Goal: Task Accomplishment & Management: Complete application form

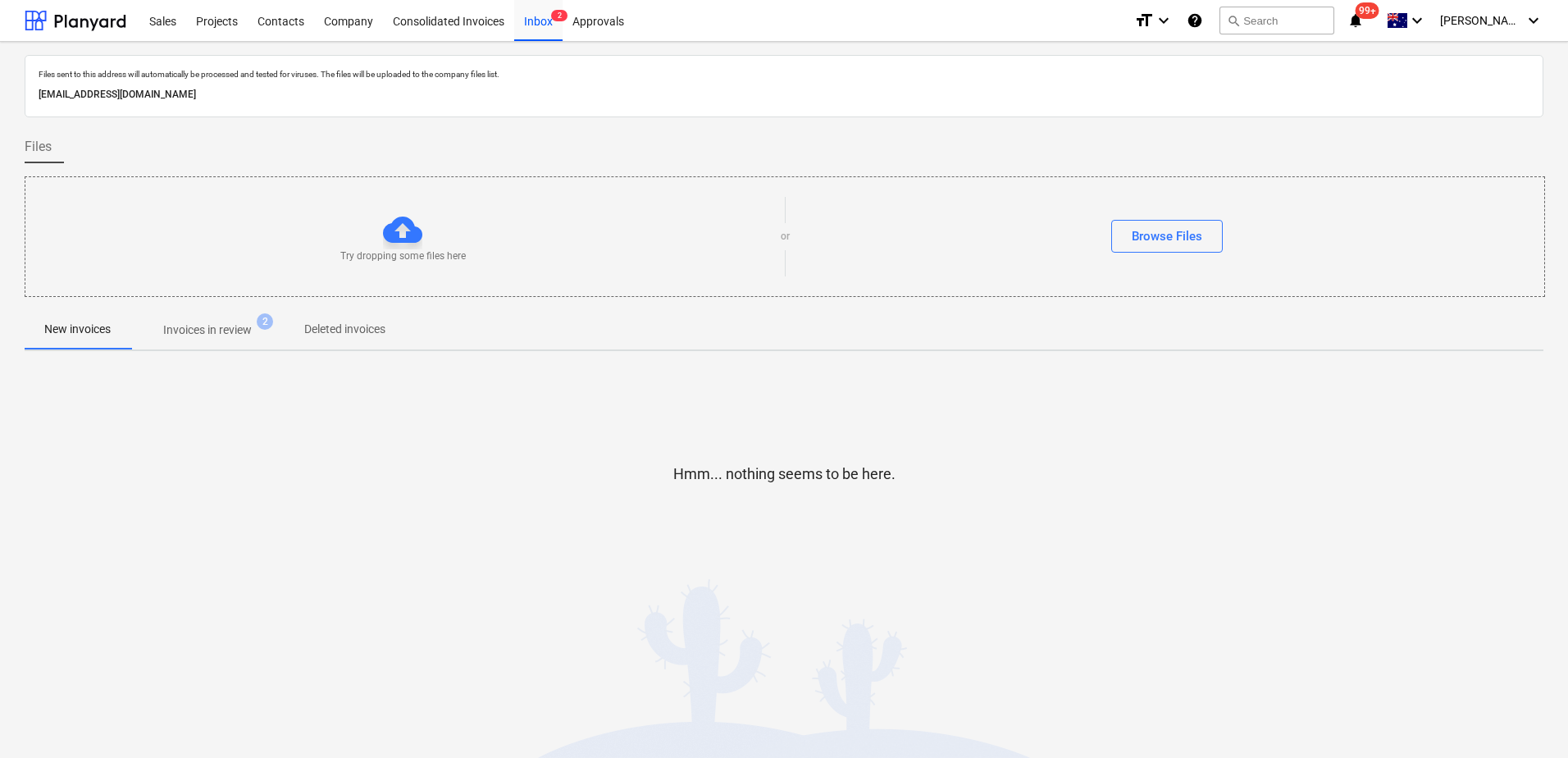
click at [182, 336] on p "Invoices in review" at bounding box center [208, 330] width 89 height 17
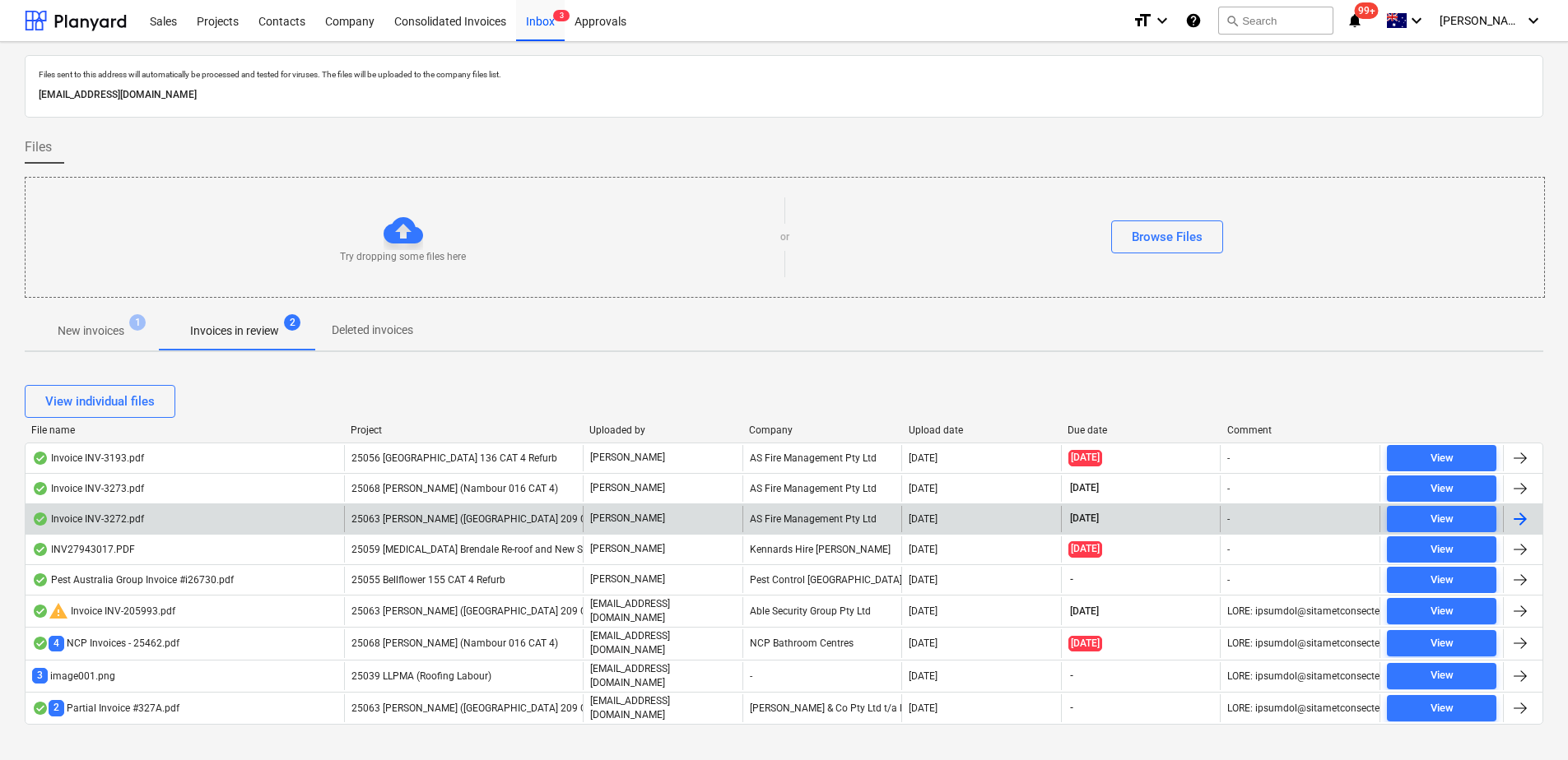
click at [442, 517] on span "25063 [PERSON_NAME] ([GEOGRAPHIC_DATA] 209 CAT 4)" at bounding box center [480, 518] width 259 height 11
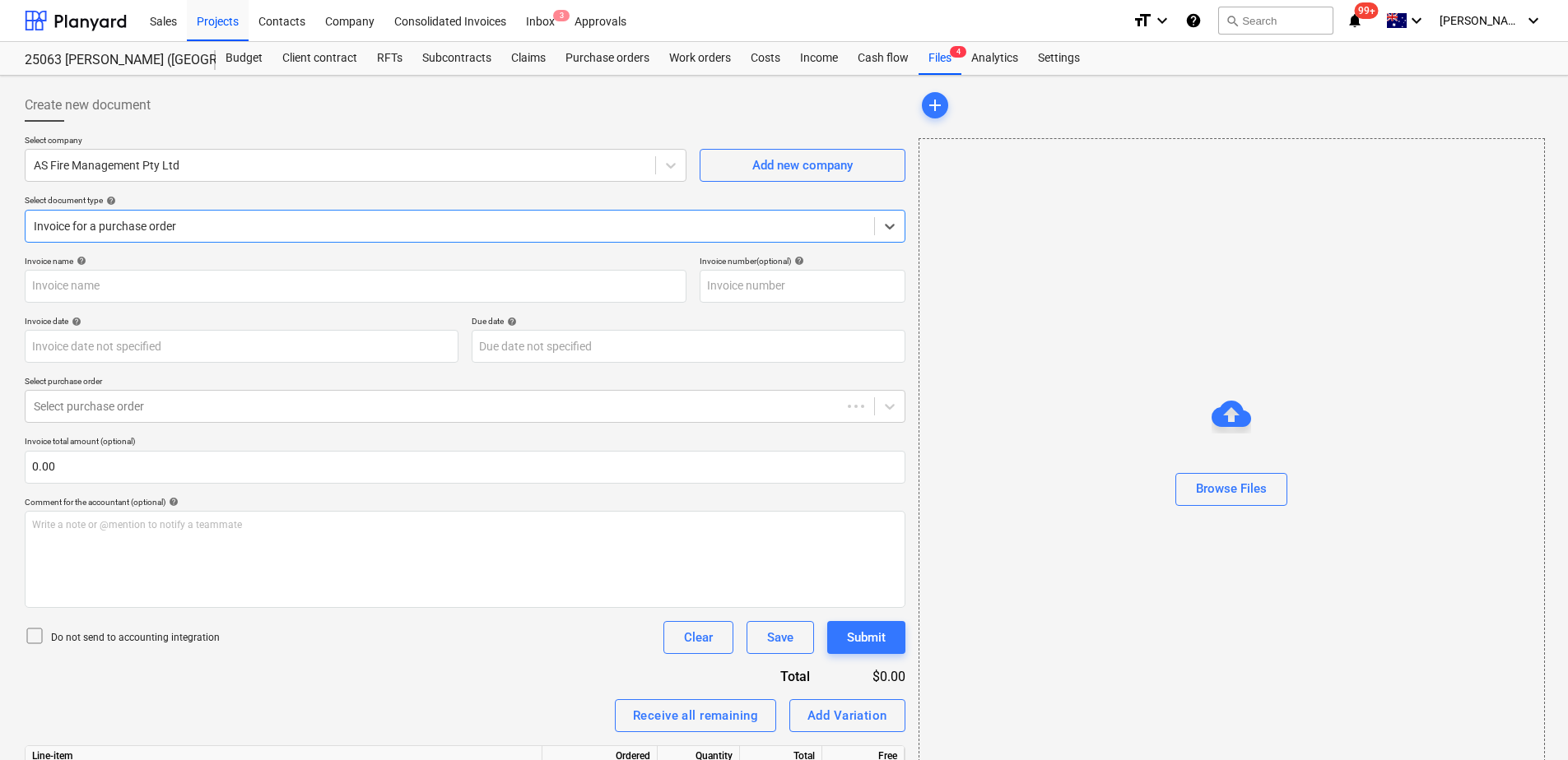
type input "INV-3272"
type input "[DATE]"
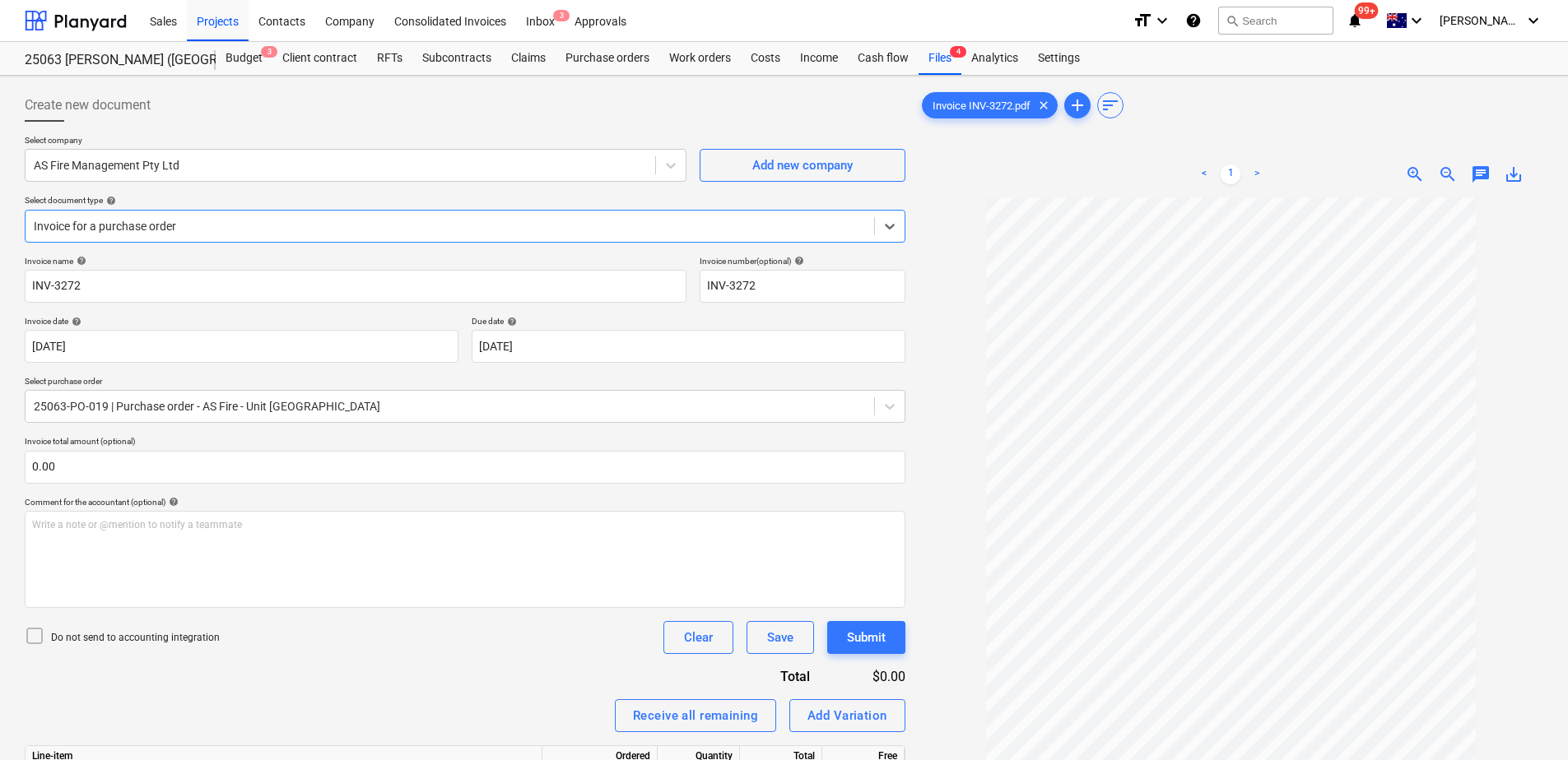
click at [193, 227] on div at bounding box center [450, 225] width 832 height 16
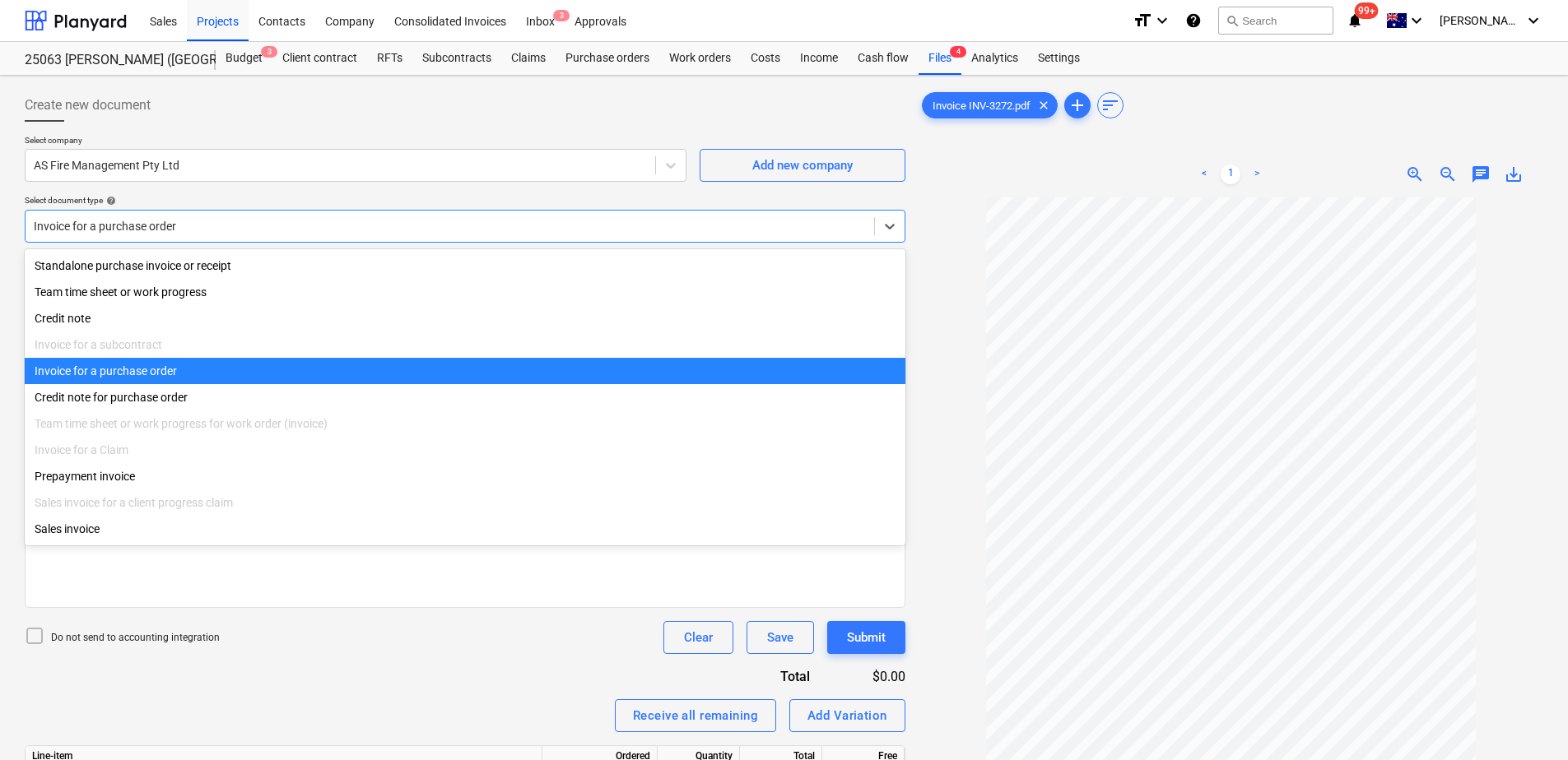
click at [193, 227] on div at bounding box center [450, 225] width 832 height 16
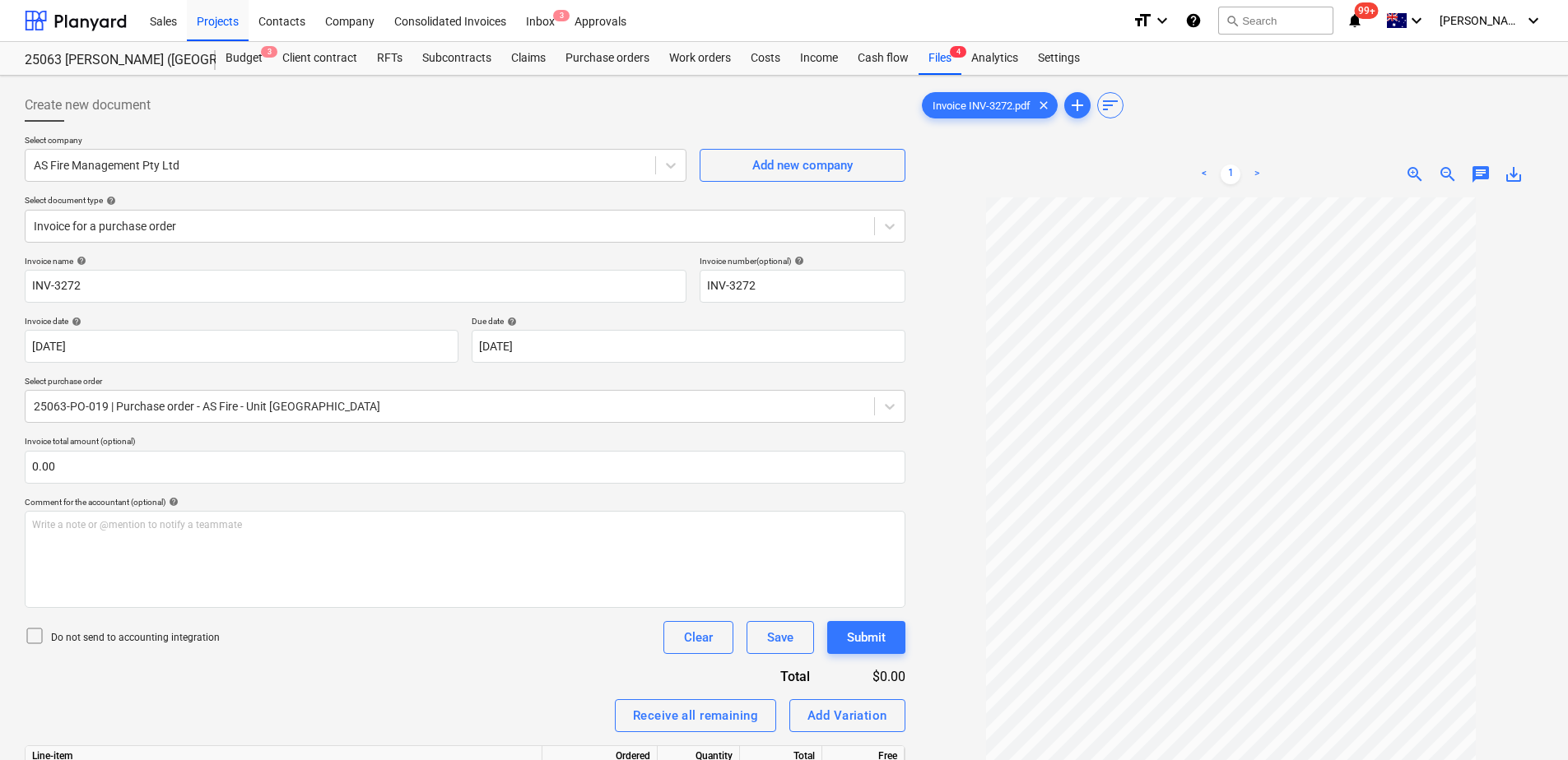
click at [389, 681] on div "Invoice name help INV-3272 Invoice number (optional) help INV-3272 Invoice date…" at bounding box center [465, 571] width 881 height 630
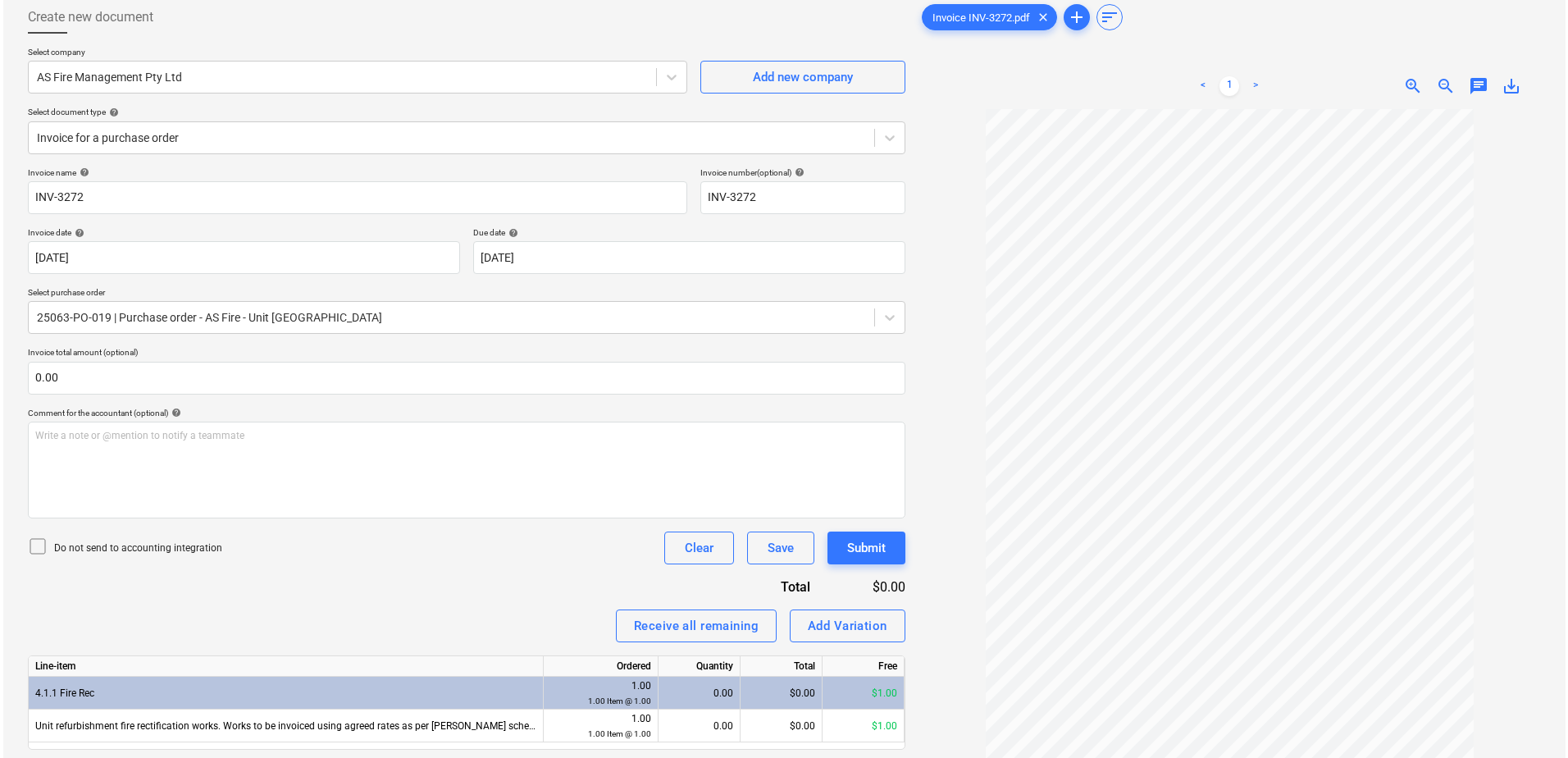
scroll to position [164, 0]
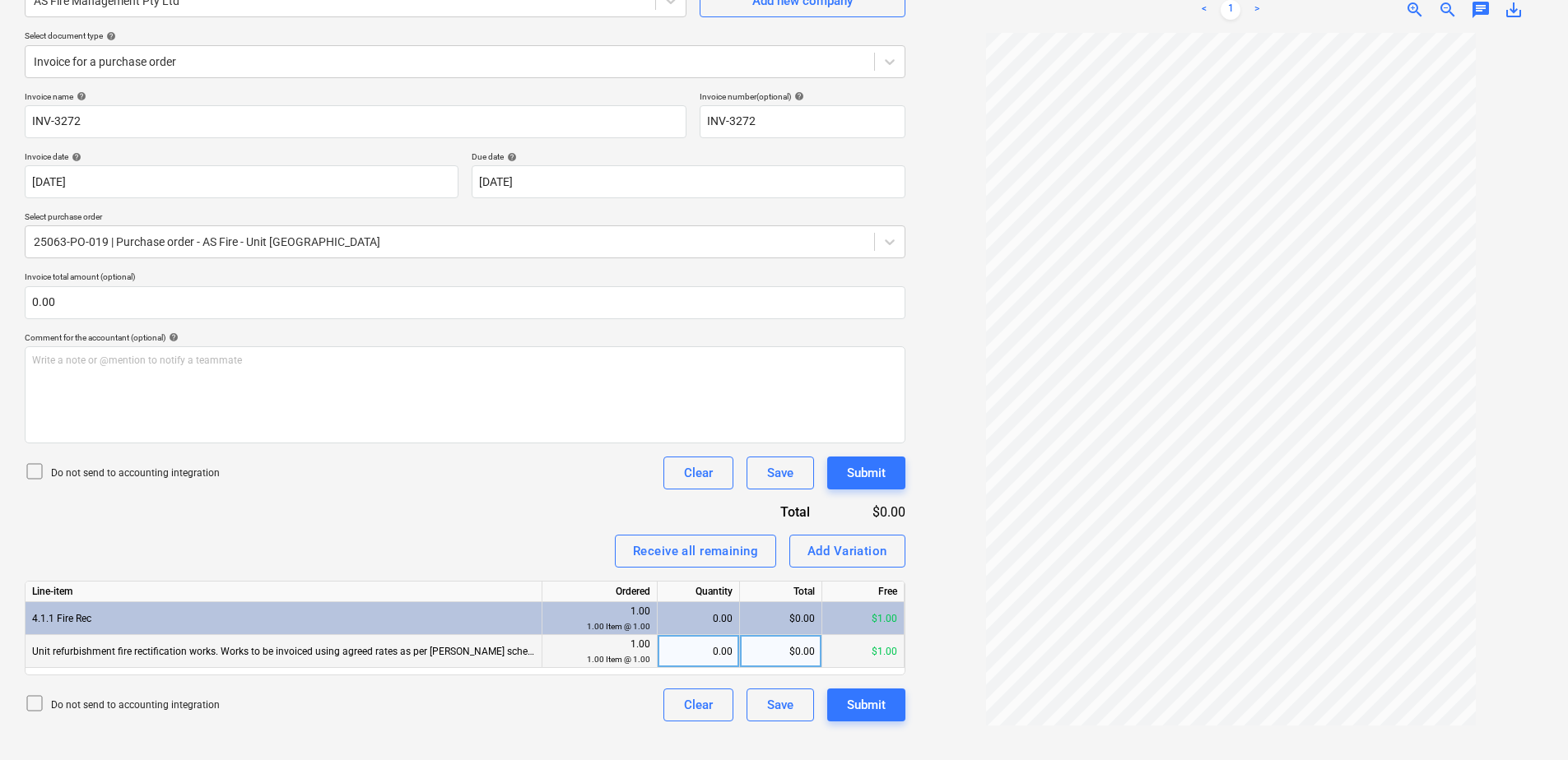
click at [690, 658] on div "0.00" at bounding box center [699, 652] width 68 height 33
type input "1"
click at [1411, 7] on span "zoom_in" at bounding box center [1414, 9] width 20 height 20
click at [834, 552] on div "Add Variation" at bounding box center [846, 551] width 79 height 21
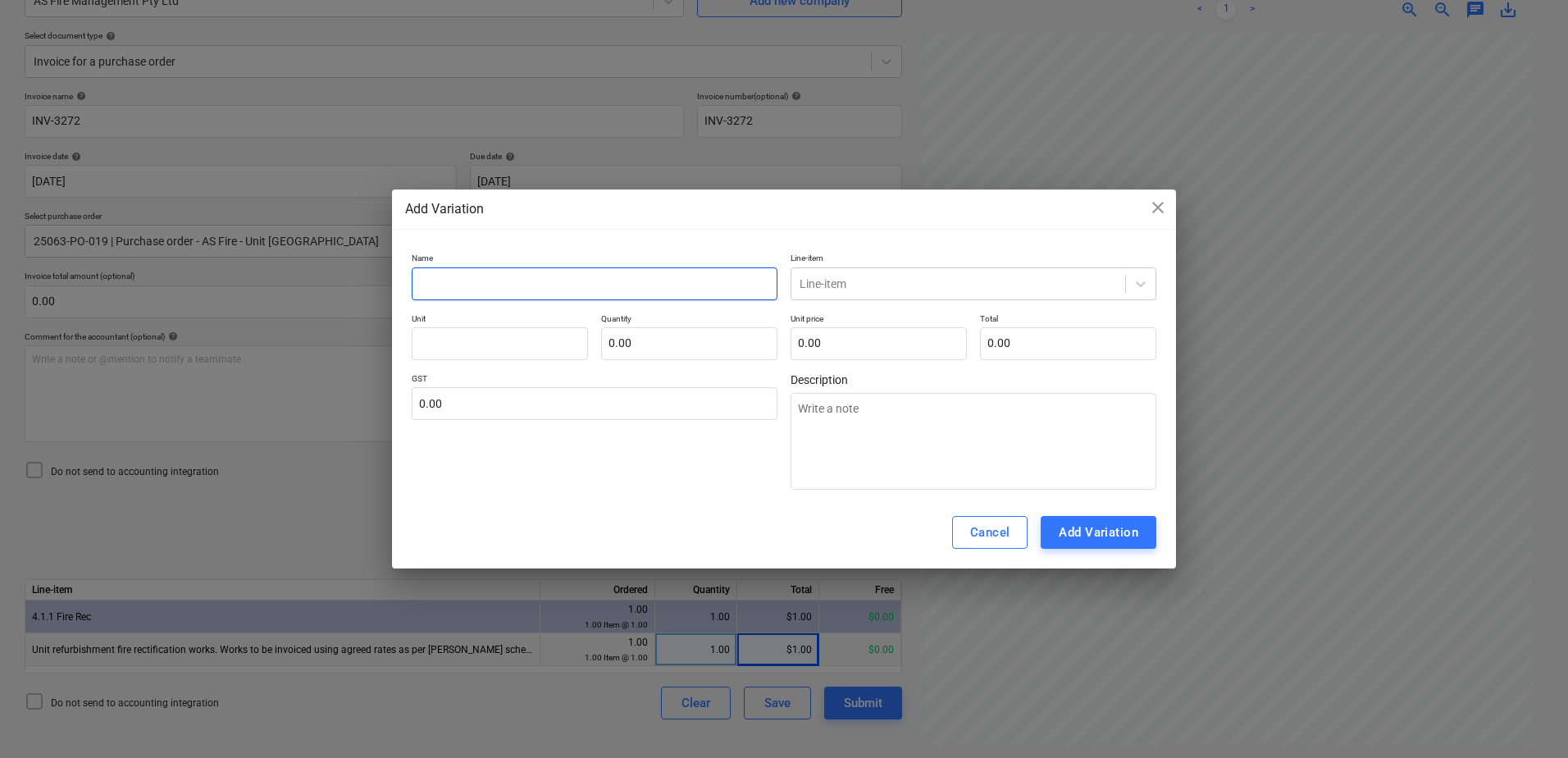
click at [510, 283] on input "text" at bounding box center [595, 284] width 366 height 33
type textarea "x"
type input "A"
type textarea "x"
type input "Act"
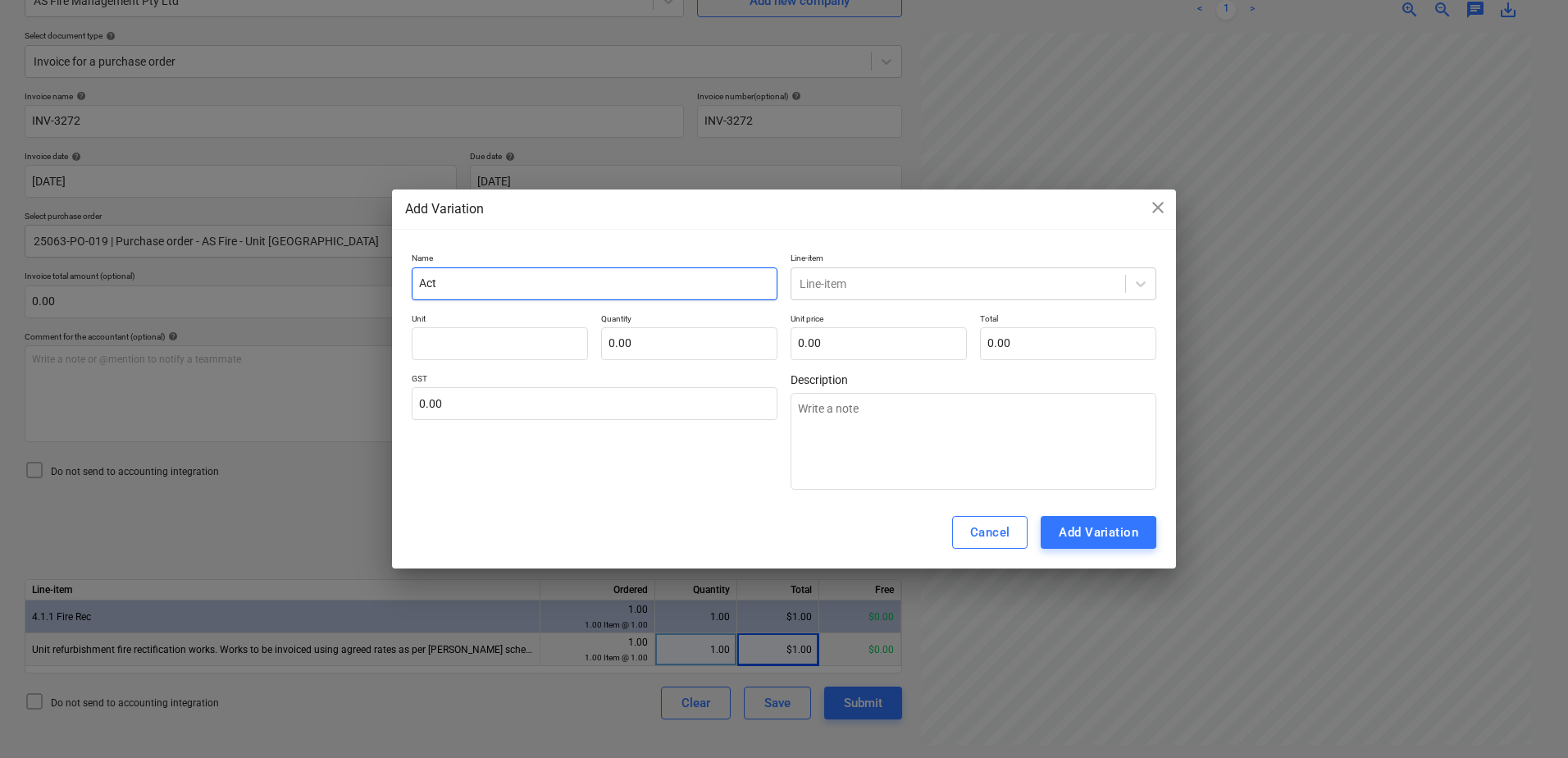
type textarea "x"
type input "Actu"
type textarea "x"
type input "Actual"
type textarea "x"
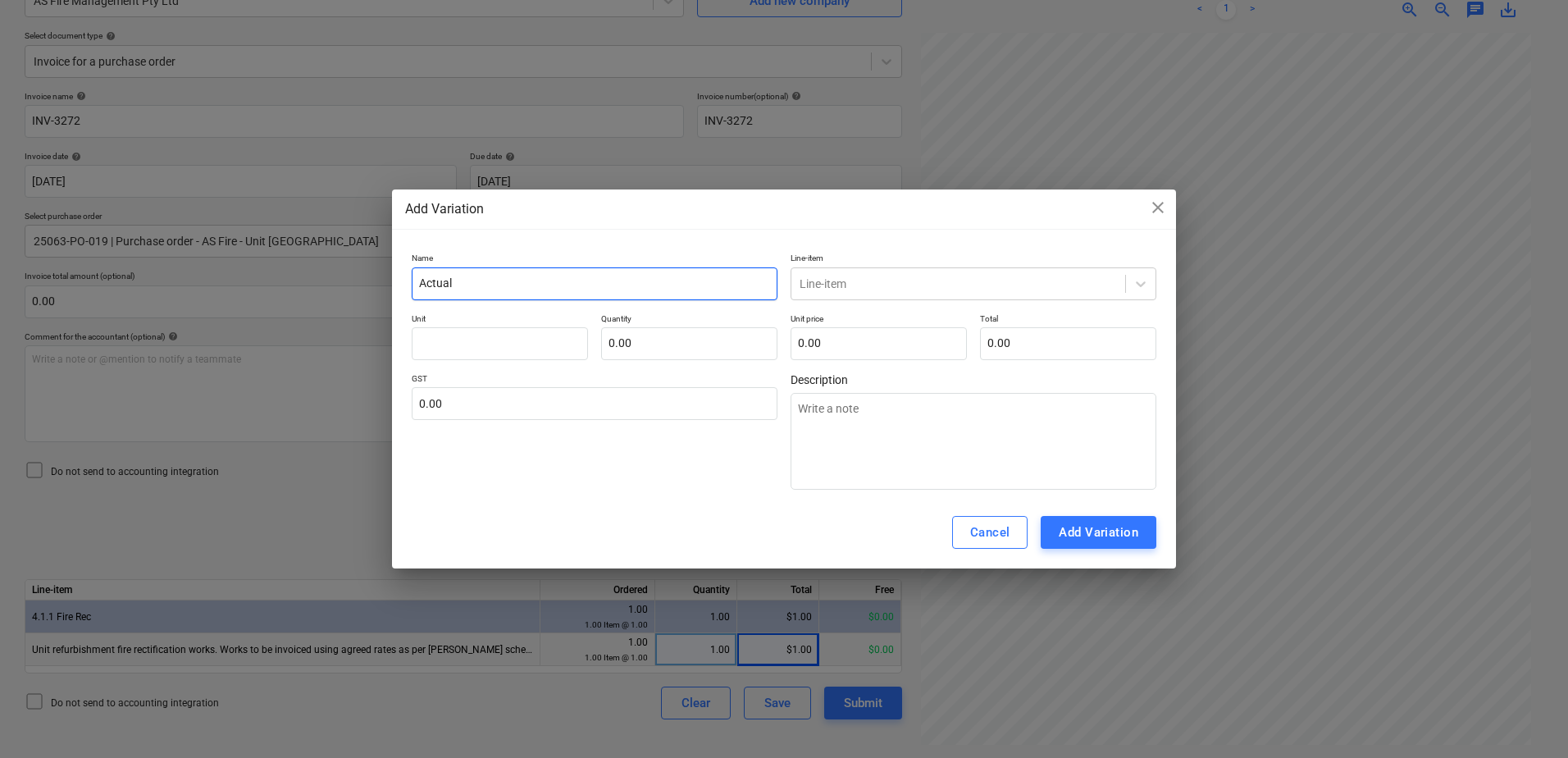
type input "Actual"
type textarea "x"
type input "Actual F"
type textarea "x"
type input "Actual Fi"
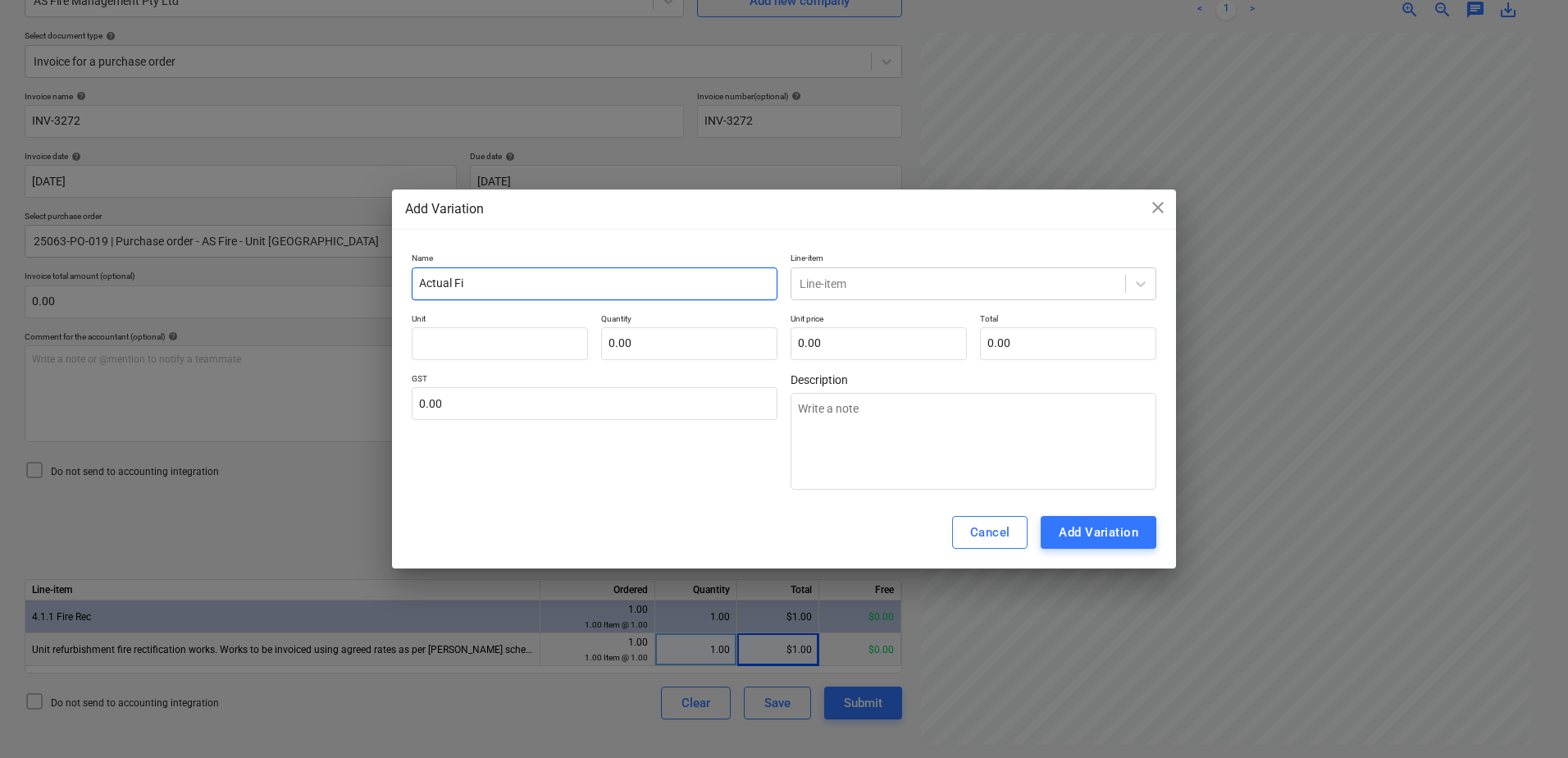
type textarea "x"
type input "Actual Fir"
type textarea "x"
type input "Actual Fire"
type textarea "x"
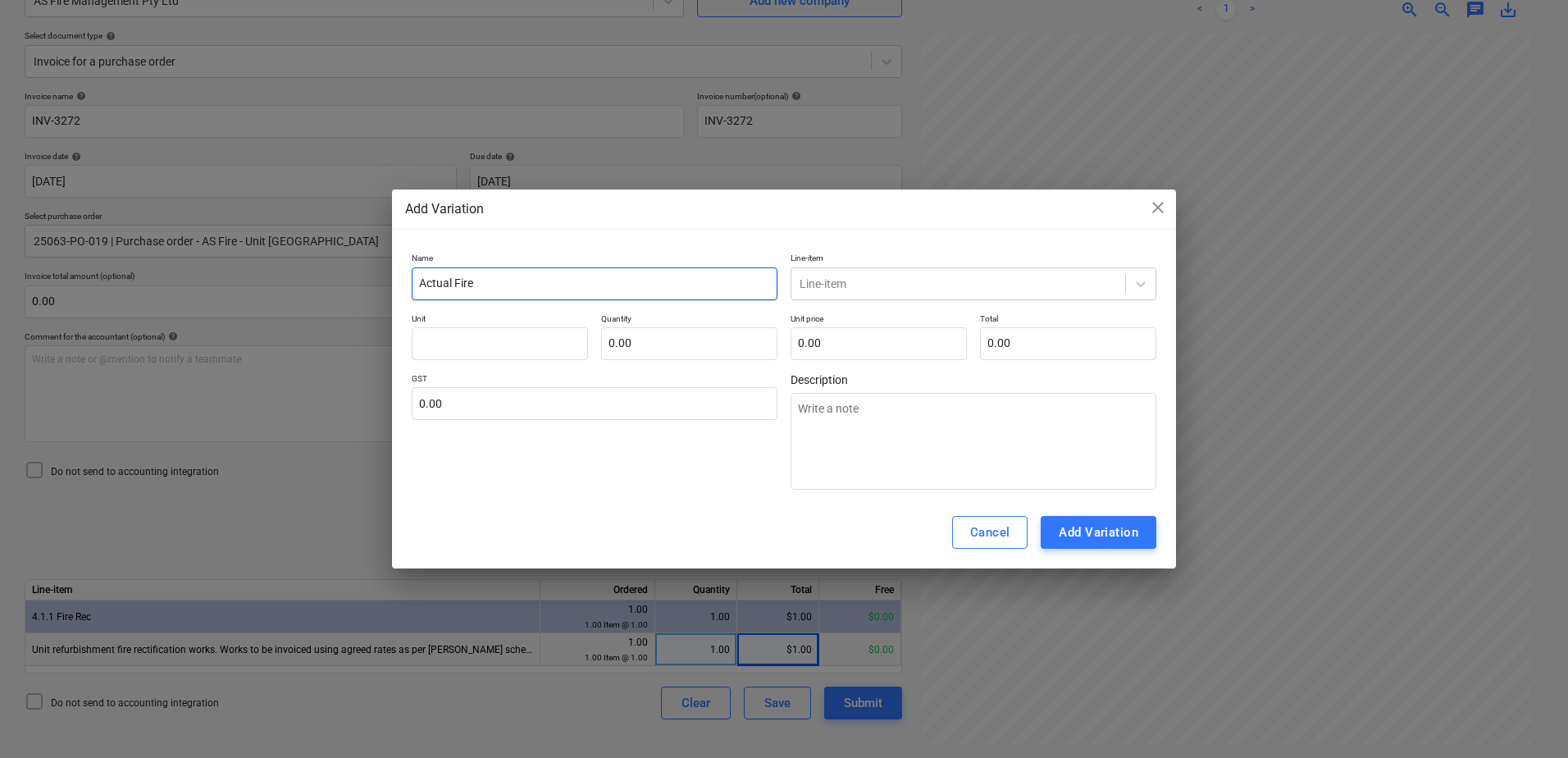
type input "Actual Fire"
type textarea "x"
type input "Actual Fire B"
type textarea "x"
type input "Actual Fire Bi"
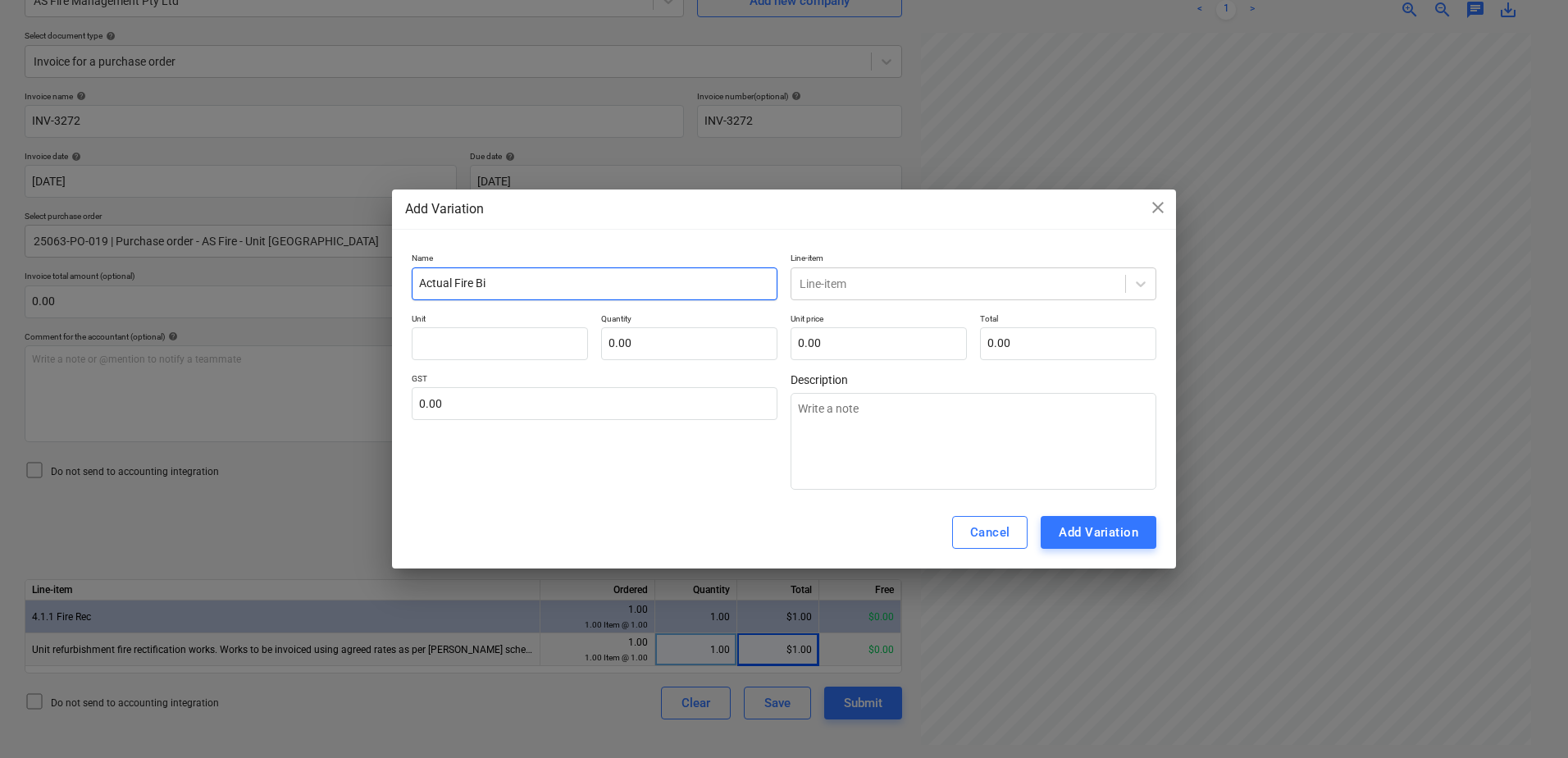
type textarea "x"
type input "Actual Fire Bil"
type textarea "x"
type input "Actual Fire Bill"
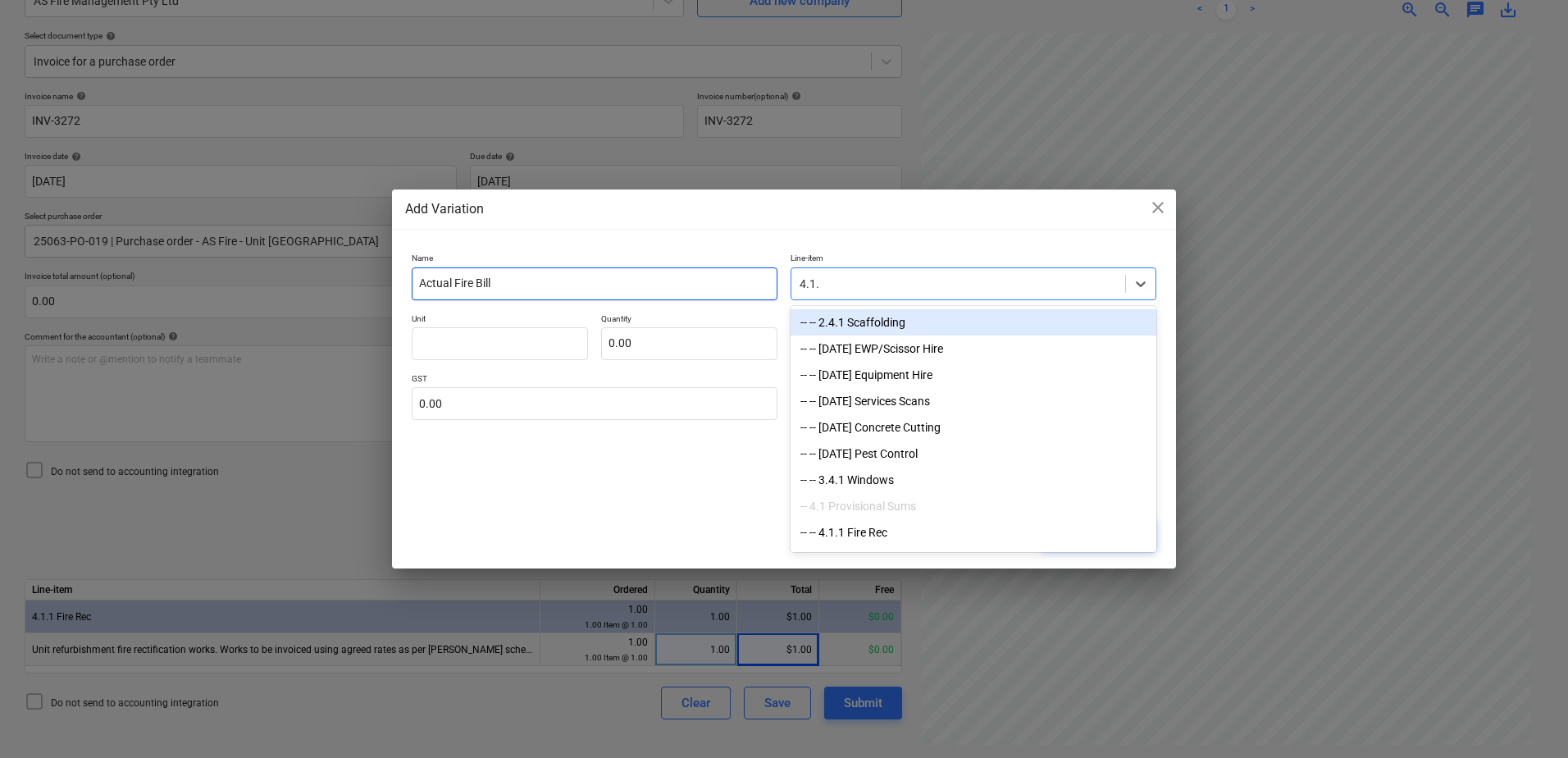
type input "4.1.1"
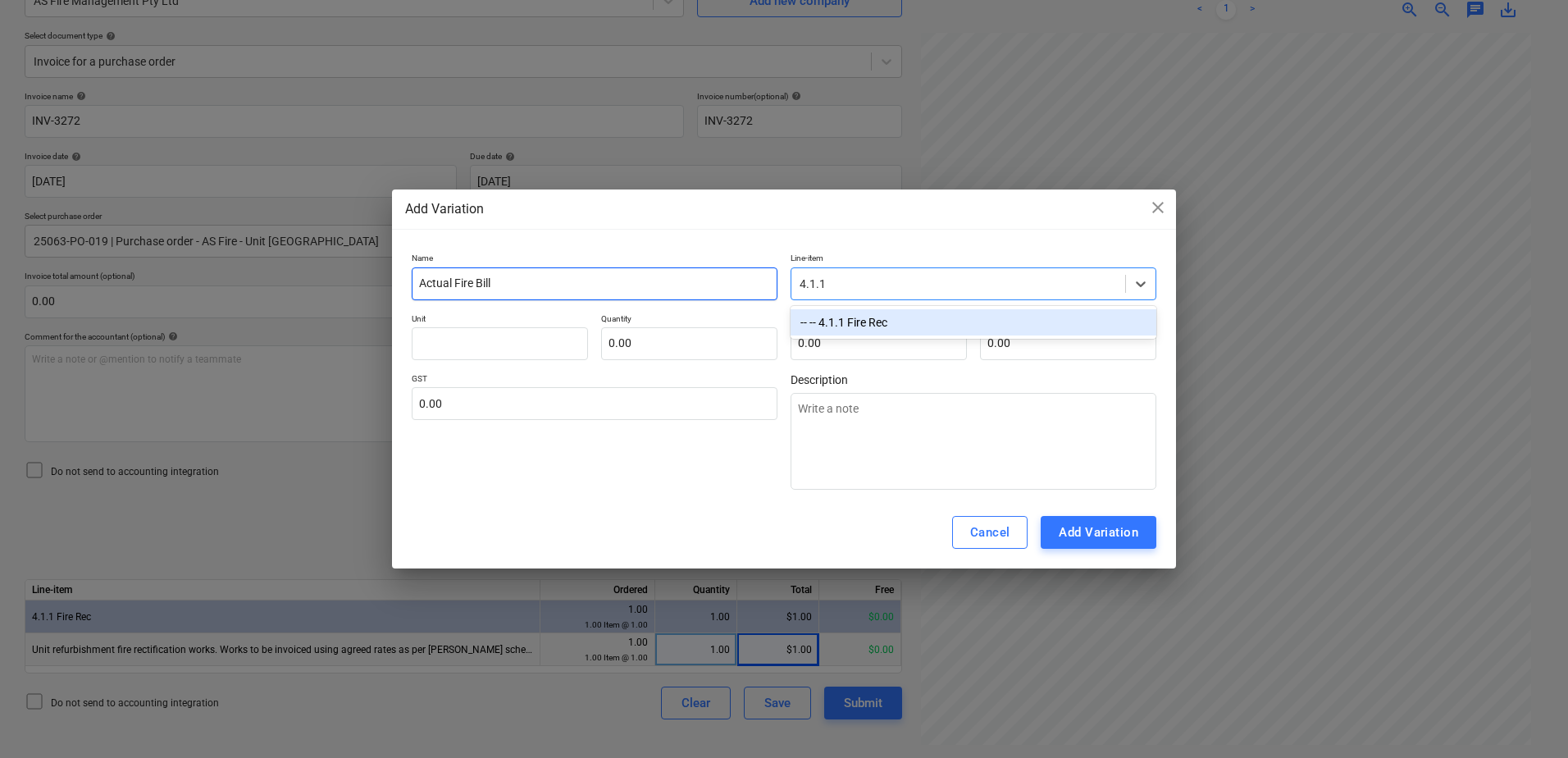
type textarea "x"
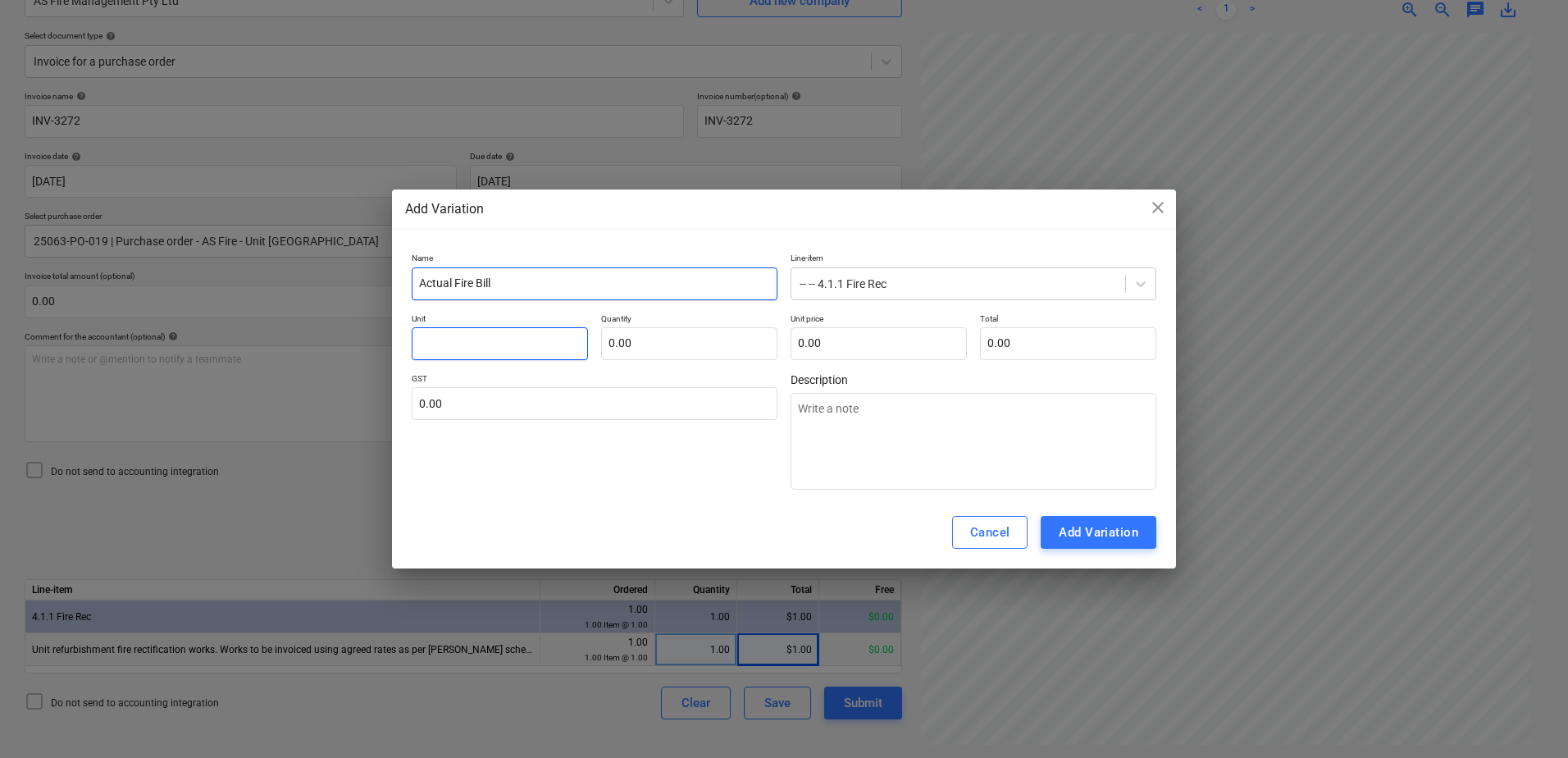
type textarea "x"
type input "I"
type textarea "x"
type input "It"
type textarea "x"
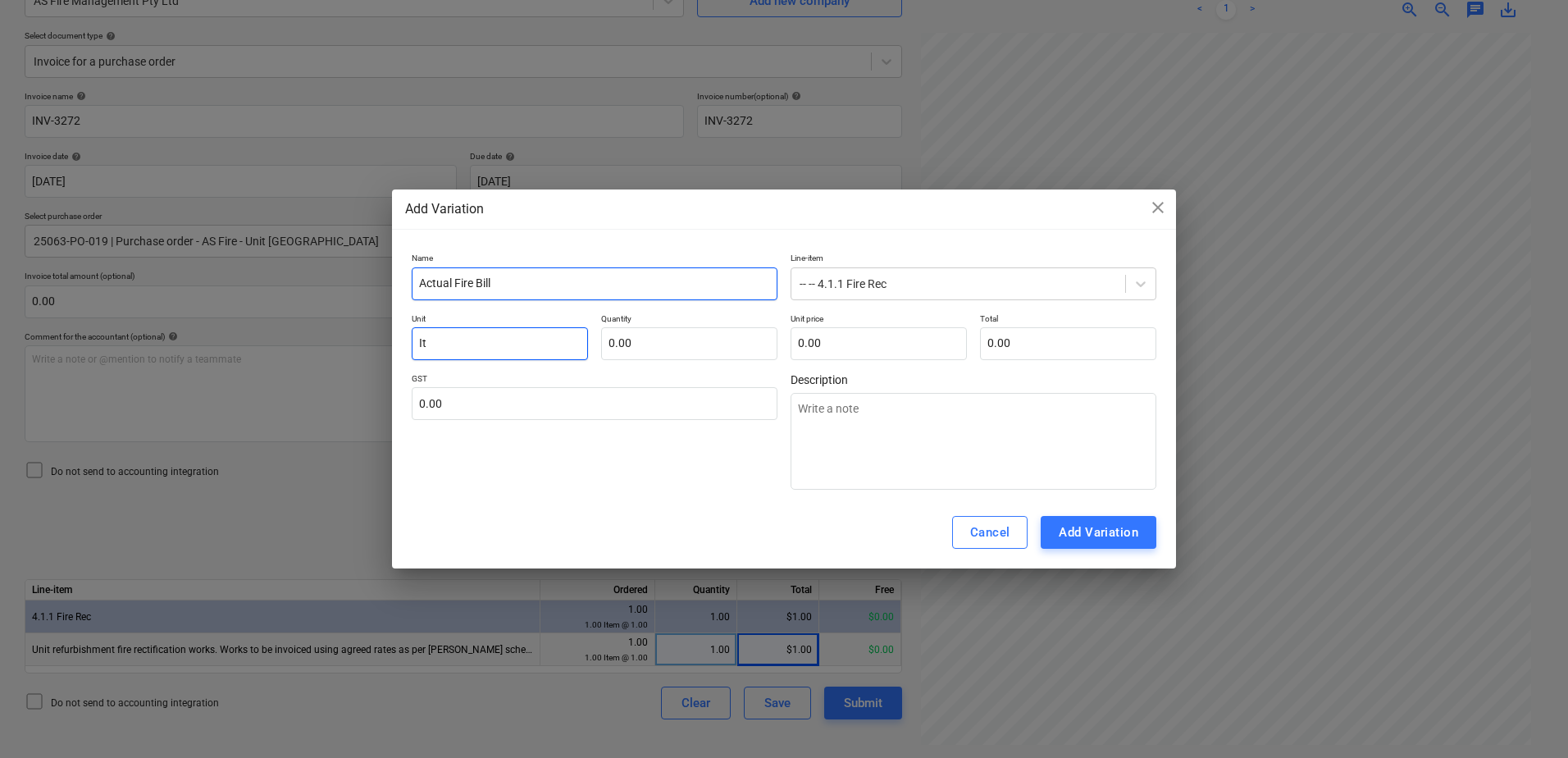
type input "Ite"
type textarea "x"
type input "Item"
type textarea "x"
type input "1.00"
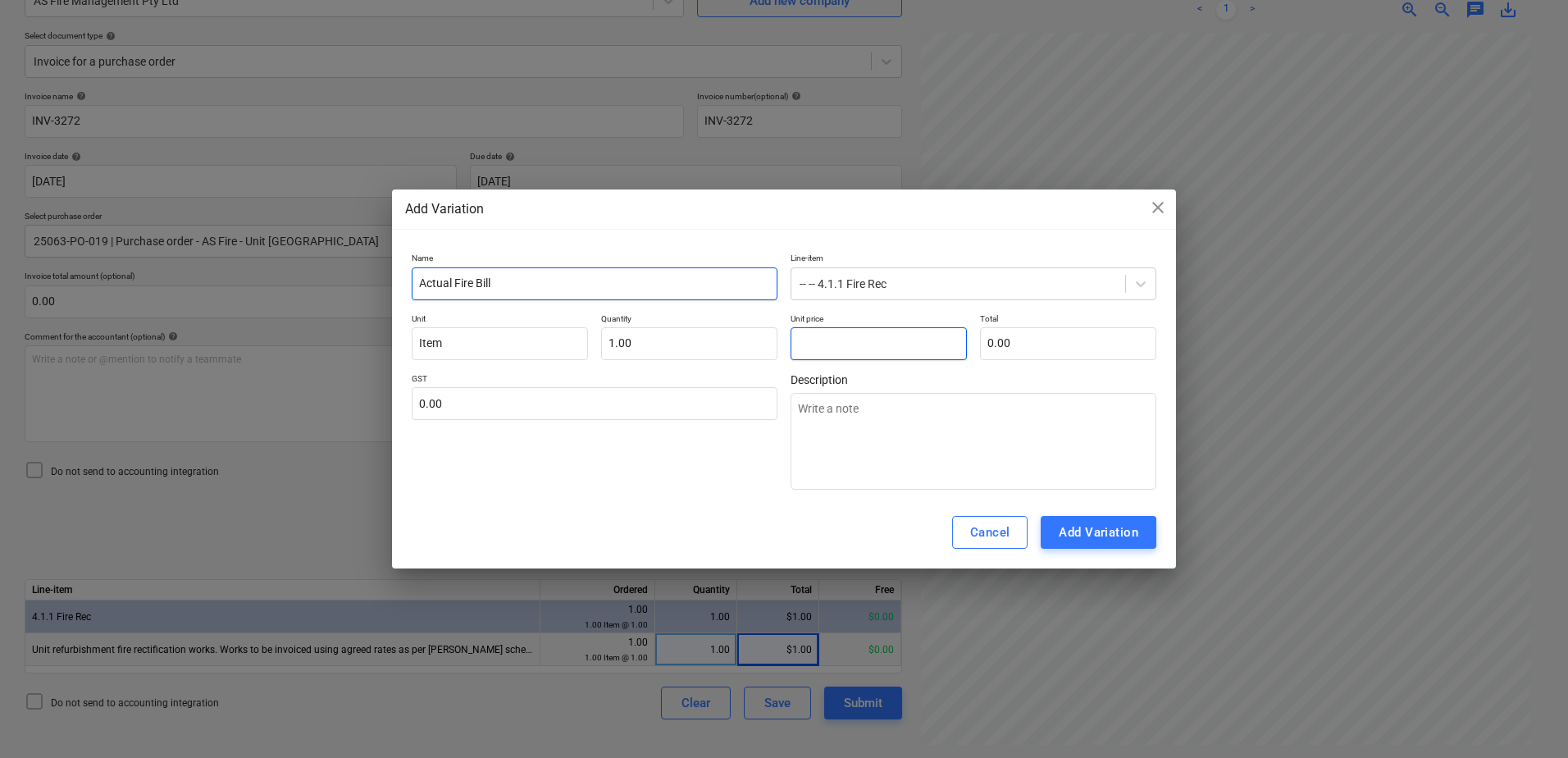
type textarea "x"
type input "2"
type input "2.00"
type textarea "x"
type input "27"
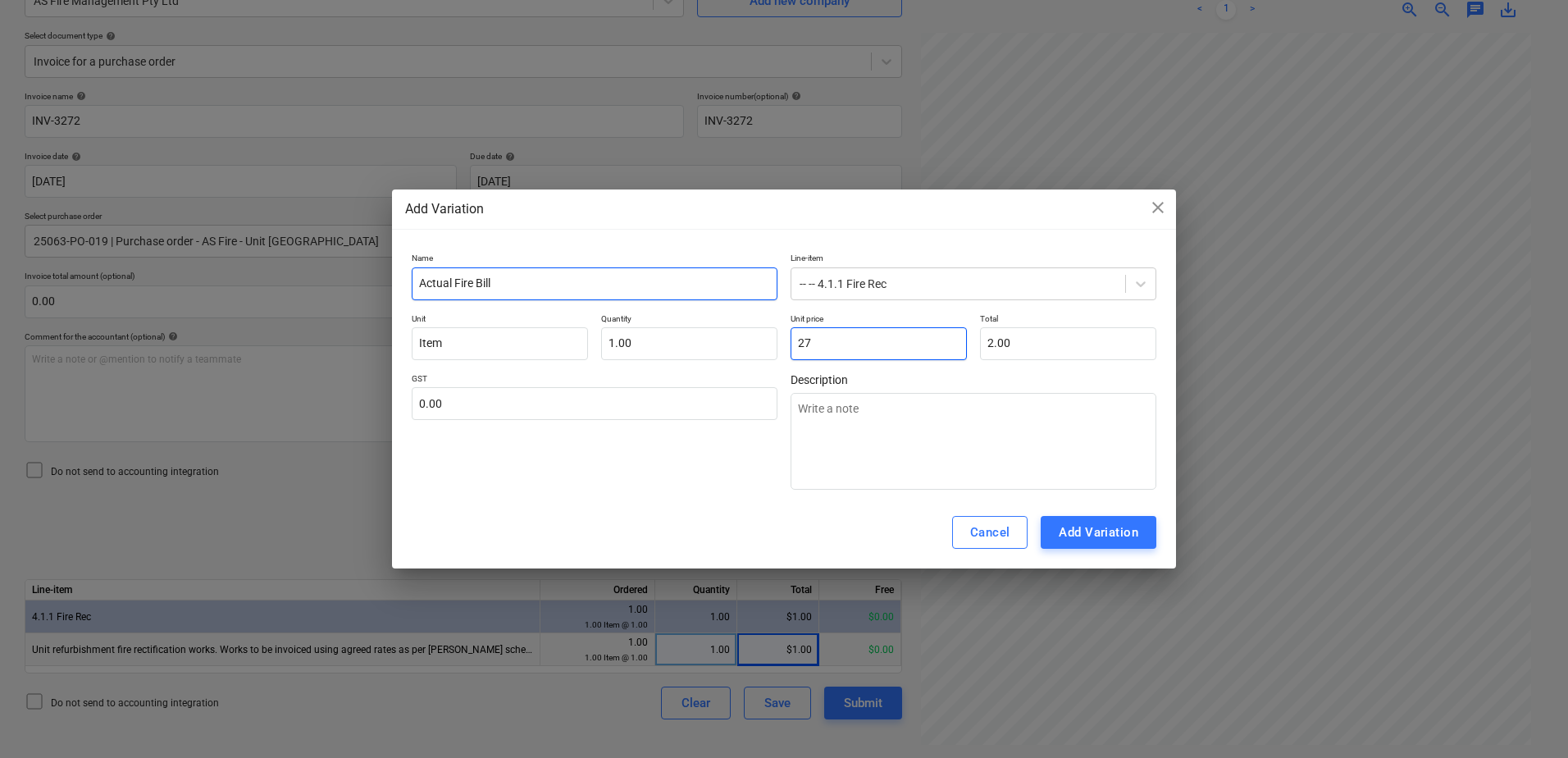
type input "27.00"
type textarea "x"
type input "273"
type input "273.00"
type textarea "x"
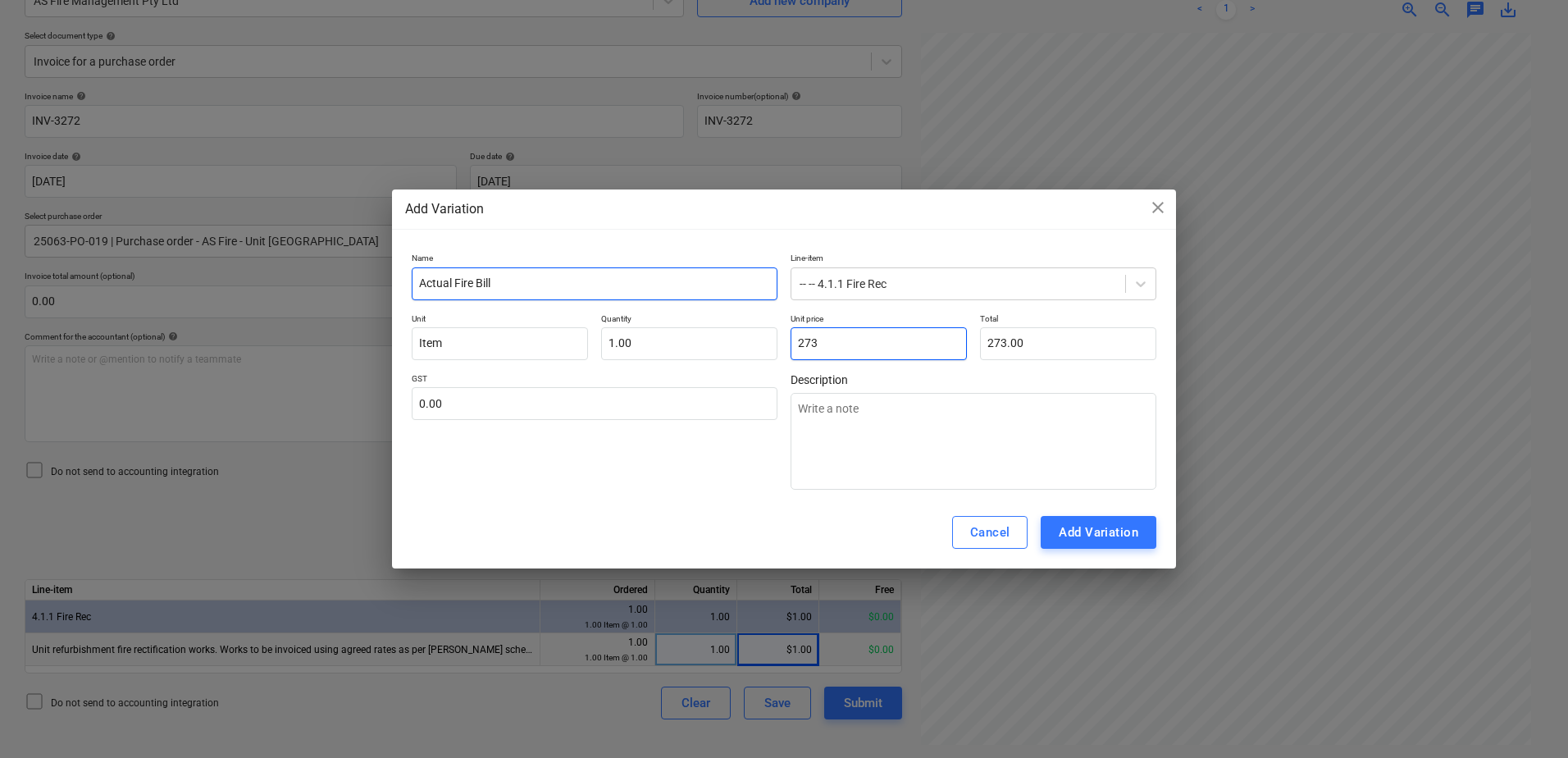
type input "2734"
type input "2,734.00"
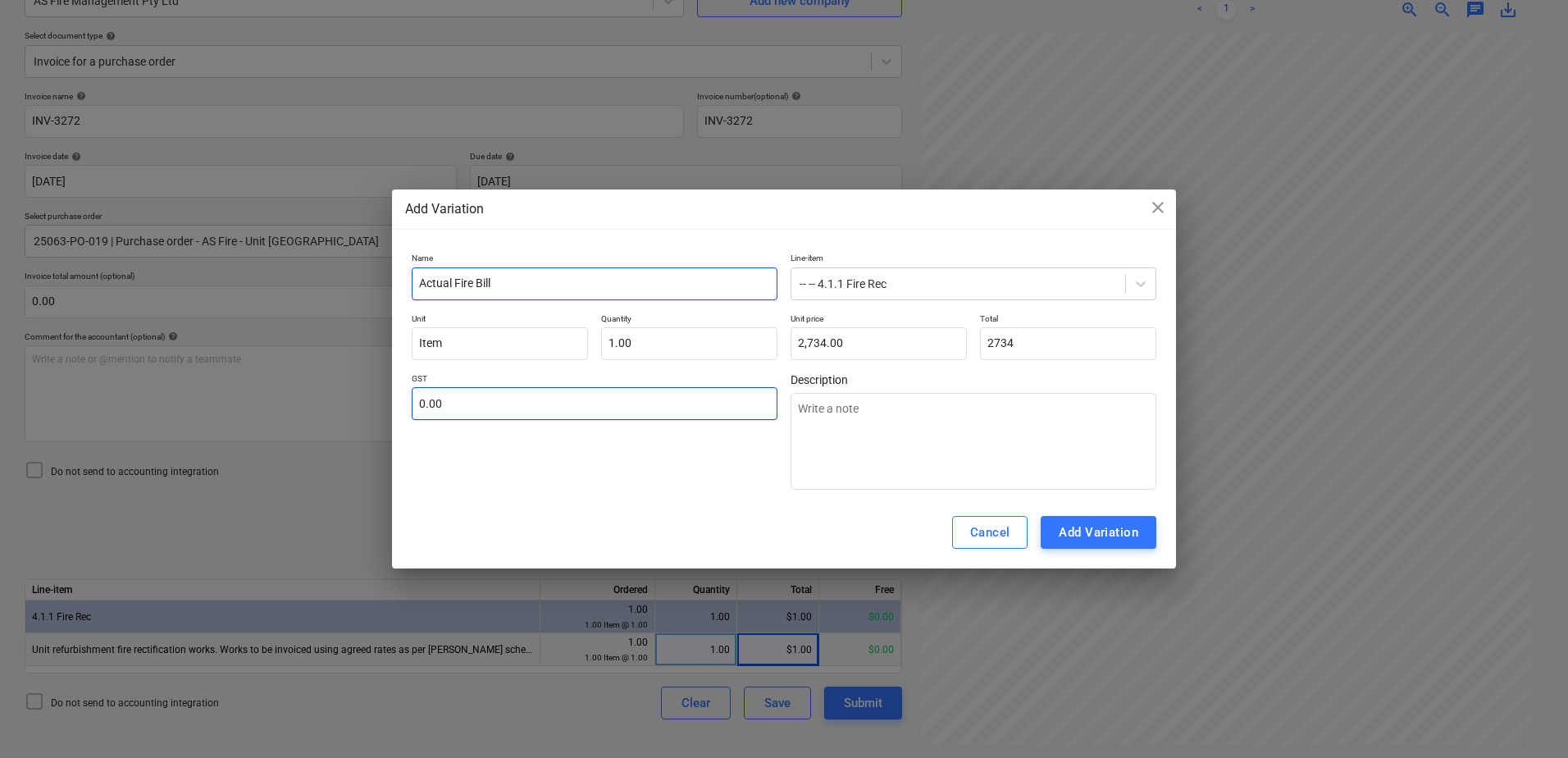
type input "2,734.00"
type textarea "x"
type input "1"
type textarea "x"
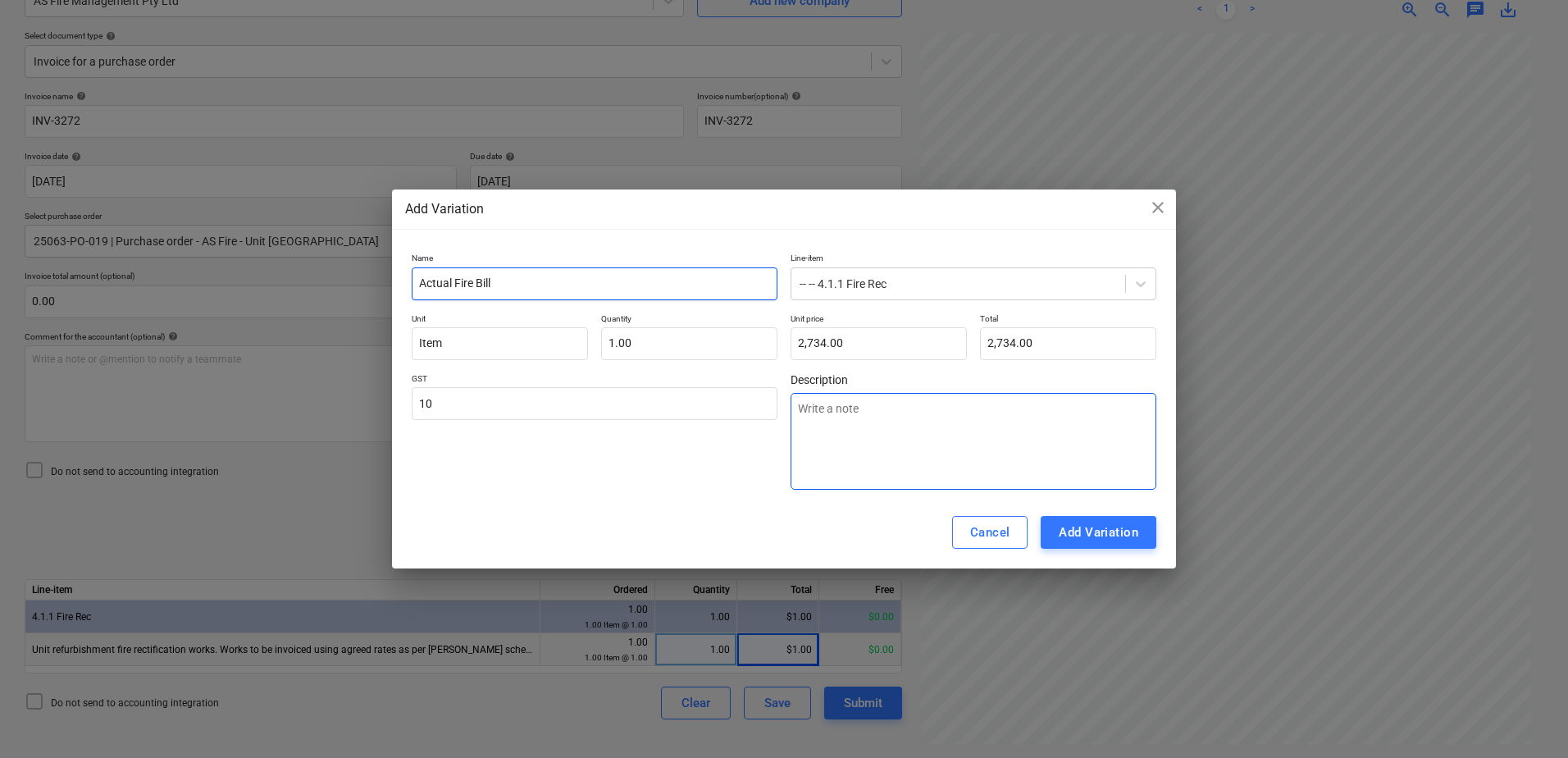
type input "10.00"
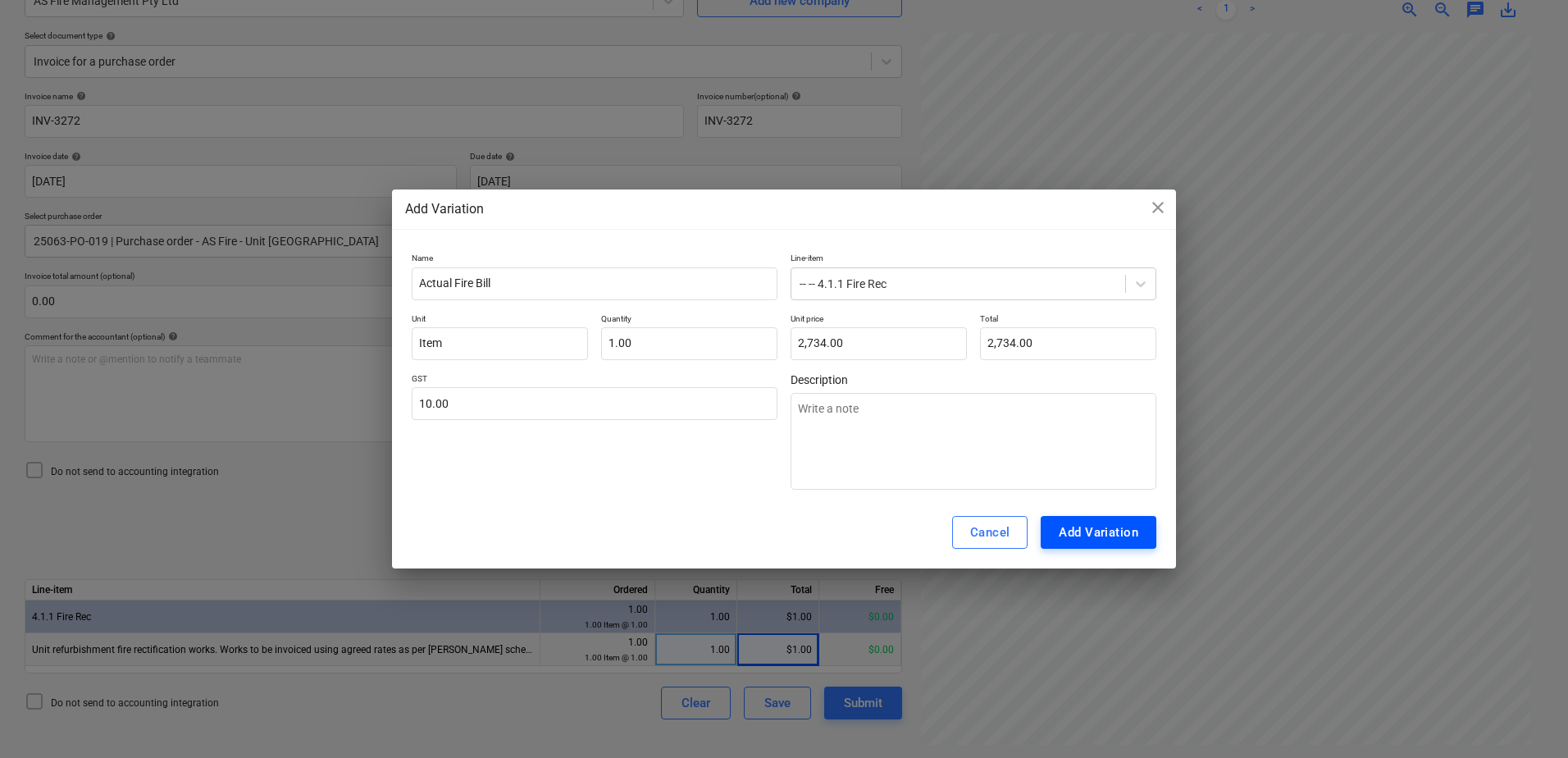
click at [1073, 529] on div "Add Variation" at bounding box center [1098, 532] width 79 height 21
type textarea "x"
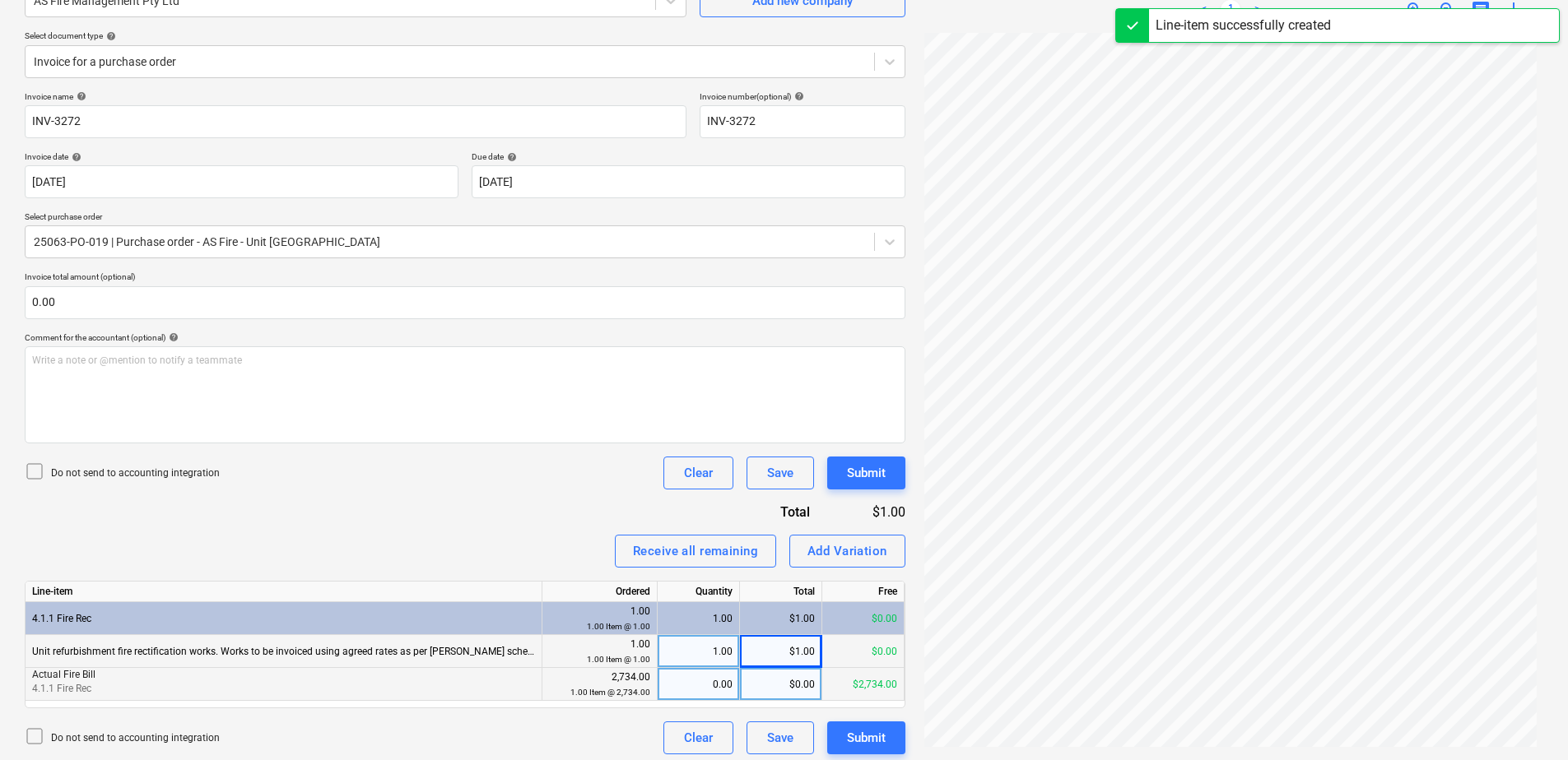
click at [701, 683] on div "0.00" at bounding box center [699, 684] width 68 height 33
type input "1"
click at [891, 748] on button "Submit" at bounding box center [866, 738] width 79 height 33
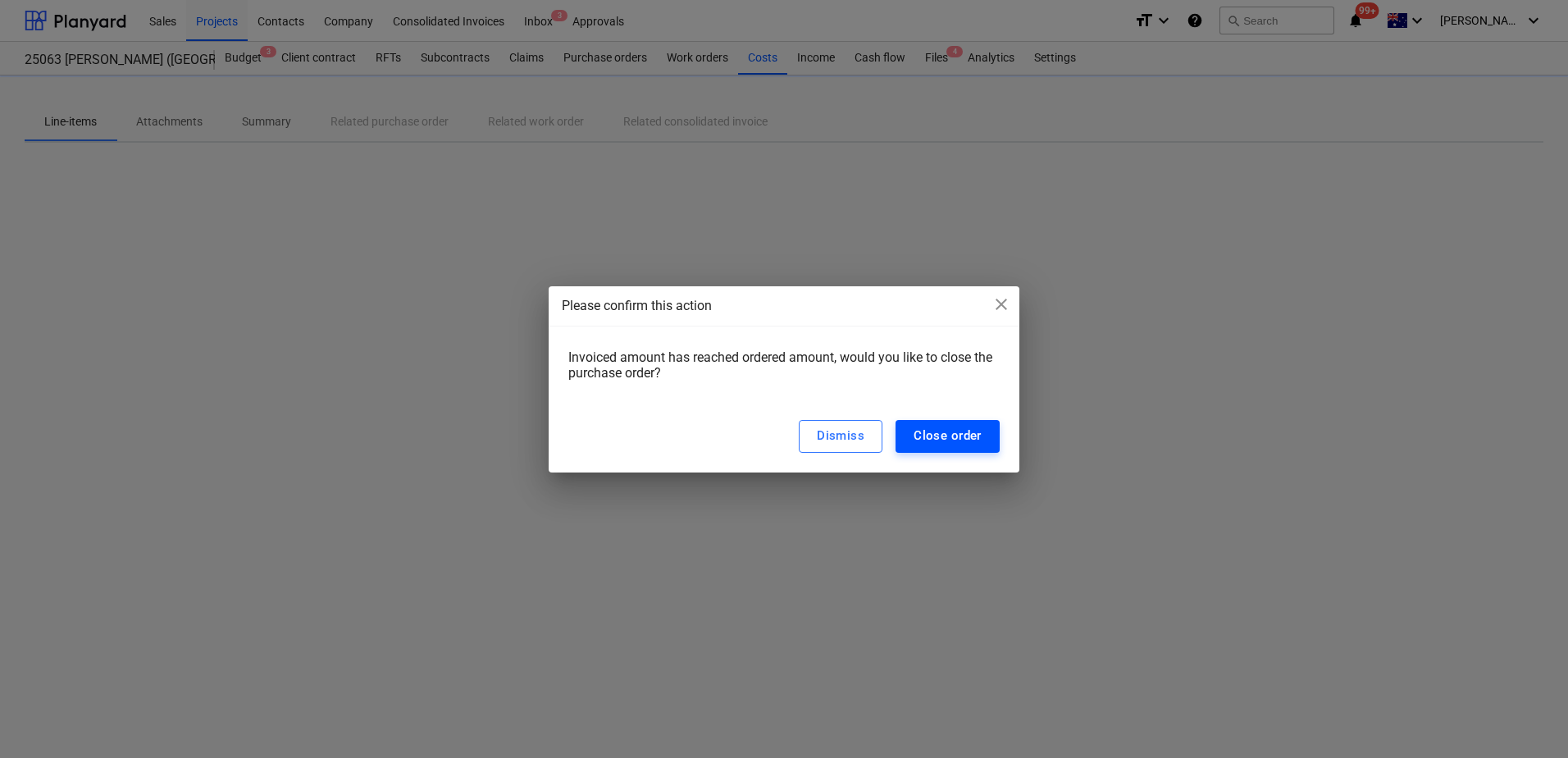
click at [959, 439] on div "Close order" at bounding box center [947, 435] width 68 height 21
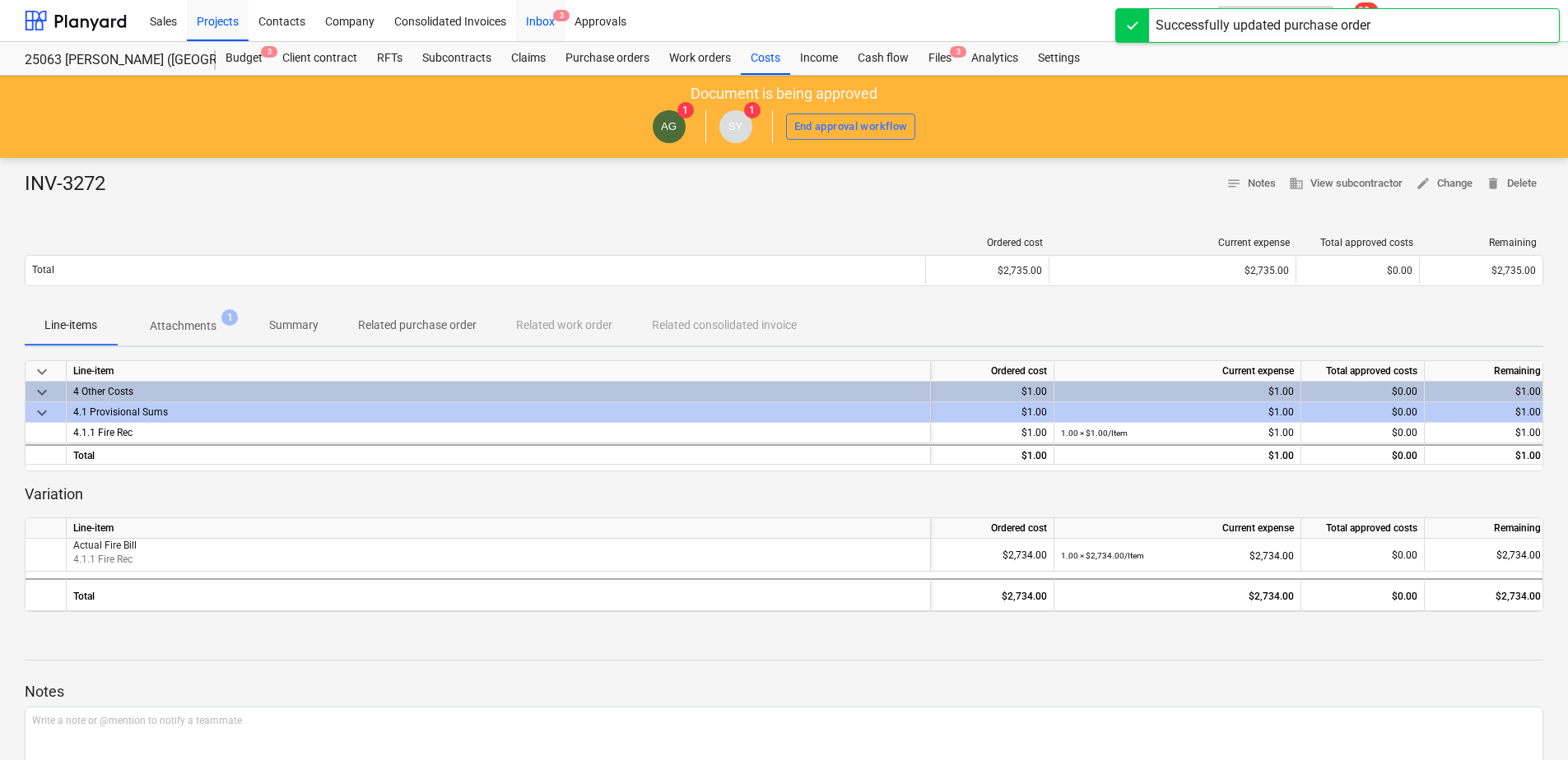
drag, startPoint x: 551, startPoint y: 29, endPoint x: 550, endPoint y: 39, distance: 10.0
click at [551, 29] on div "Inbox 3" at bounding box center [540, 20] width 49 height 42
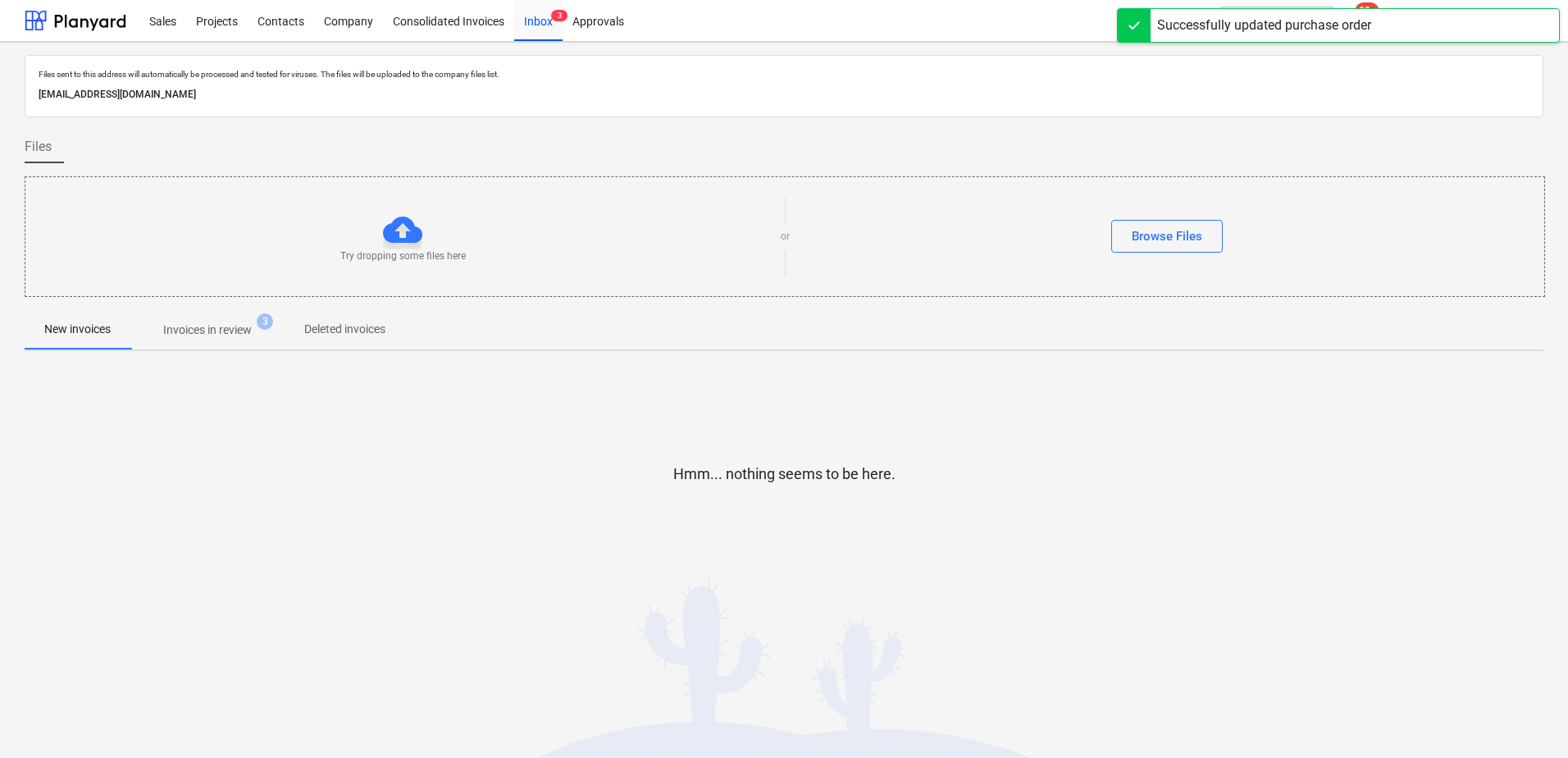
click at [219, 327] on p "Invoices in review" at bounding box center [208, 330] width 89 height 17
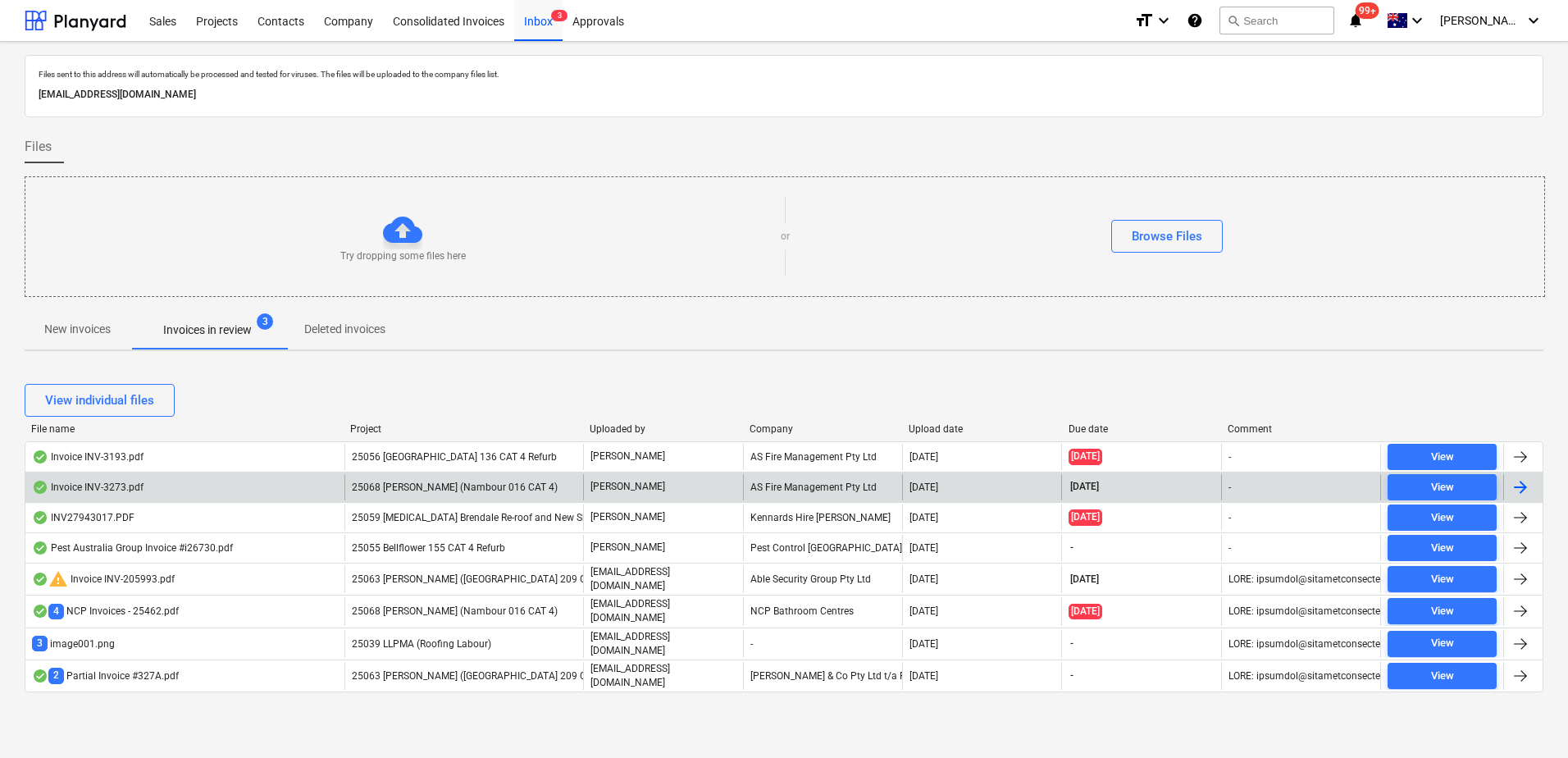
click at [506, 485] on span "25068 [PERSON_NAME] (Nambour 016 CAT 4)" at bounding box center [455, 487] width 206 height 11
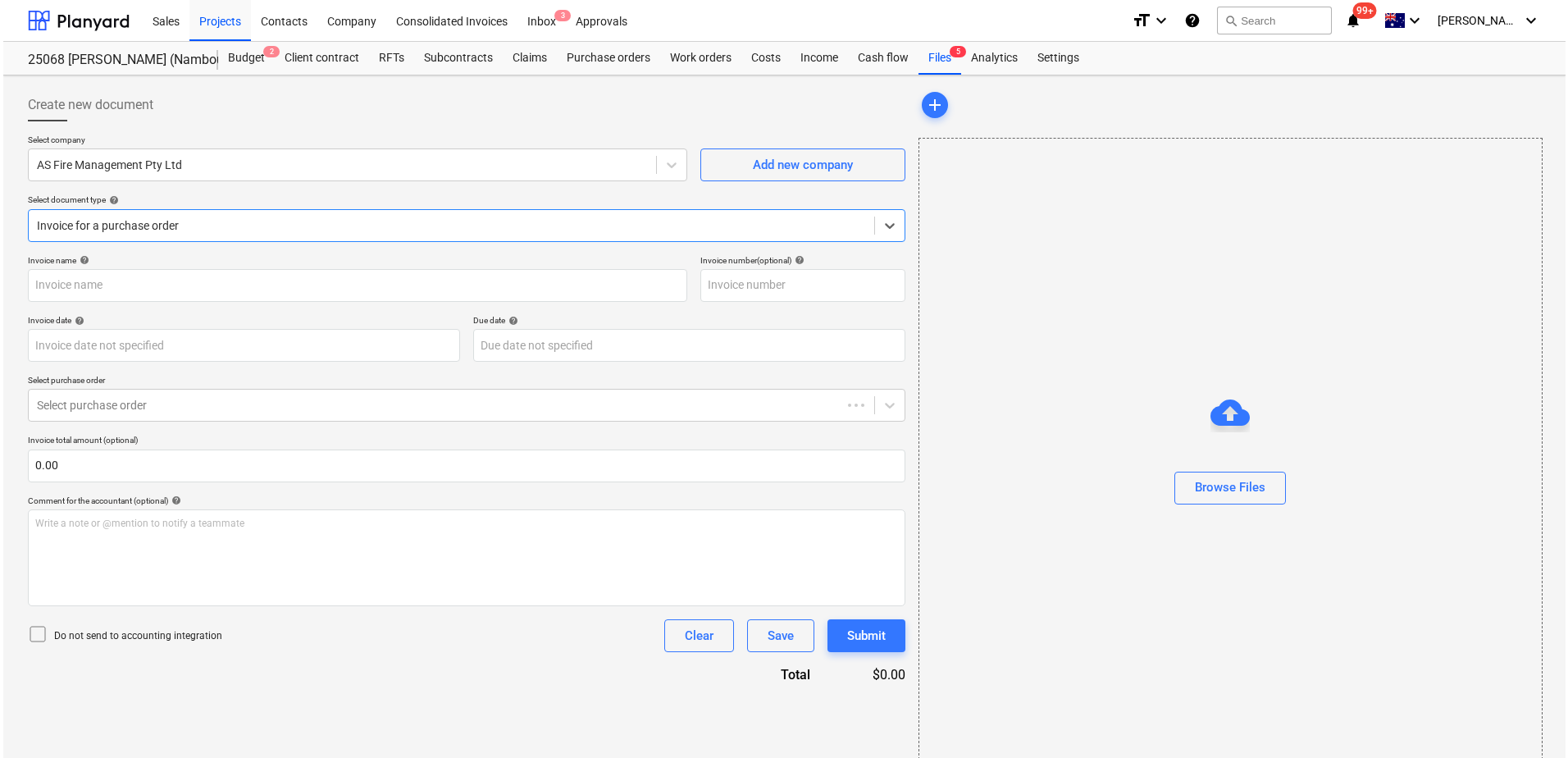
type input "INV-3273"
type input "[DATE]"
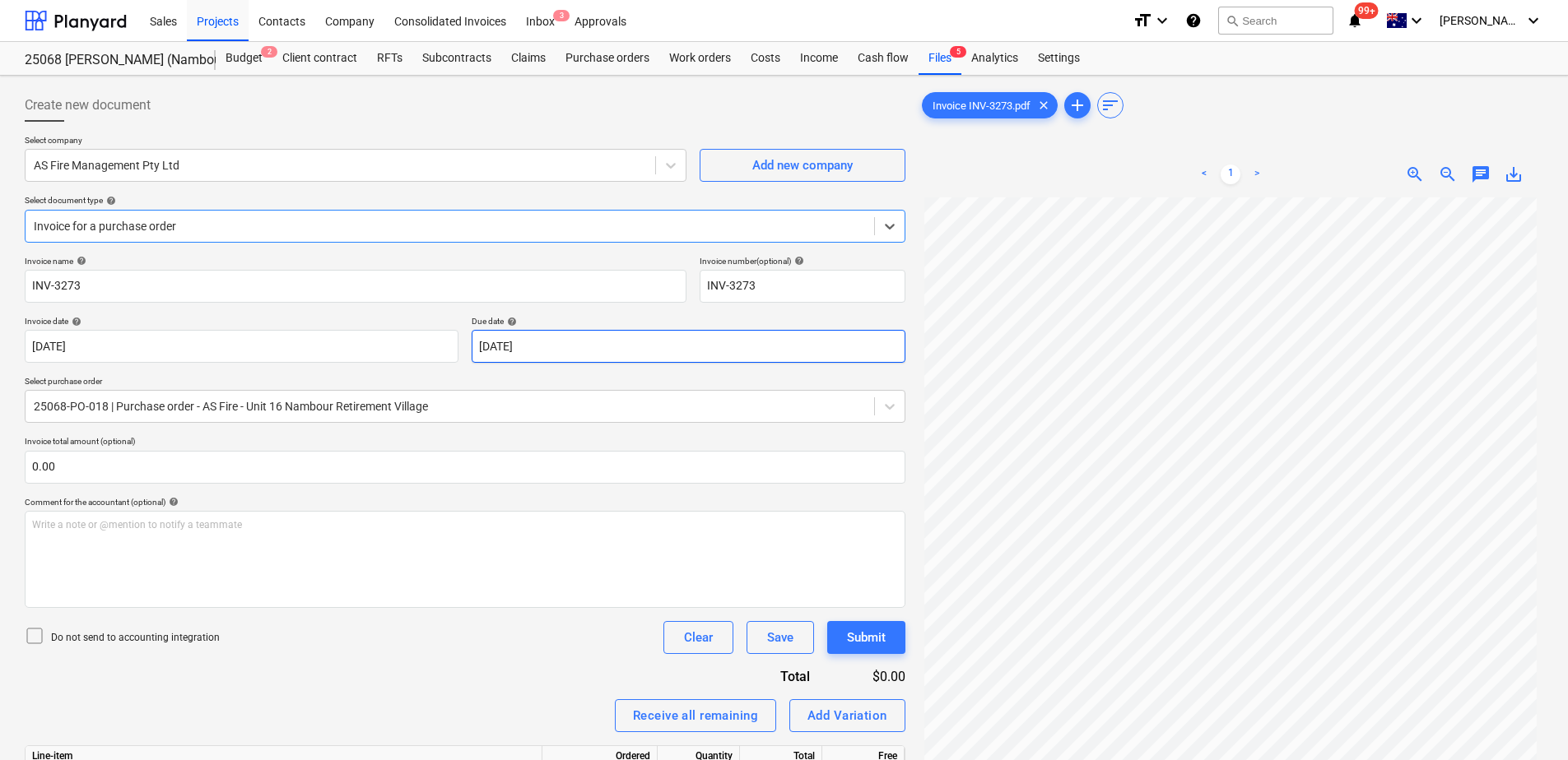
click at [570, 346] on body "Sales Projects Contacts Company Consolidated Invoices Inbox 3 Approvals format_…" at bounding box center [784, 380] width 1568 height 760
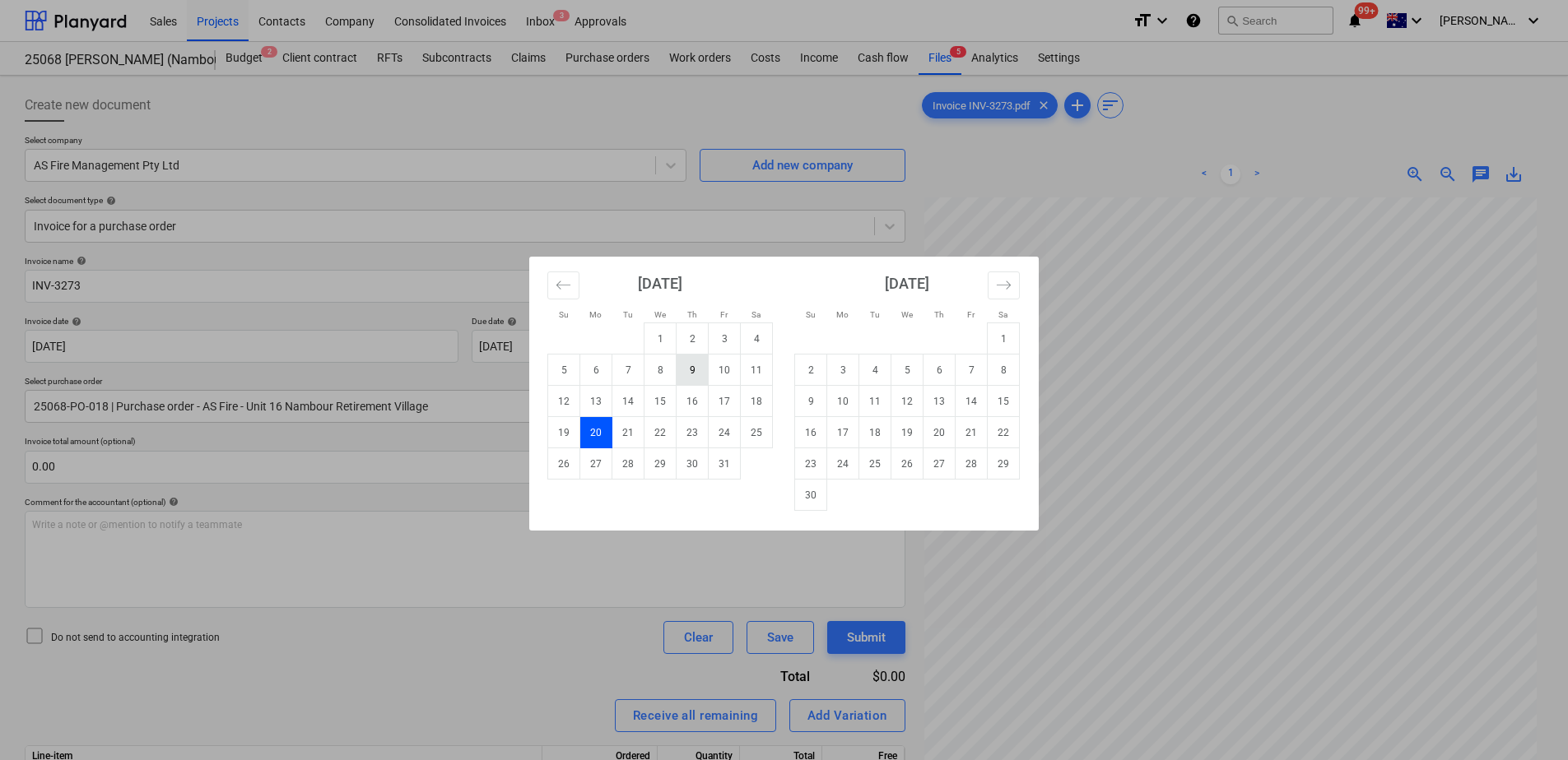
click at [697, 372] on td "9" at bounding box center [693, 370] width 32 height 32
type input "[DATE]"
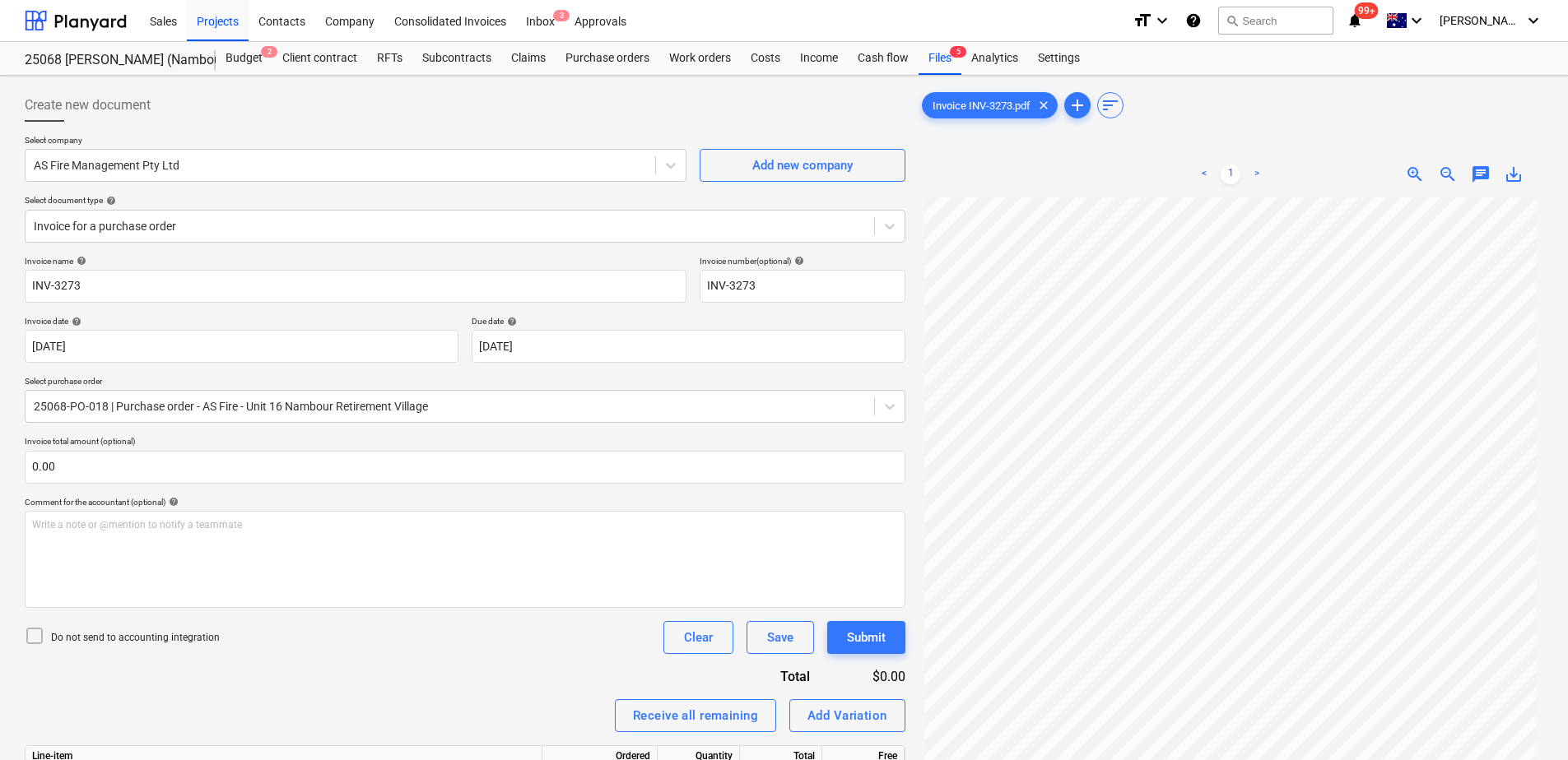
click at [418, 673] on div "Invoice name help INV-3273 Invoice number (optional) help INV-3273 Invoice date…" at bounding box center [465, 571] width 881 height 630
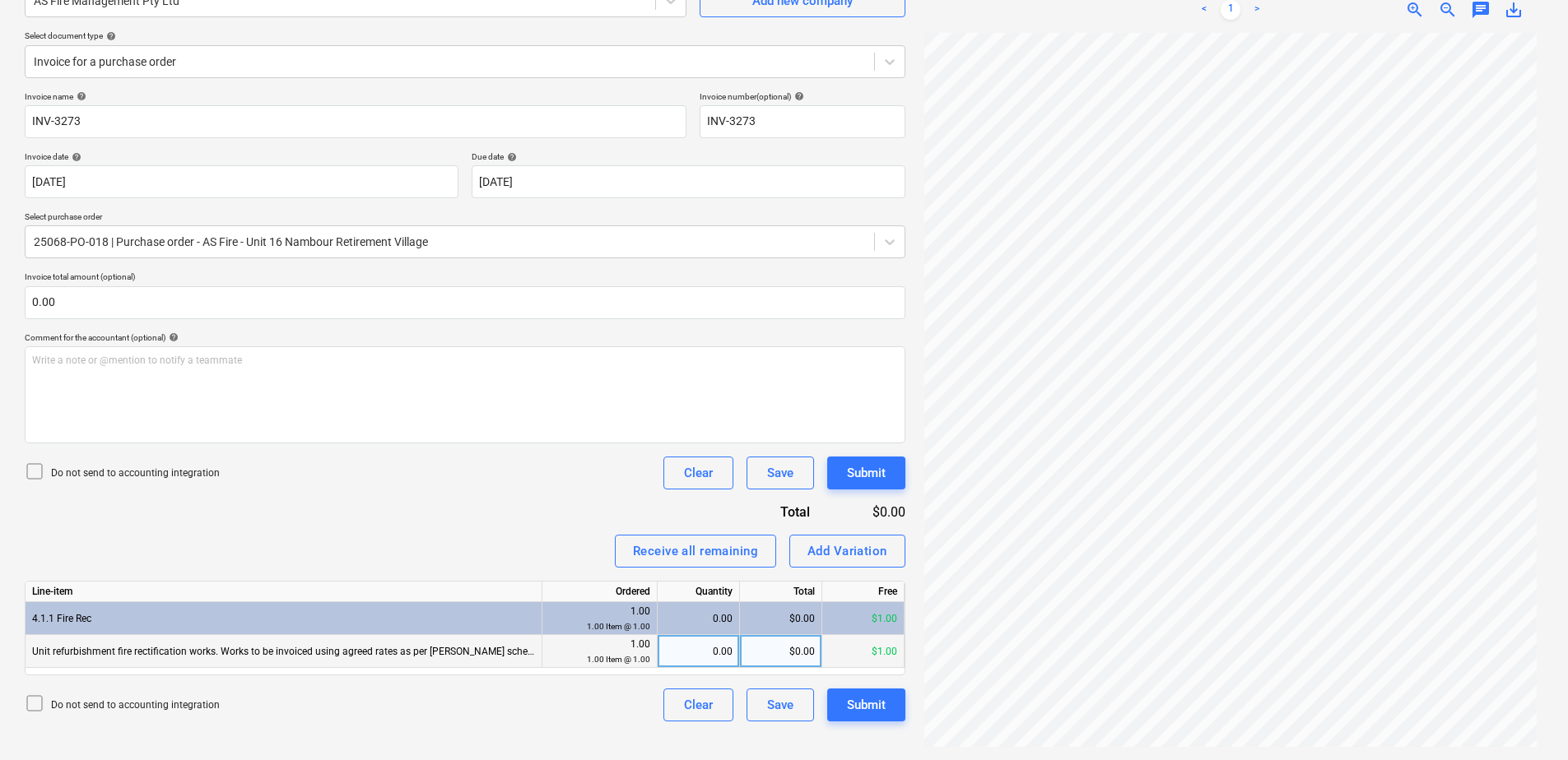
click at [698, 645] on div "0.00" at bounding box center [699, 652] width 68 height 33
type input "1"
click at [845, 554] on div "Add Variation" at bounding box center [846, 551] width 79 height 21
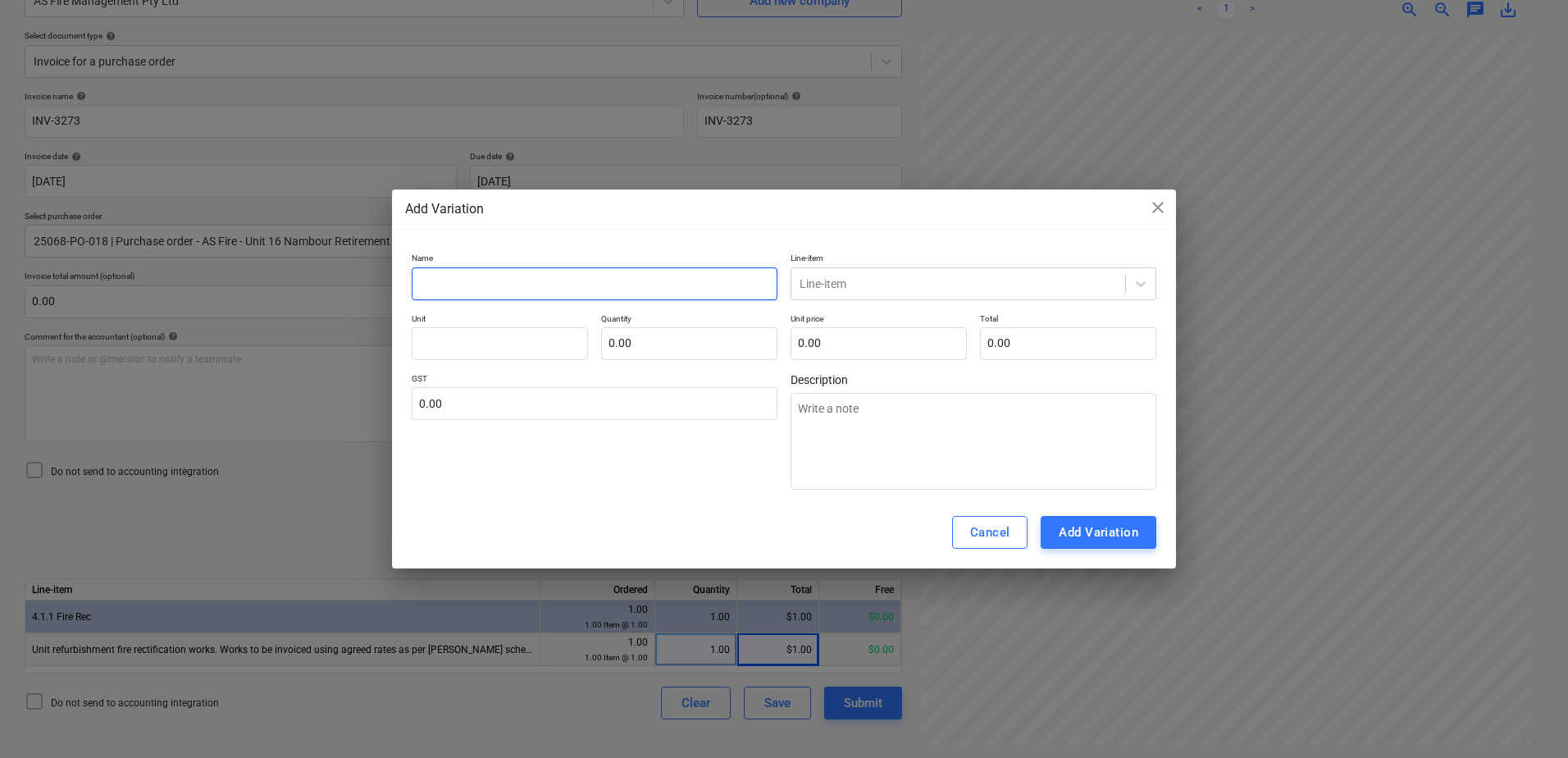
click at [472, 283] on input "text" at bounding box center [595, 284] width 366 height 33
type textarea "x"
type input "A"
type textarea "x"
type input "Ac"
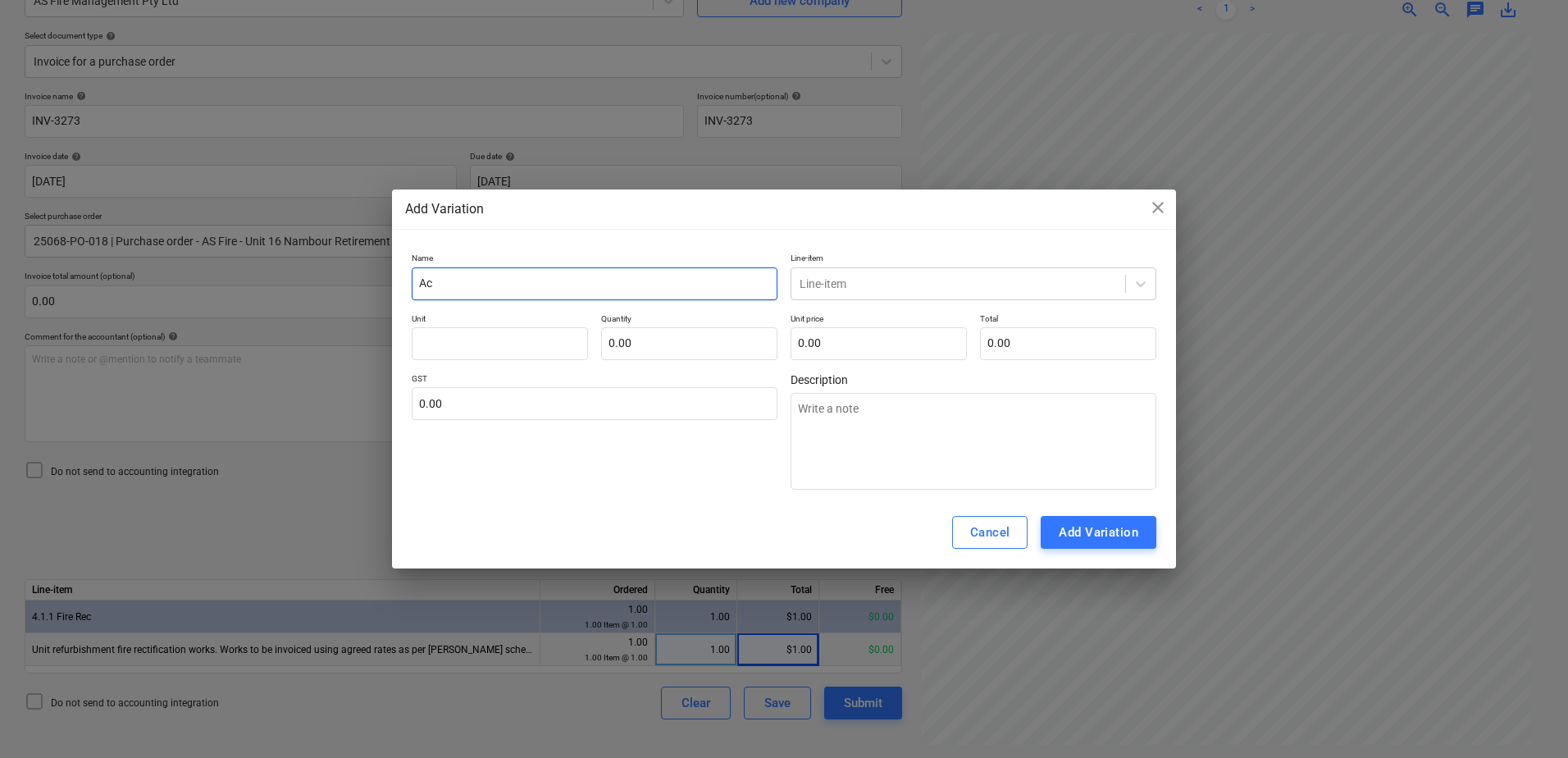
type textarea "x"
type input "Act"
type textarea "x"
type input "Actu"
type textarea "x"
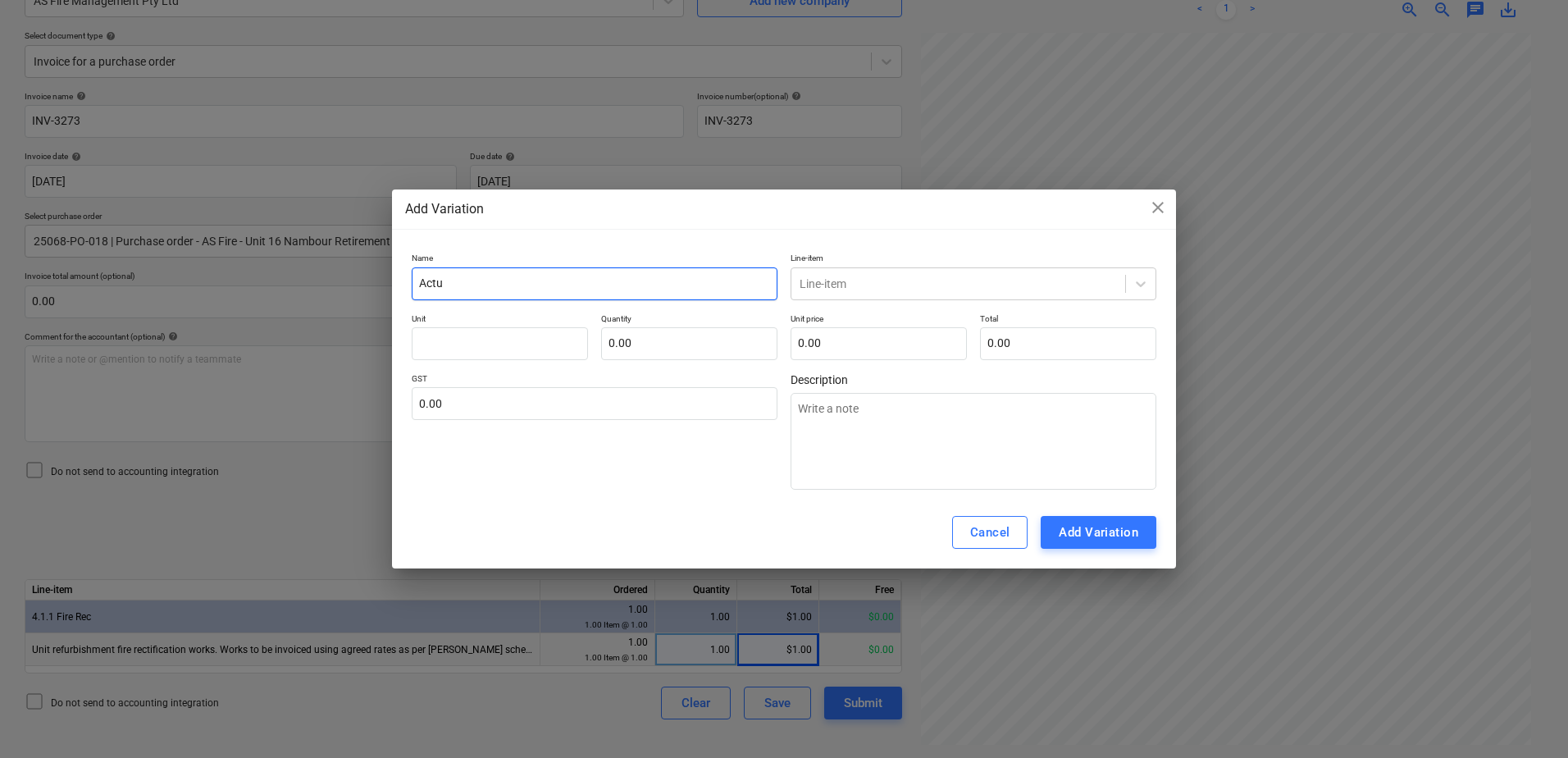
type input "Actua"
type textarea "x"
type input "Actual"
type textarea "x"
type input "Actual F"
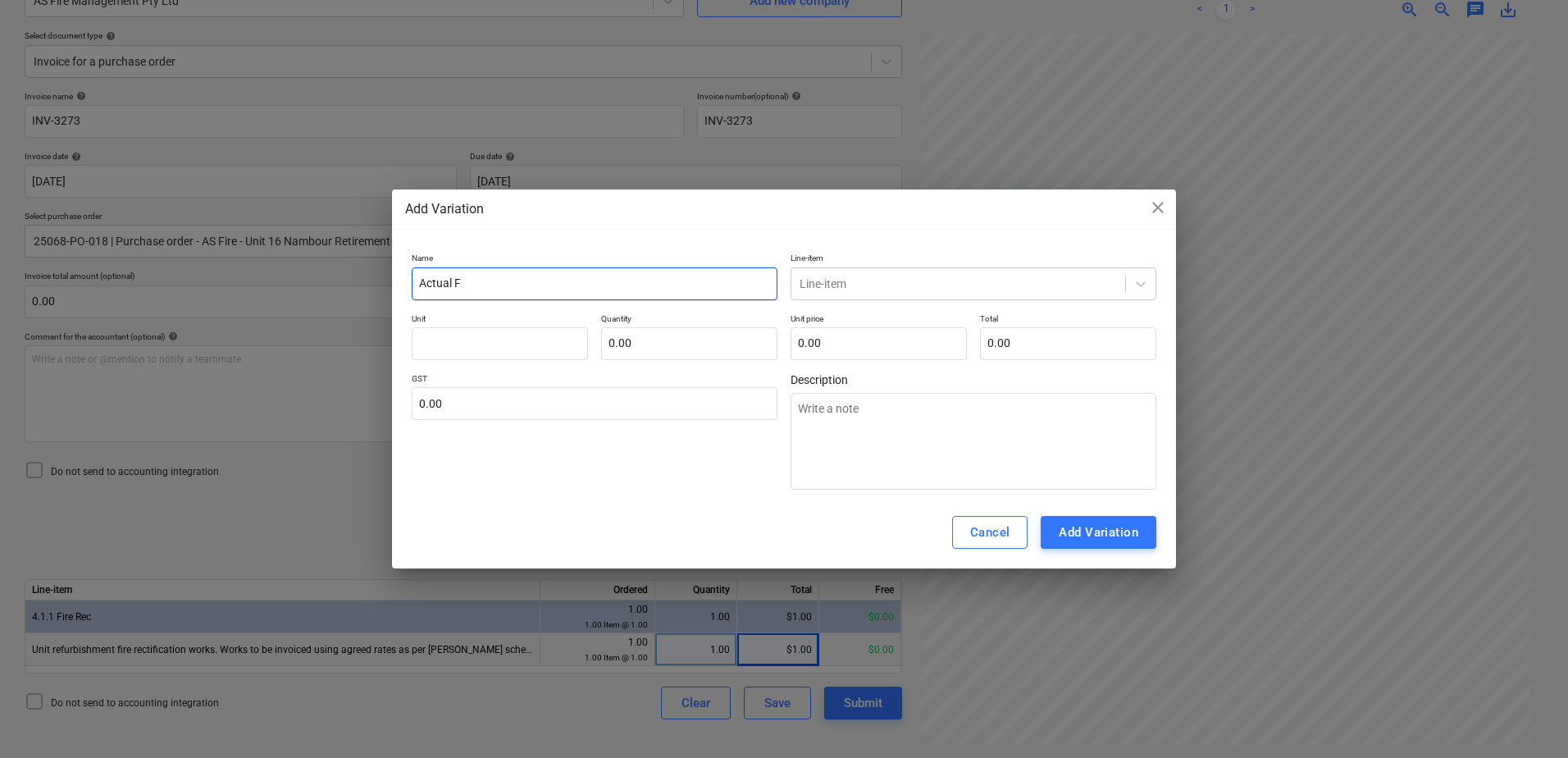
type textarea "x"
type input "Actual Fir"
type textarea "x"
type input "Actual Fire"
type textarea "x"
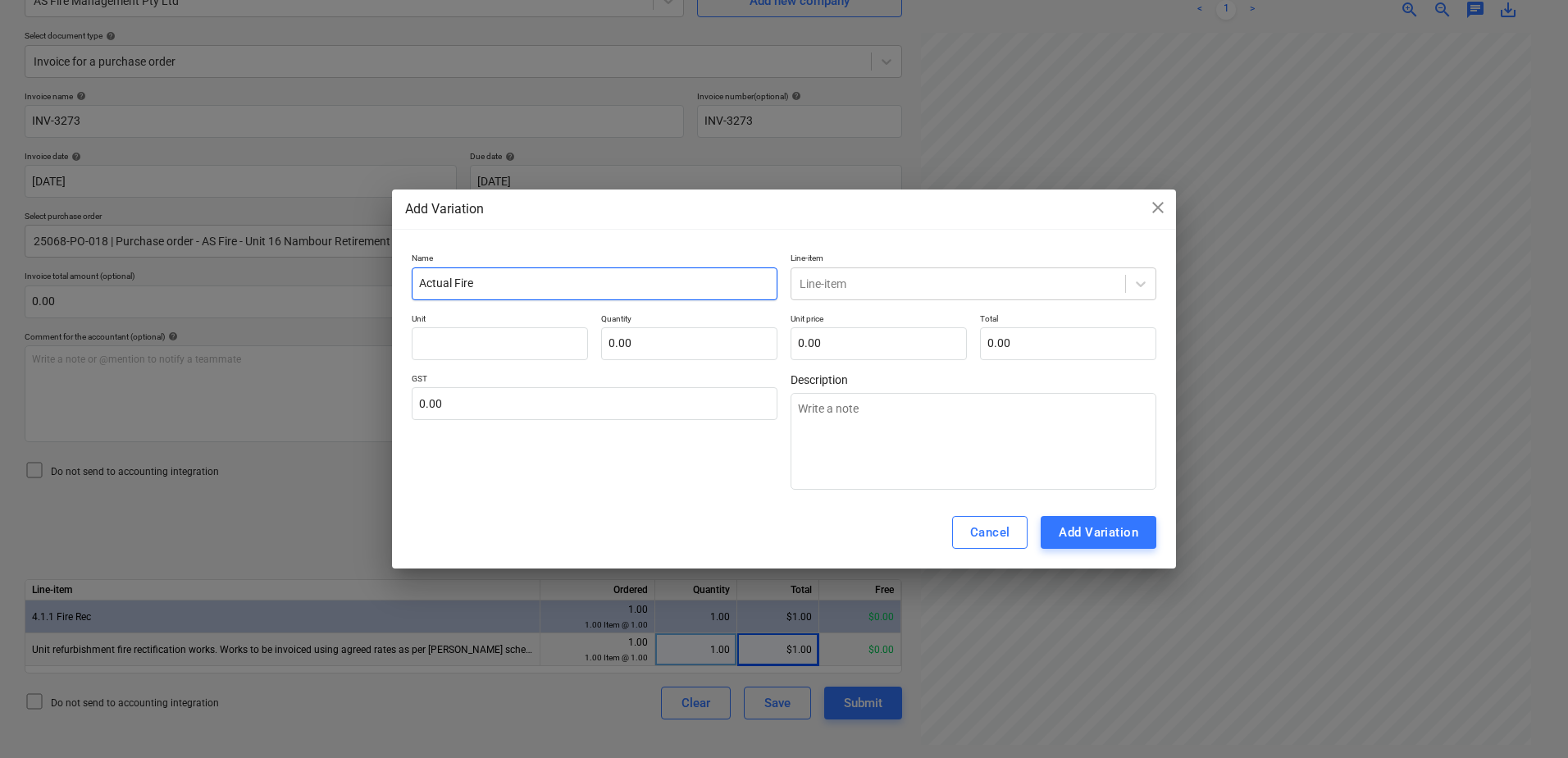
type input "Actual Fire"
type textarea "x"
type input "Actual Fire B"
type textarea "x"
type input "Actual Fire Bi"
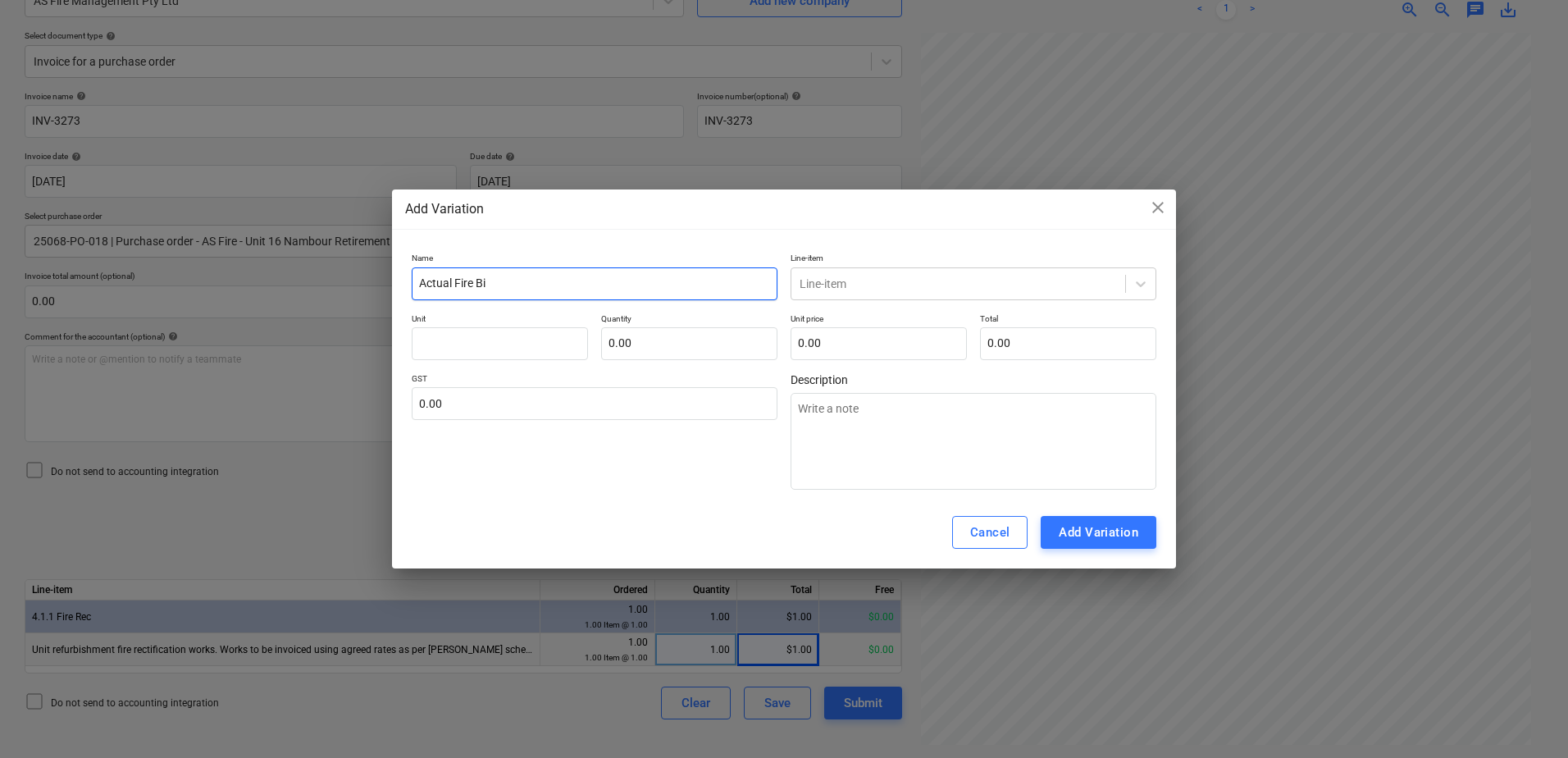
type textarea "x"
type input "Actual Fire Bil"
type textarea "x"
type input "Actual Fire Bill"
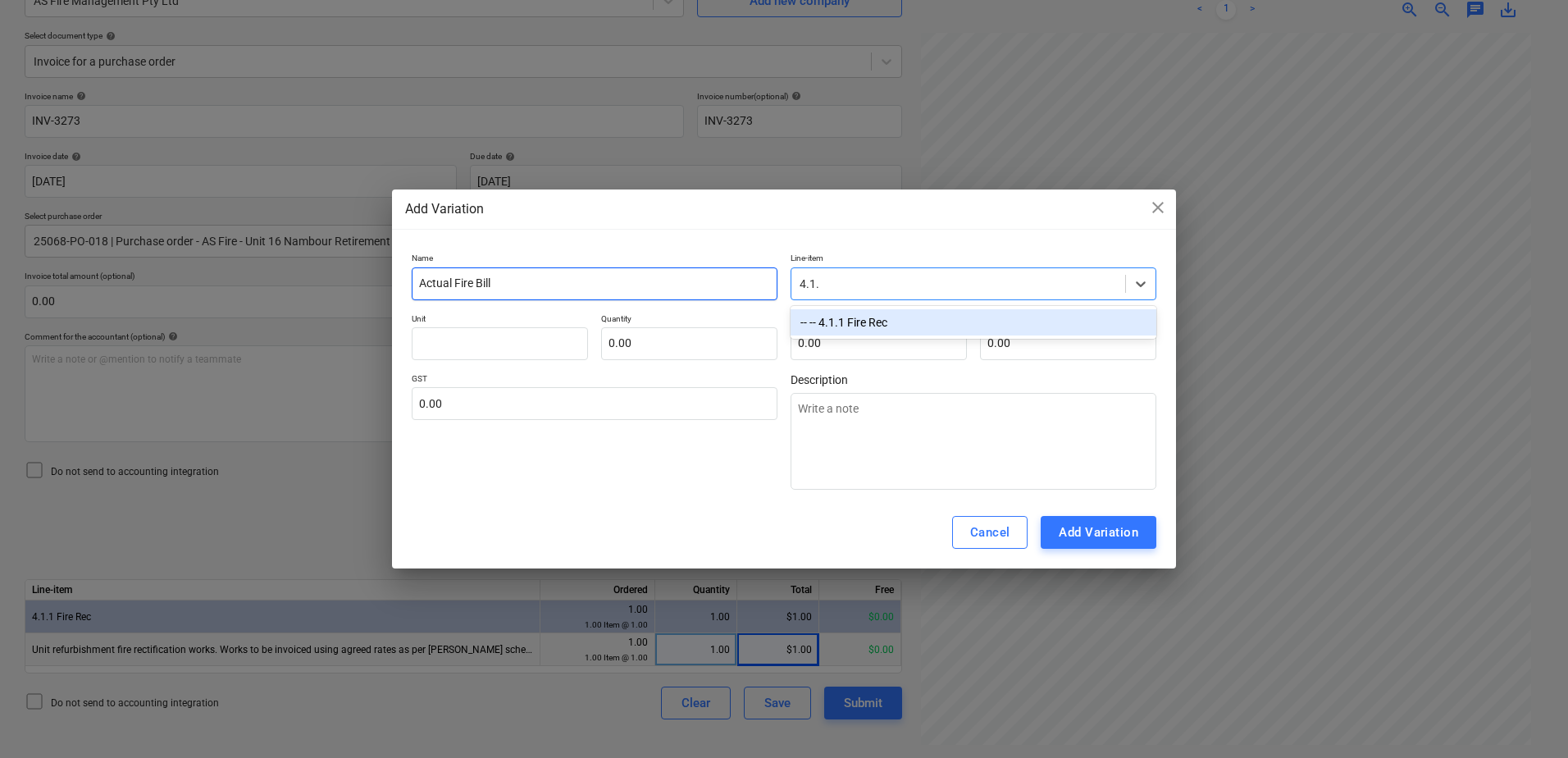
type input "4.1.1"
type textarea "x"
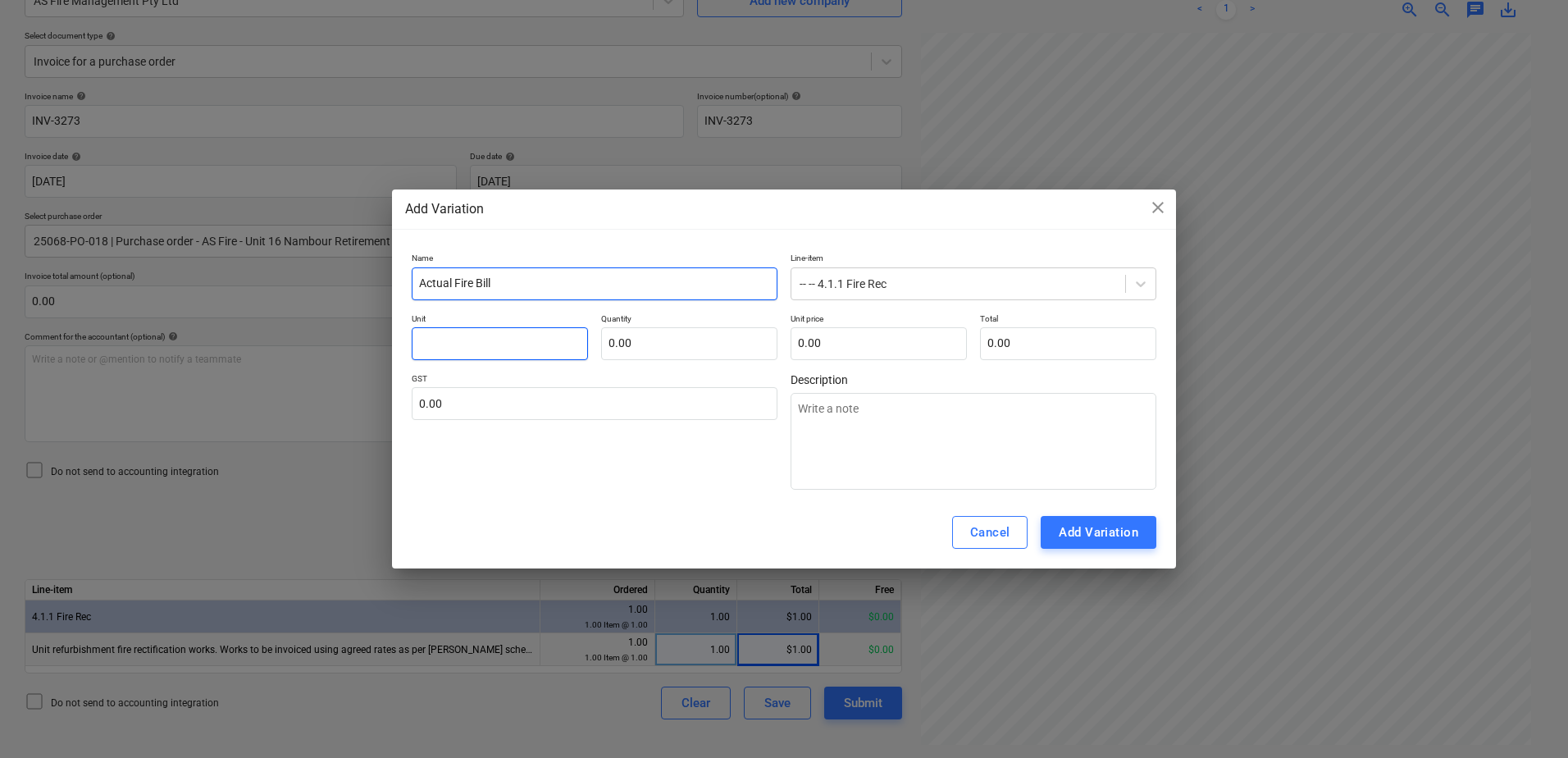
type textarea "x"
type input "I"
type textarea "x"
type input "It"
type textarea "x"
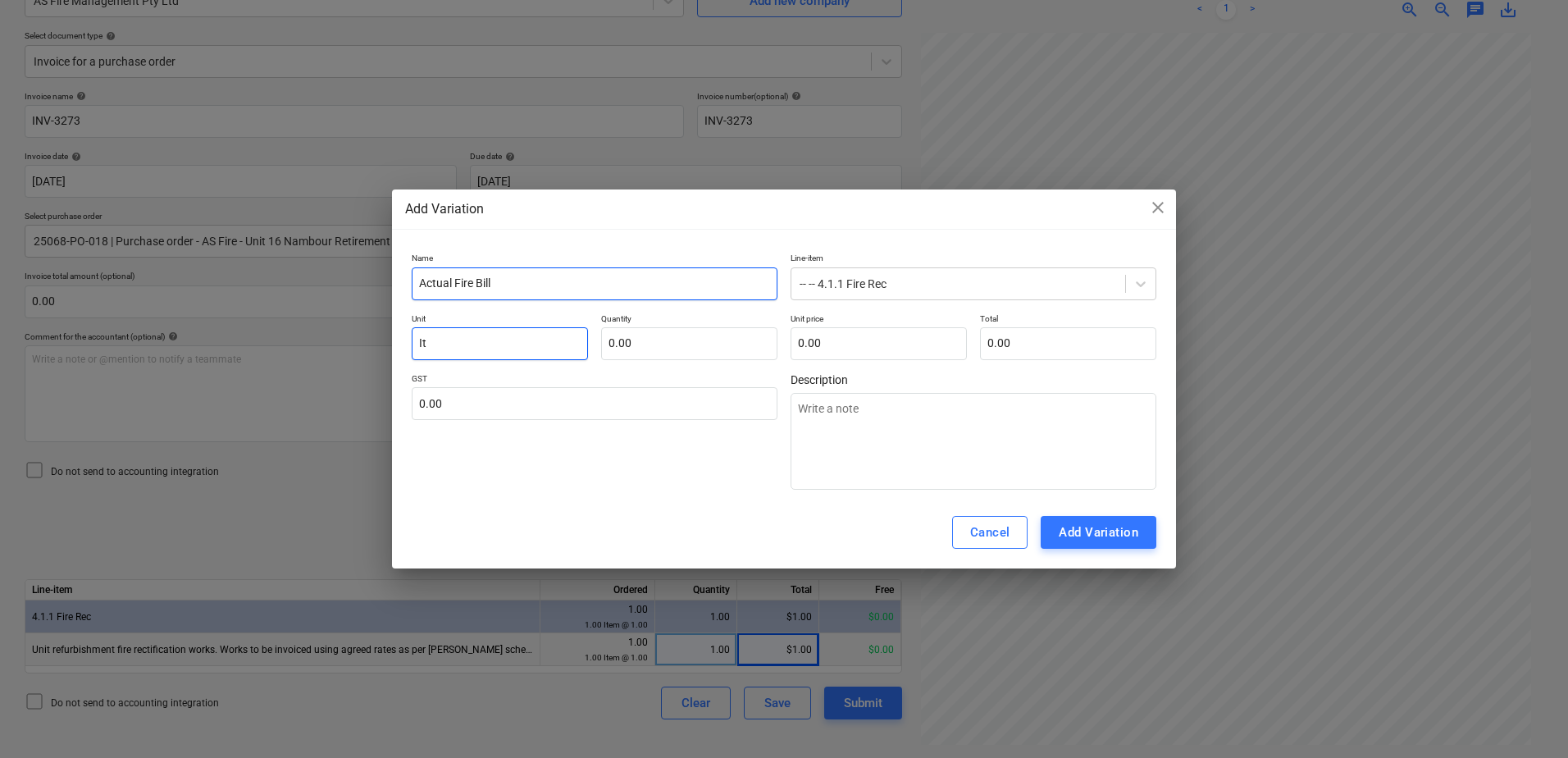
type input "Ite"
type textarea "x"
type input "Item"
type textarea "x"
type input "1.00"
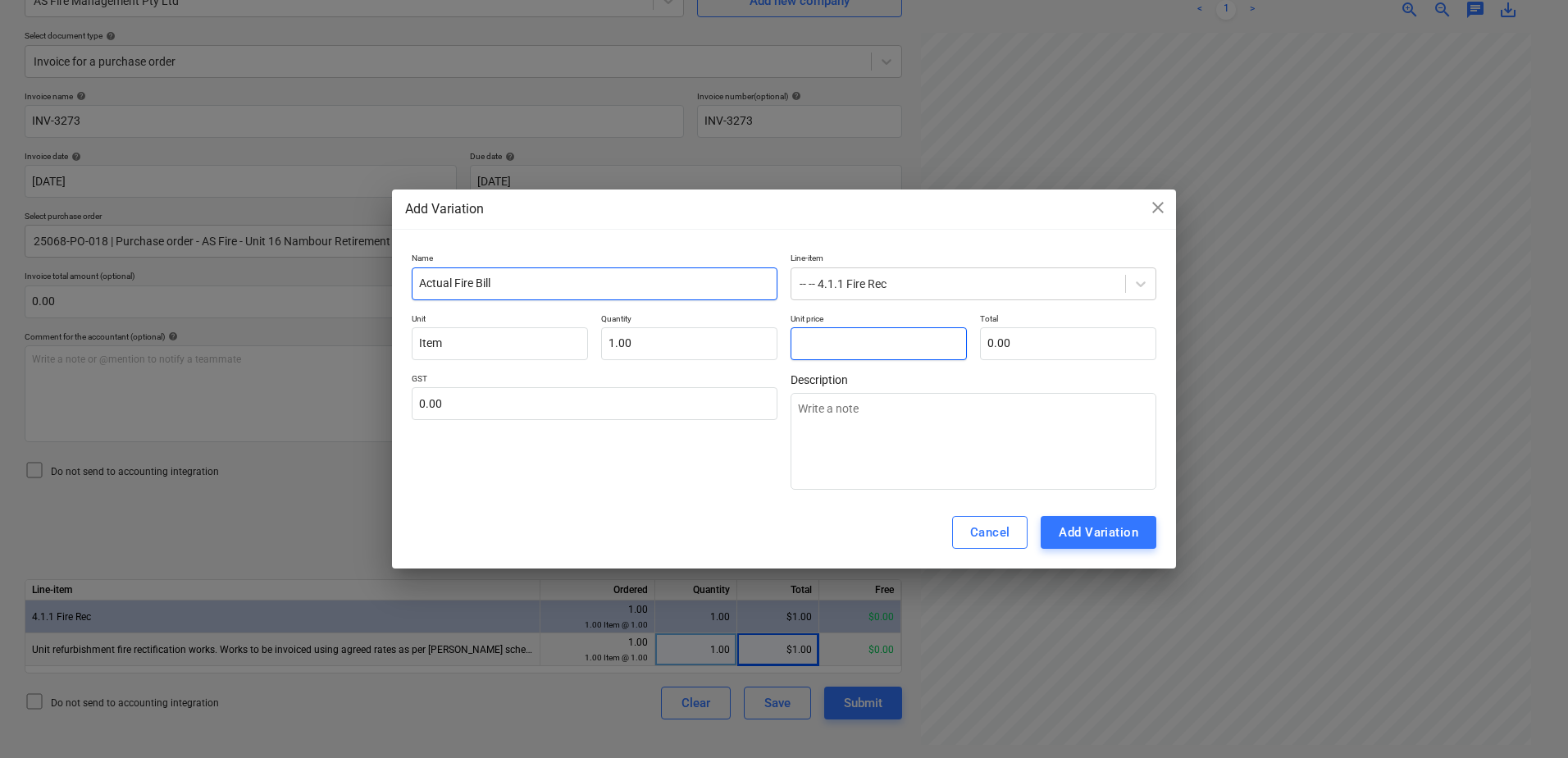
type textarea "x"
type input "2"
type input "2.00"
type textarea "x"
type input "29"
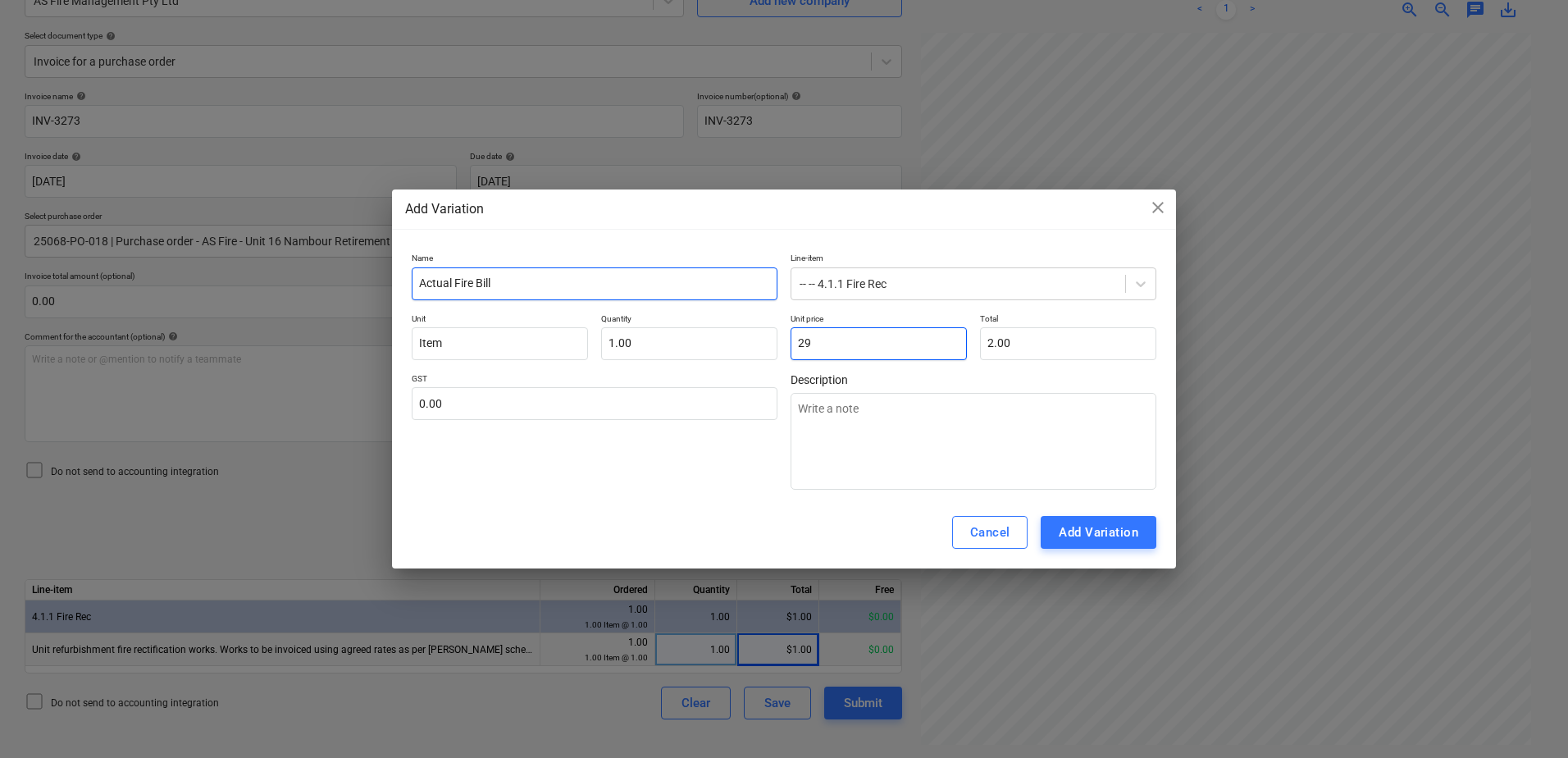
type input "29.00"
type textarea "x"
type input "297"
type input "297.00"
type input "2979"
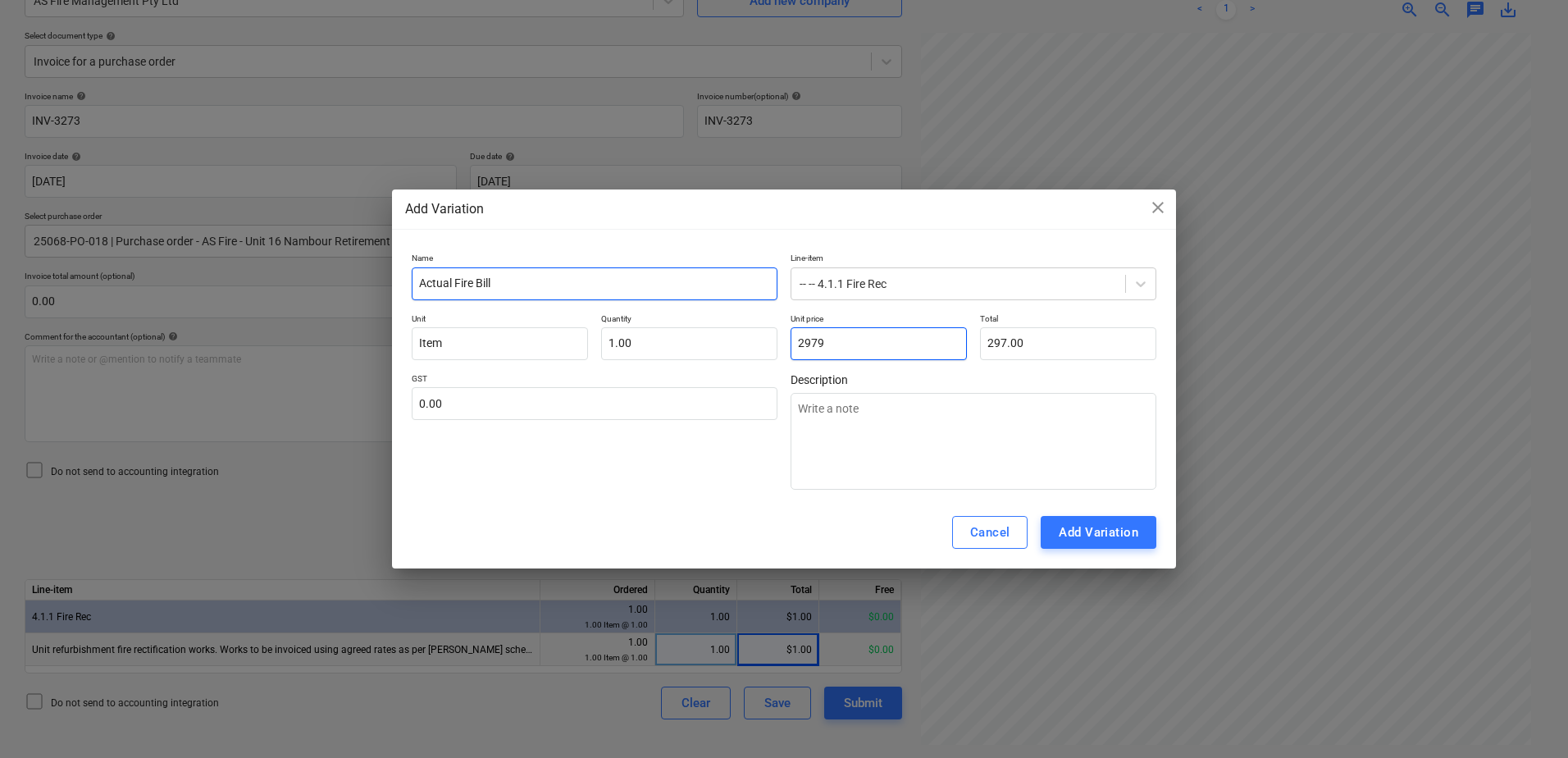
type textarea "x"
type input "2,979.00"
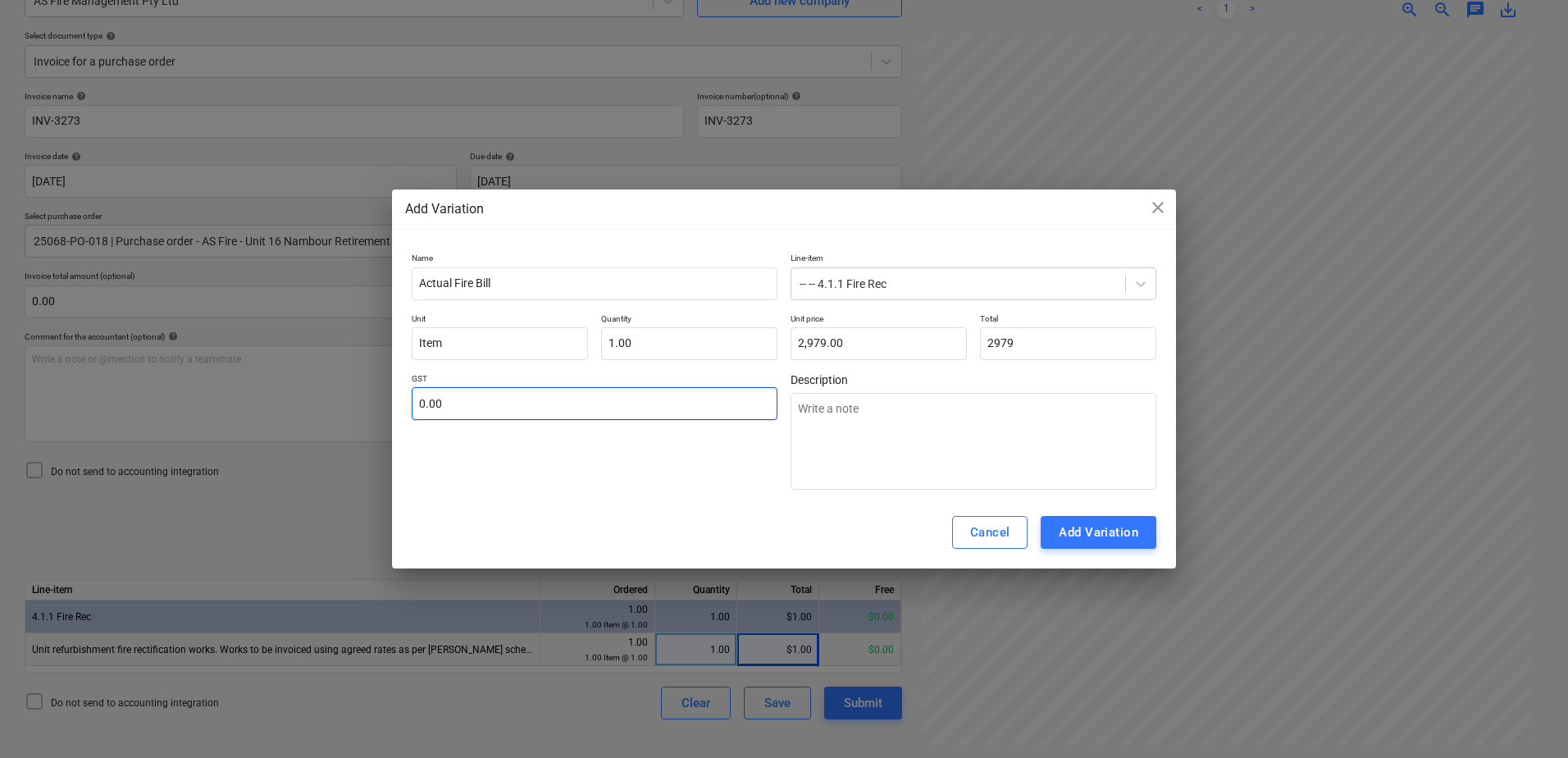
type input "2,979.00"
type textarea "x"
type input "1"
type textarea "x"
type input "10.00"
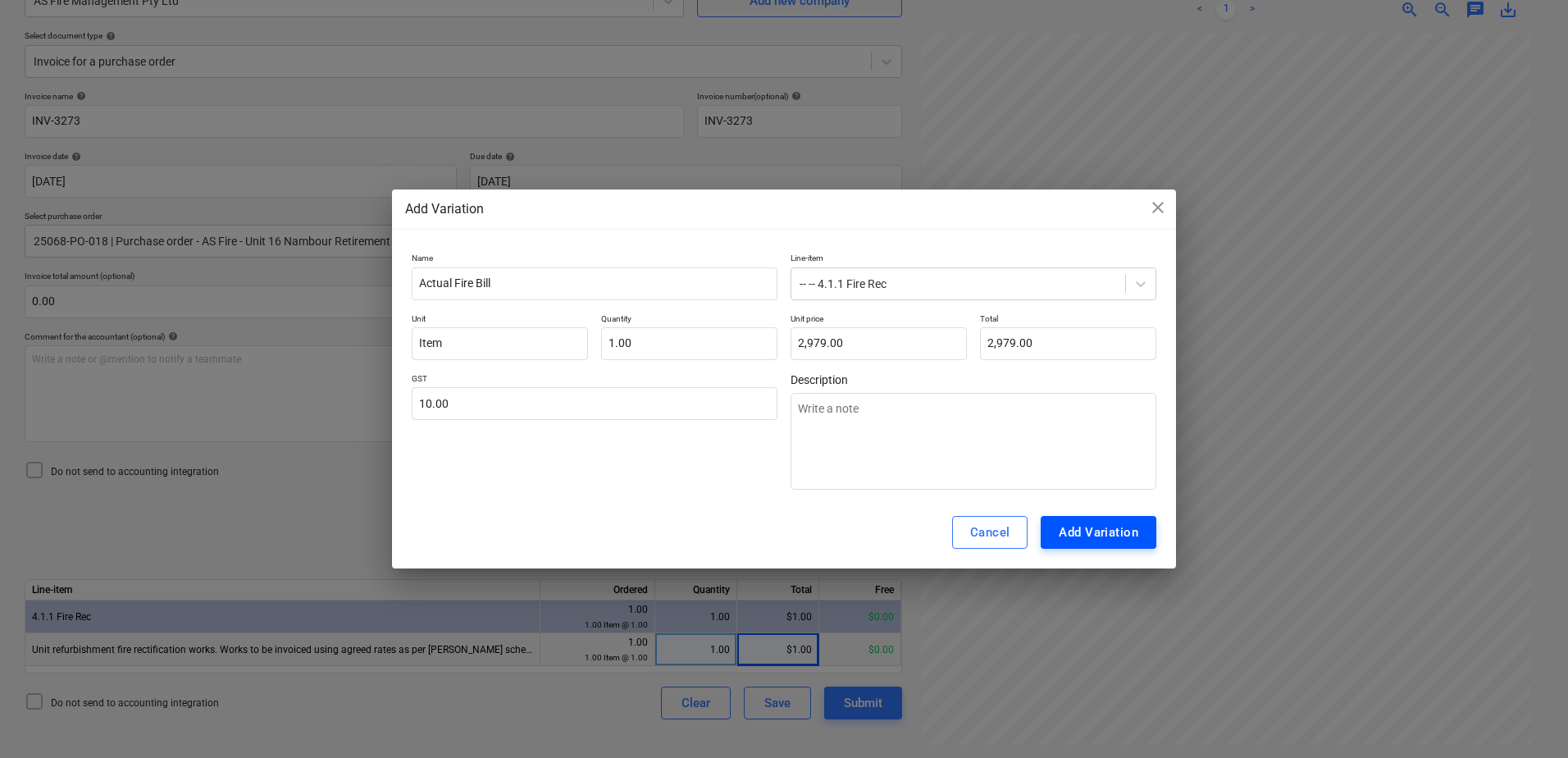
click at [1093, 534] on div "Add Variation" at bounding box center [1098, 532] width 79 height 21
type textarea "x"
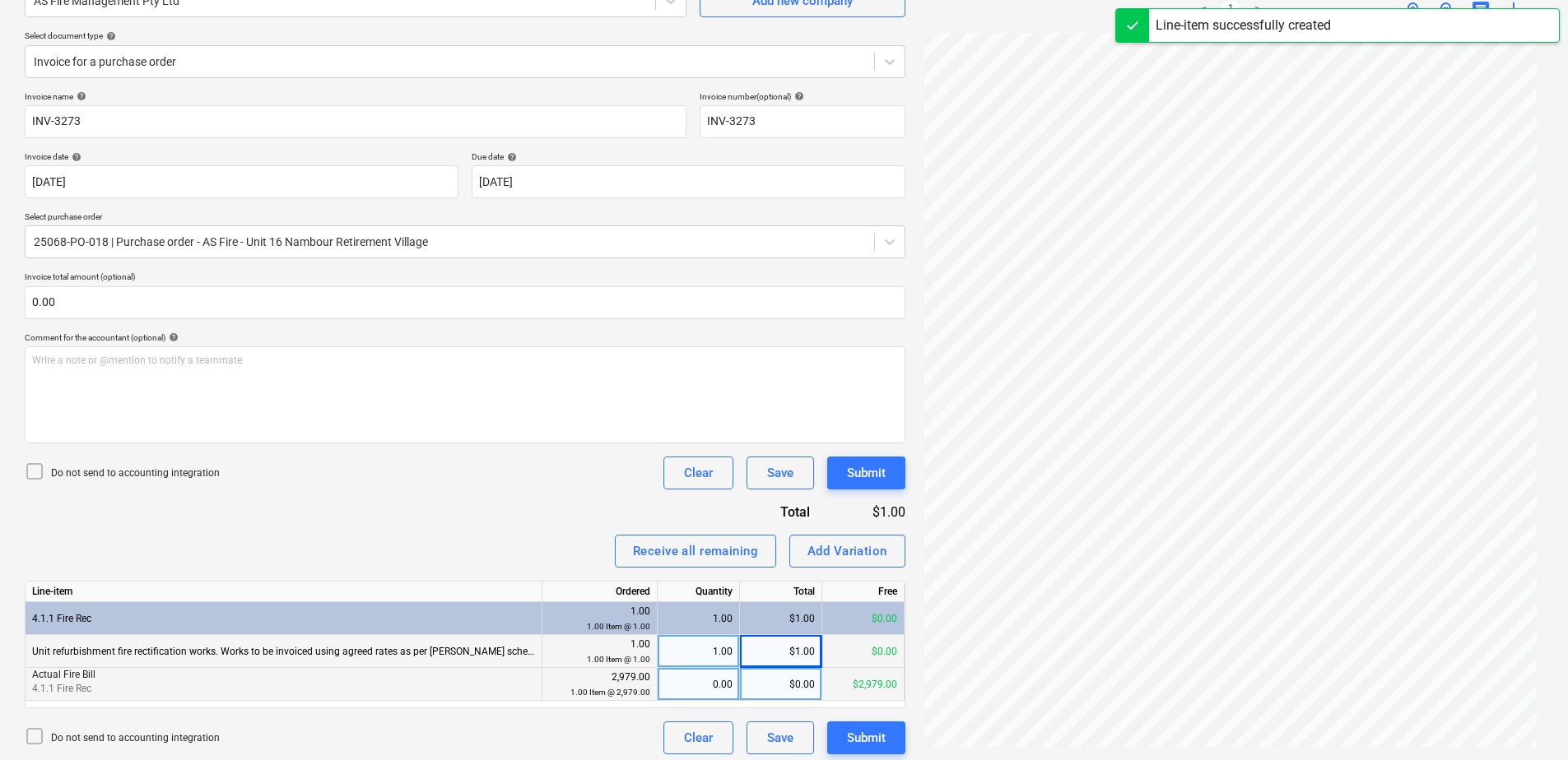
click at [692, 689] on div "0.00" at bounding box center [699, 684] width 68 height 33
type input "1"
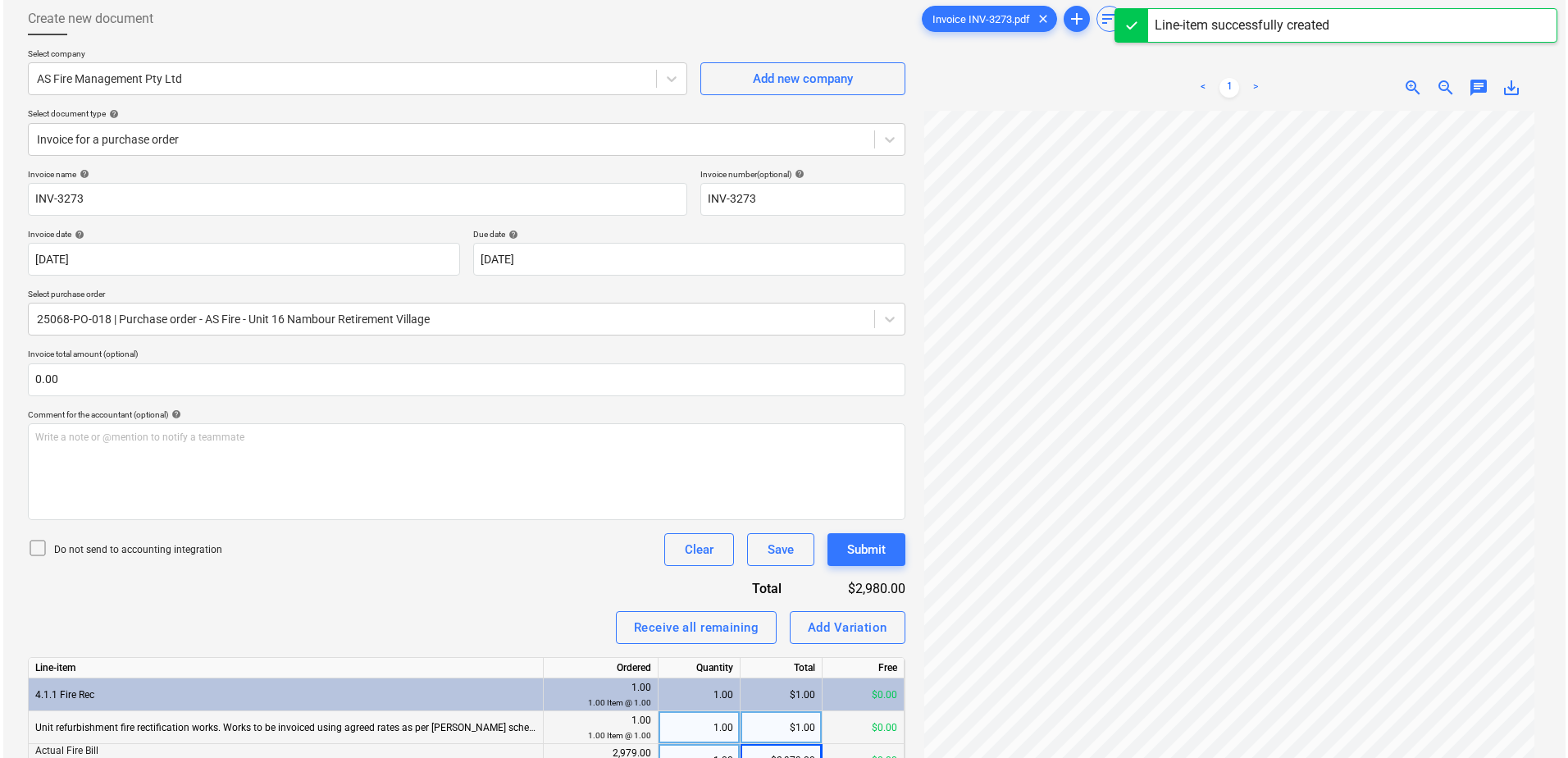
scroll to position [171, 0]
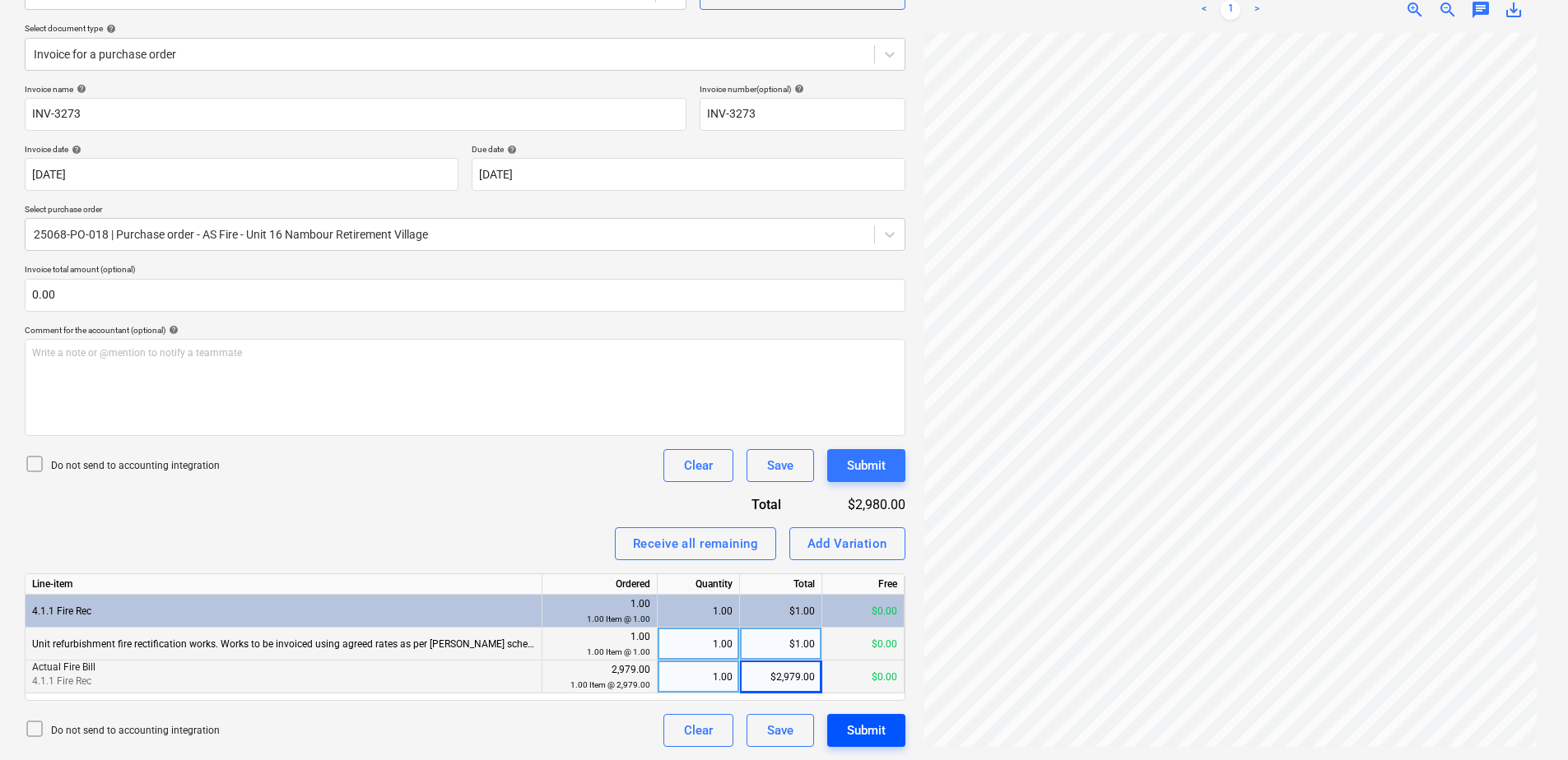
click at [895, 726] on button "Submit" at bounding box center [866, 730] width 79 height 33
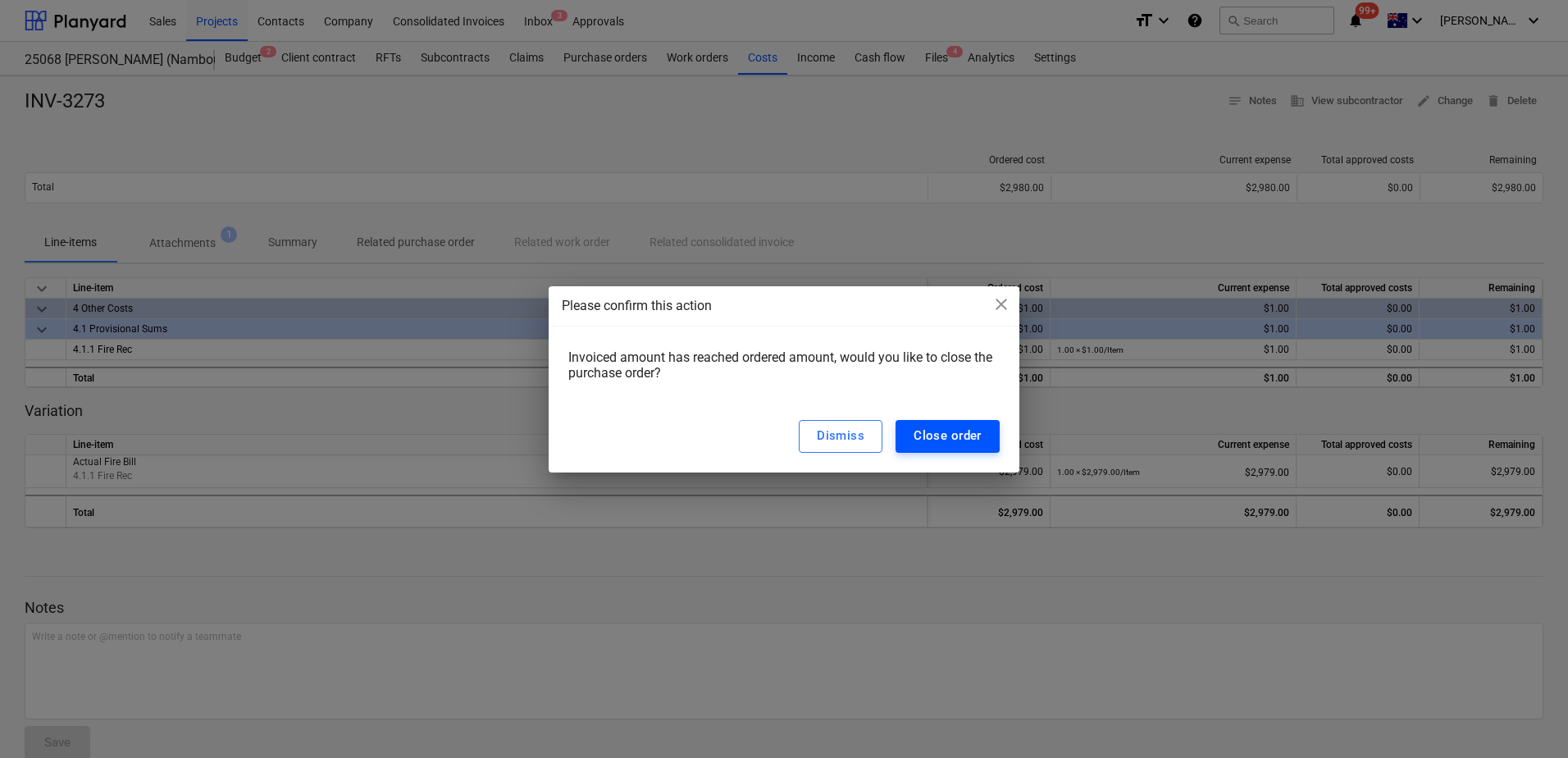
click at [965, 430] on div "Close order" at bounding box center [947, 435] width 68 height 21
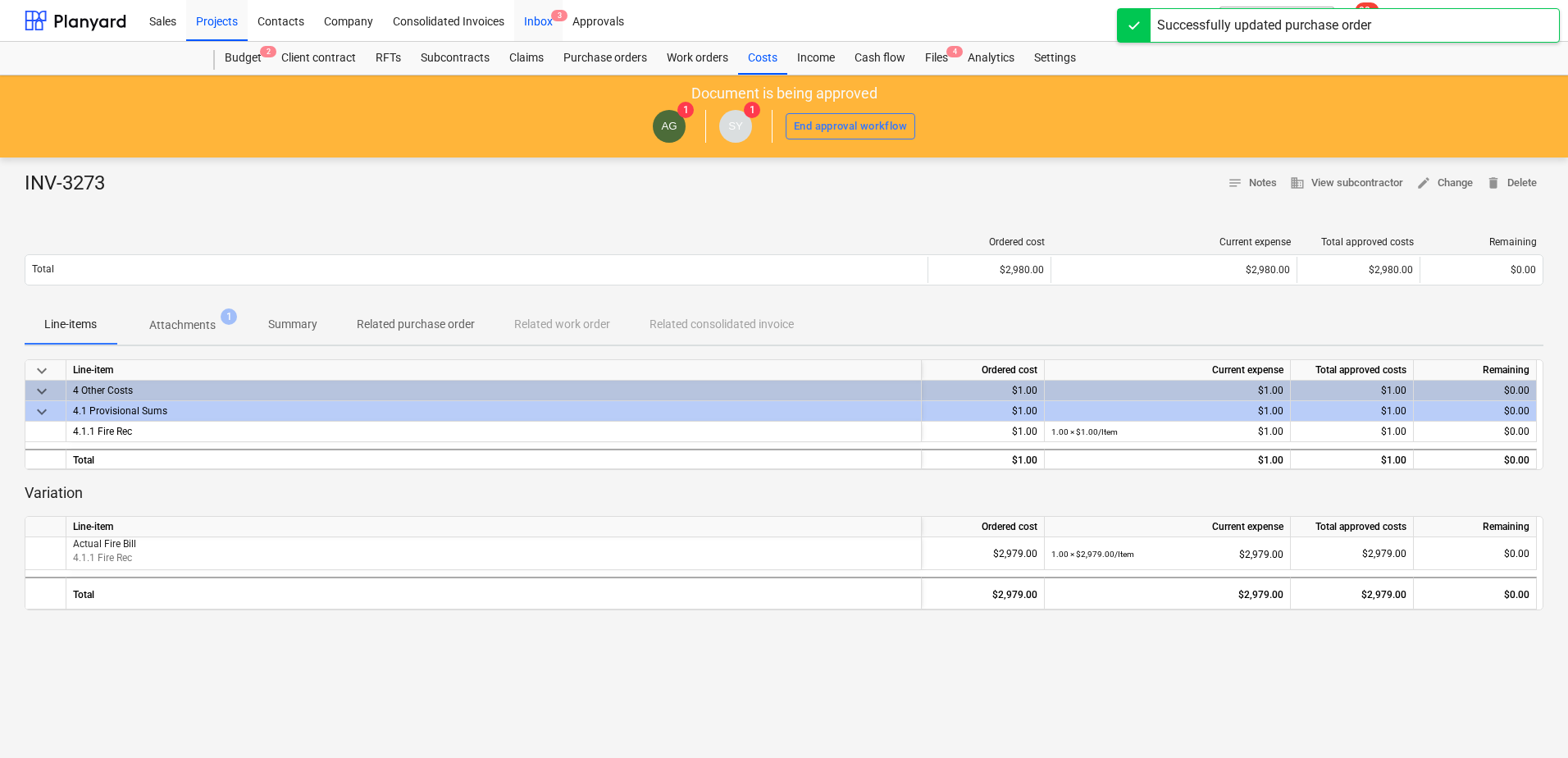
click at [545, 22] on div "Inbox 3" at bounding box center [538, 20] width 49 height 42
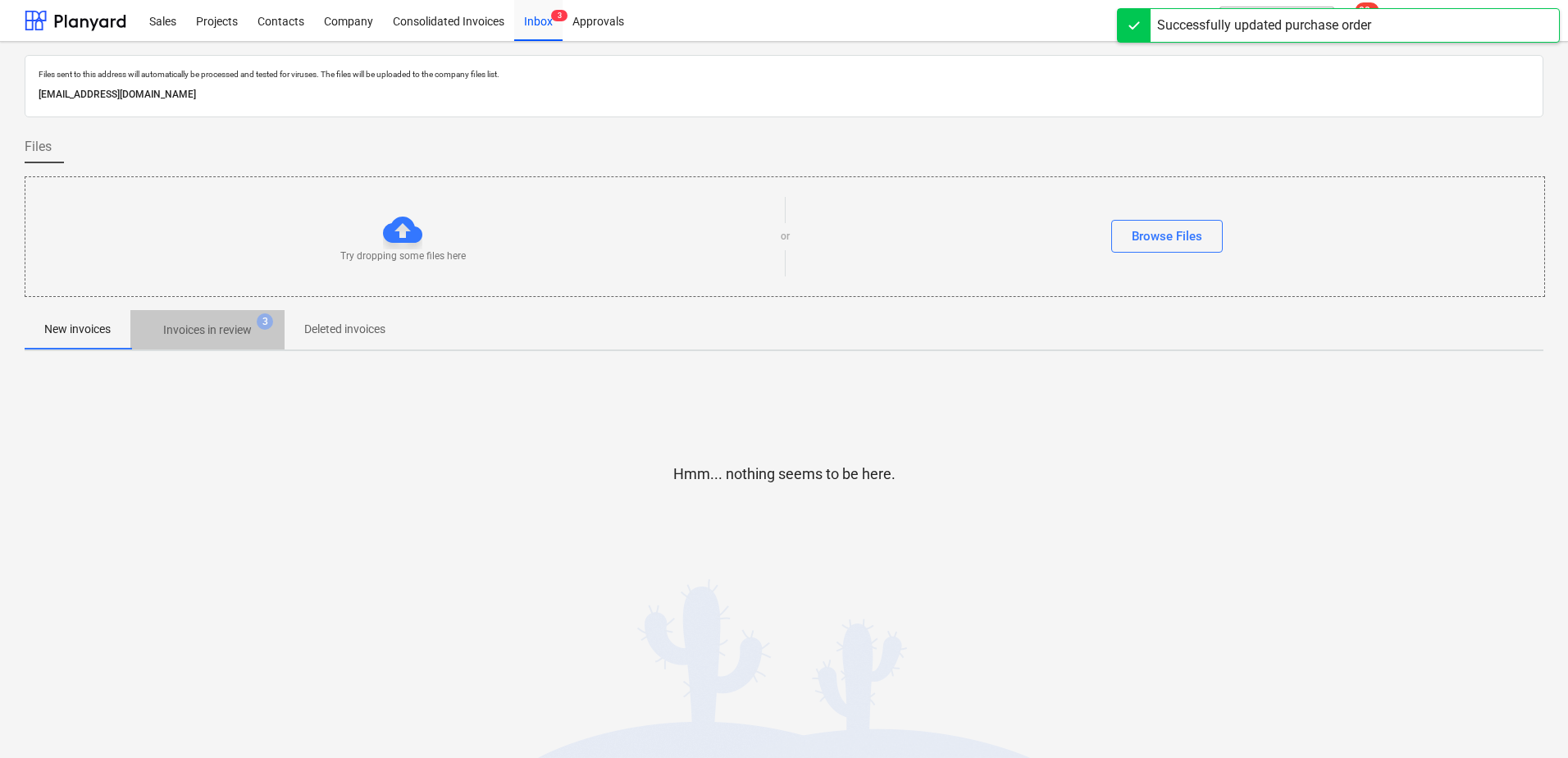
click at [232, 341] on span "Invoices in review 3" at bounding box center [207, 330] width 154 height 30
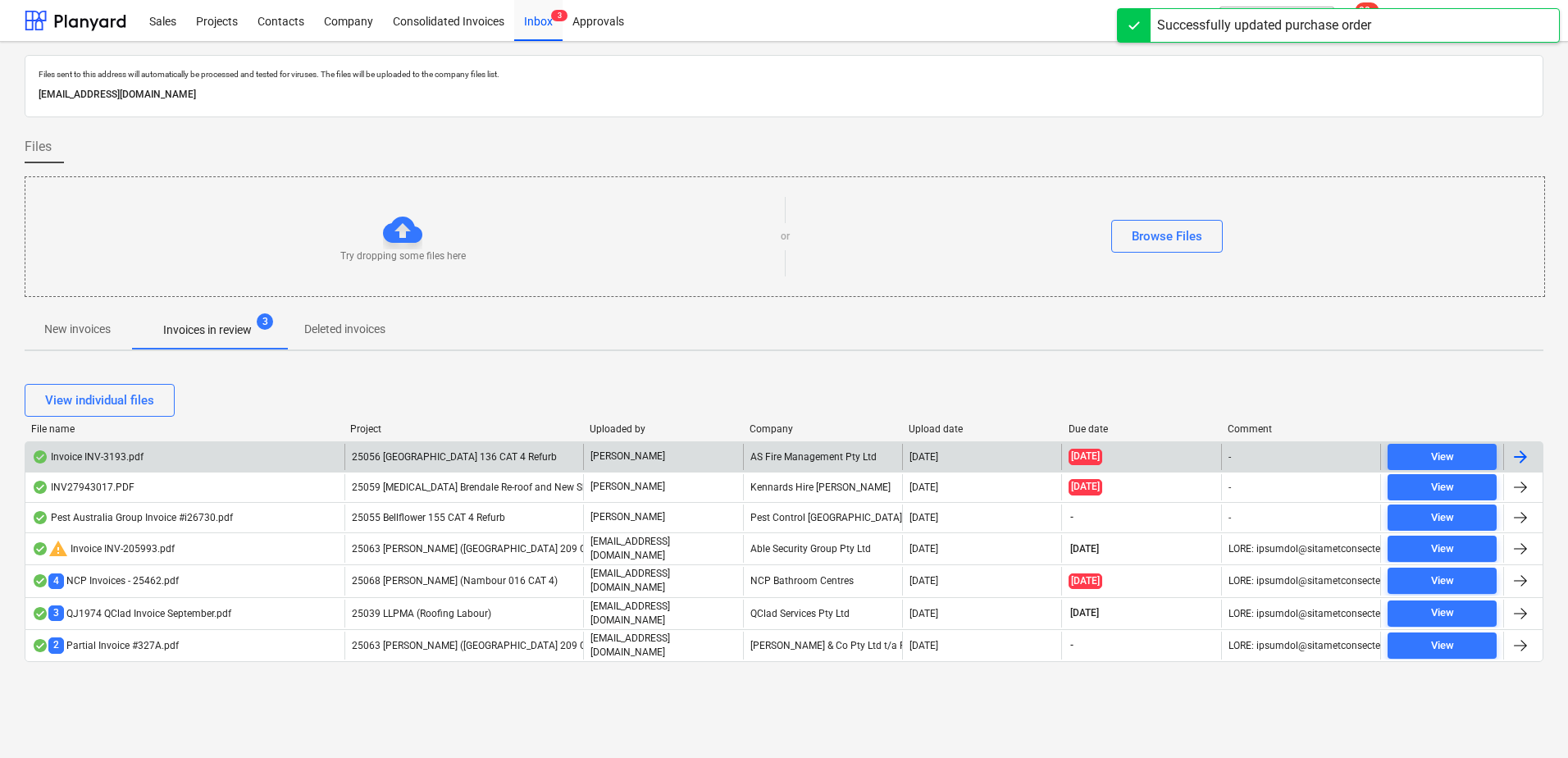
click at [520, 455] on span "25056 [GEOGRAPHIC_DATA] 136 CAT 4 Refurb" at bounding box center [454, 457] width 205 height 11
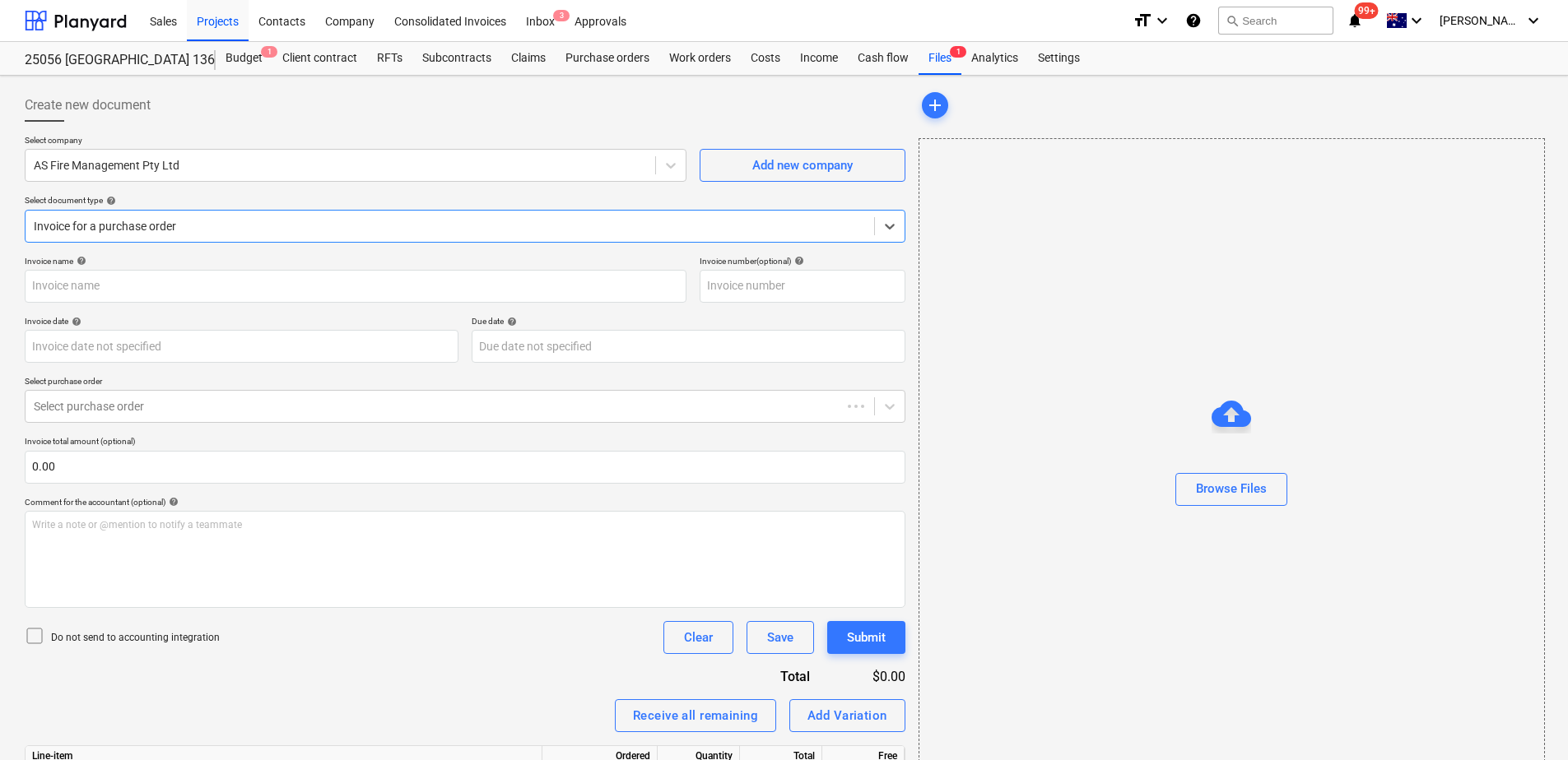
type input "INV-3193"
type input "[DATE]"
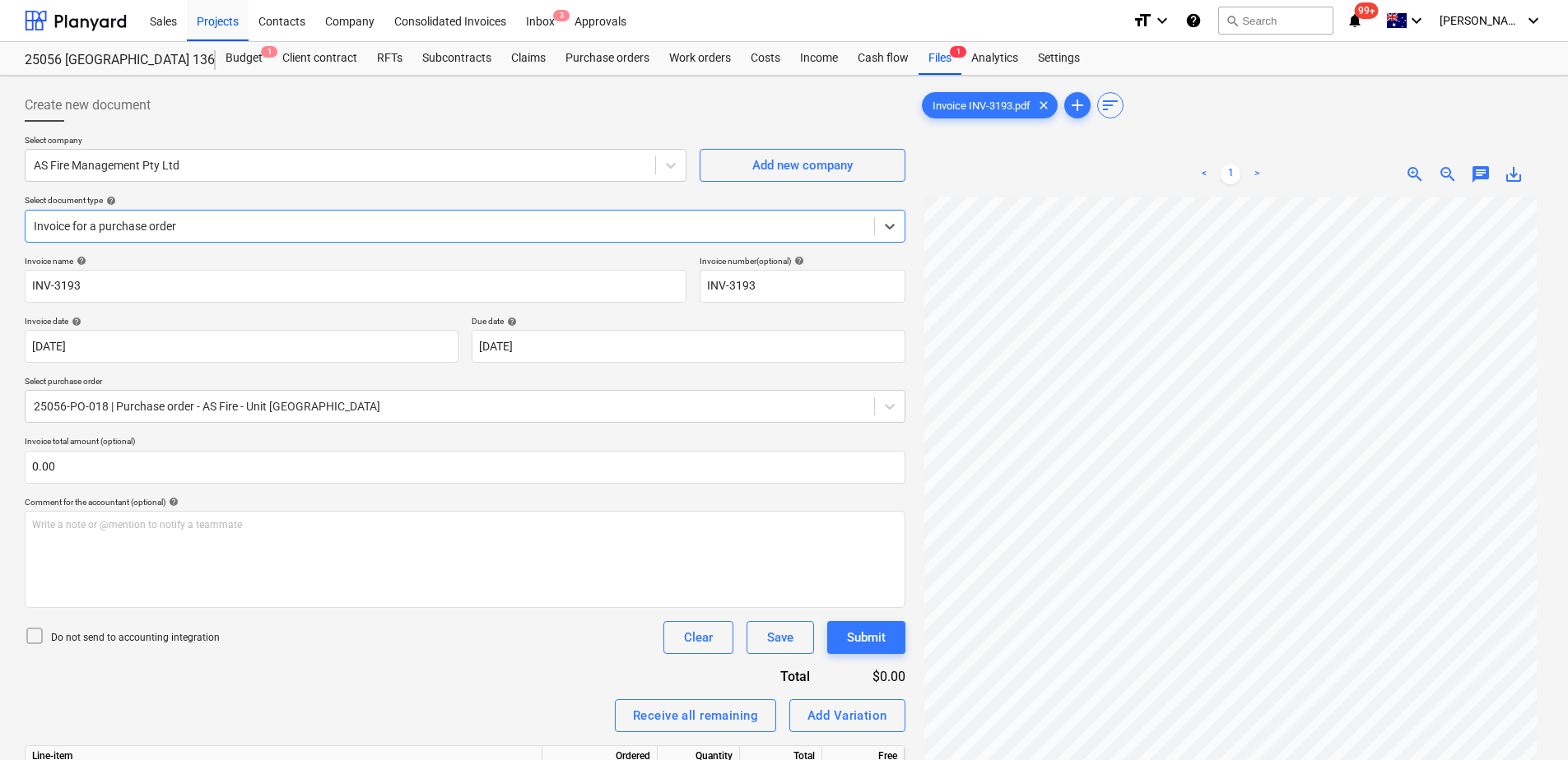
click at [475, 681] on div "Invoice name help INV-3193 Invoice number (optional) help INV-3193 Invoice date…" at bounding box center [465, 571] width 881 height 630
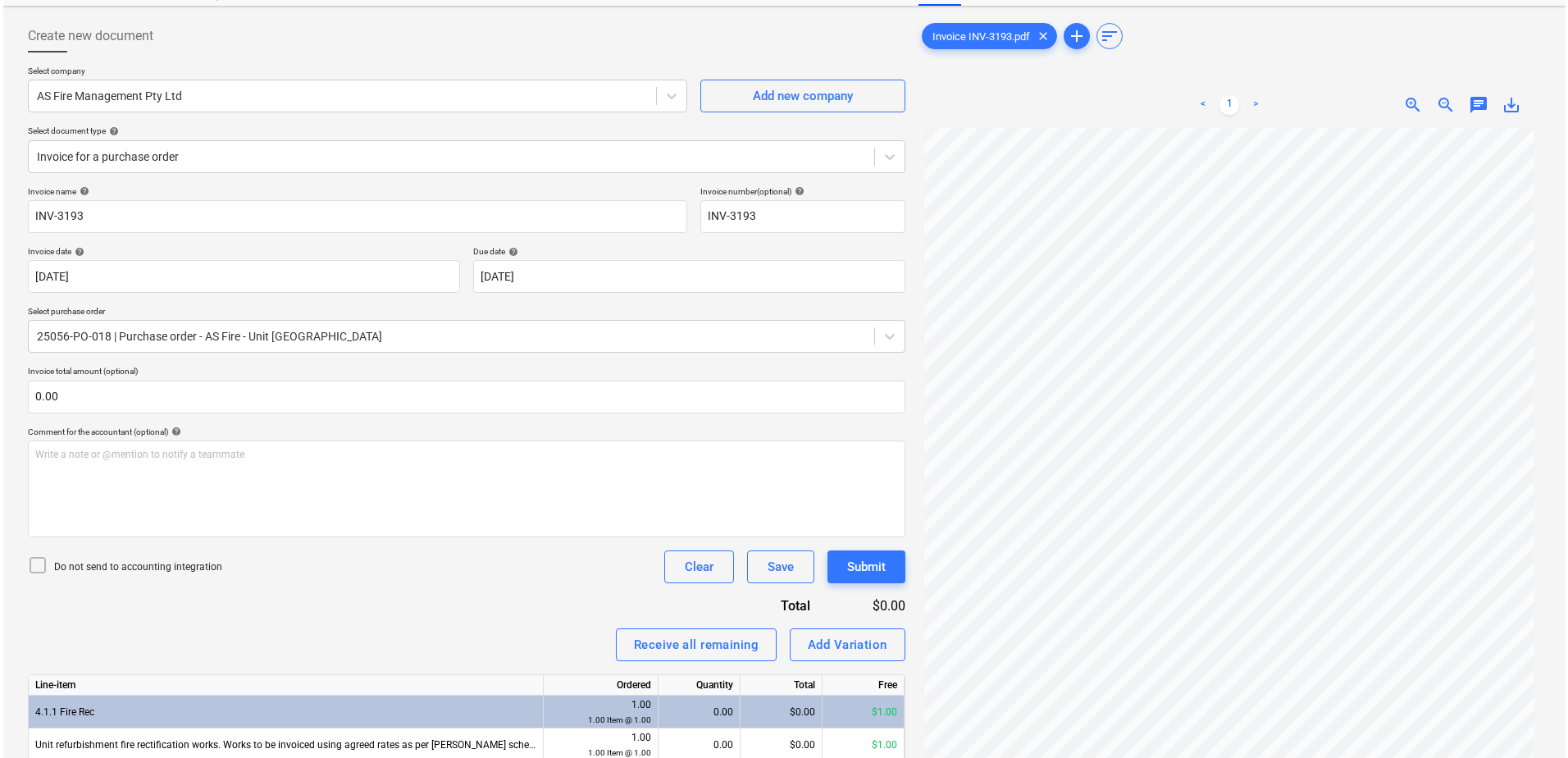
scroll to position [164, 0]
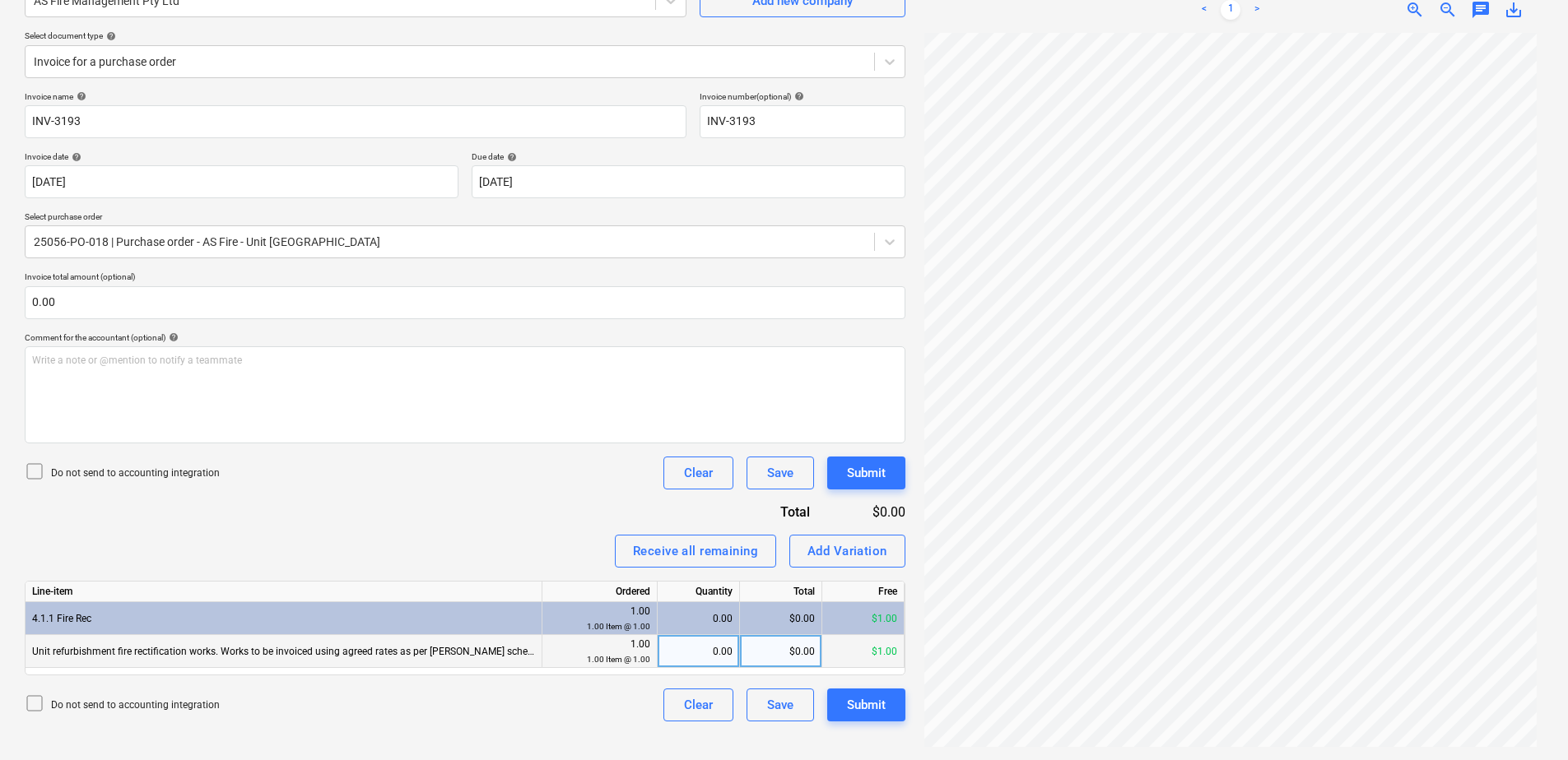
click at [695, 645] on div "0.00" at bounding box center [699, 652] width 68 height 33
click at [529, 533] on div "Invoice name help INV-3193 Invoice number (optional) help INV-3193 Invoice date…" at bounding box center [465, 406] width 881 height 630
click at [806, 553] on button "Add Variation" at bounding box center [847, 551] width 116 height 33
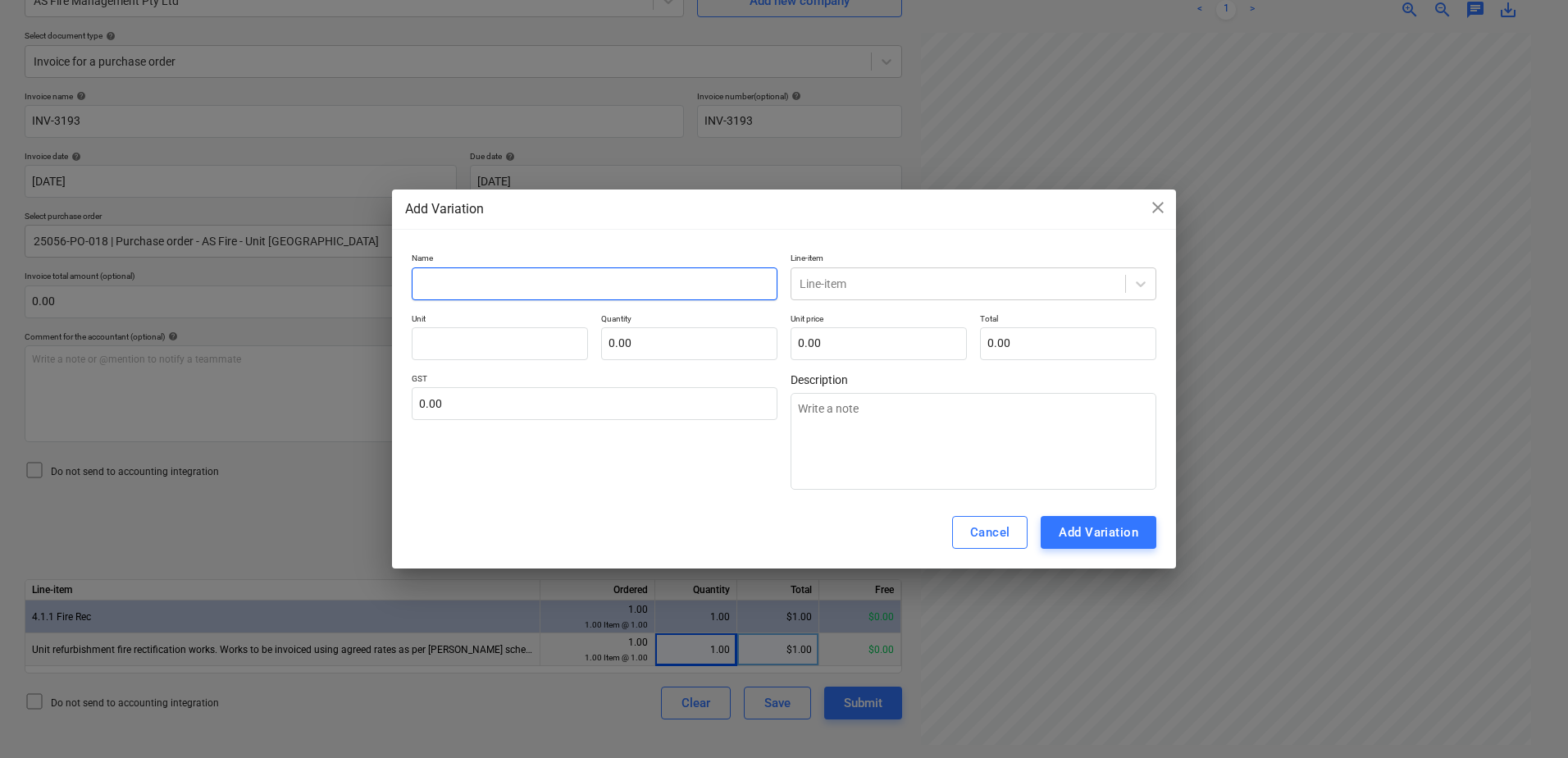
click at [448, 290] on input "text" at bounding box center [595, 284] width 366 height 33
type textarea "x"
type input "Ac"
type textarea "x"
type input "Act"
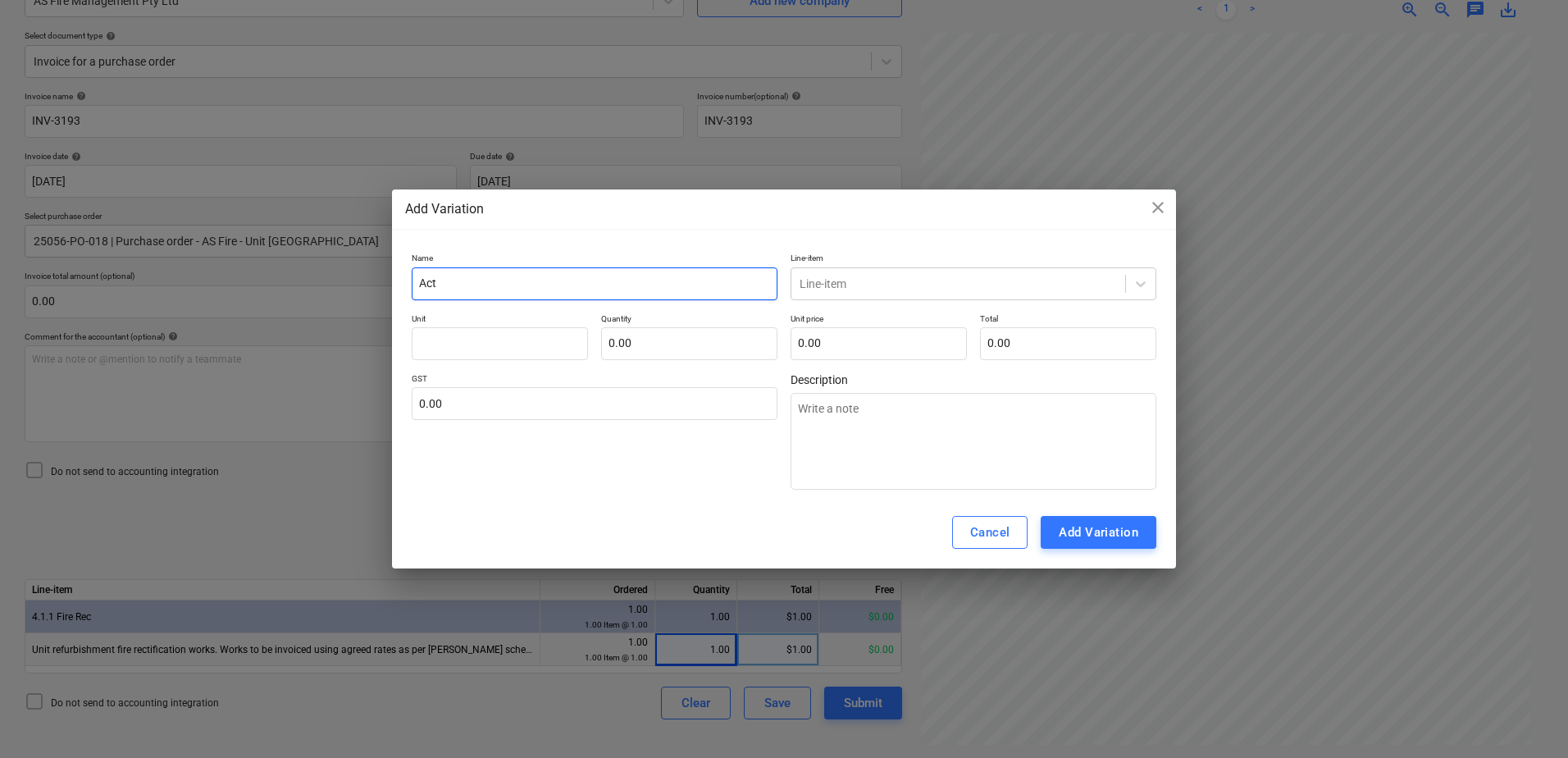
type textarea "x"
type input "Actua"
type textarea "x"
type input "Actual"
type textarea "x"
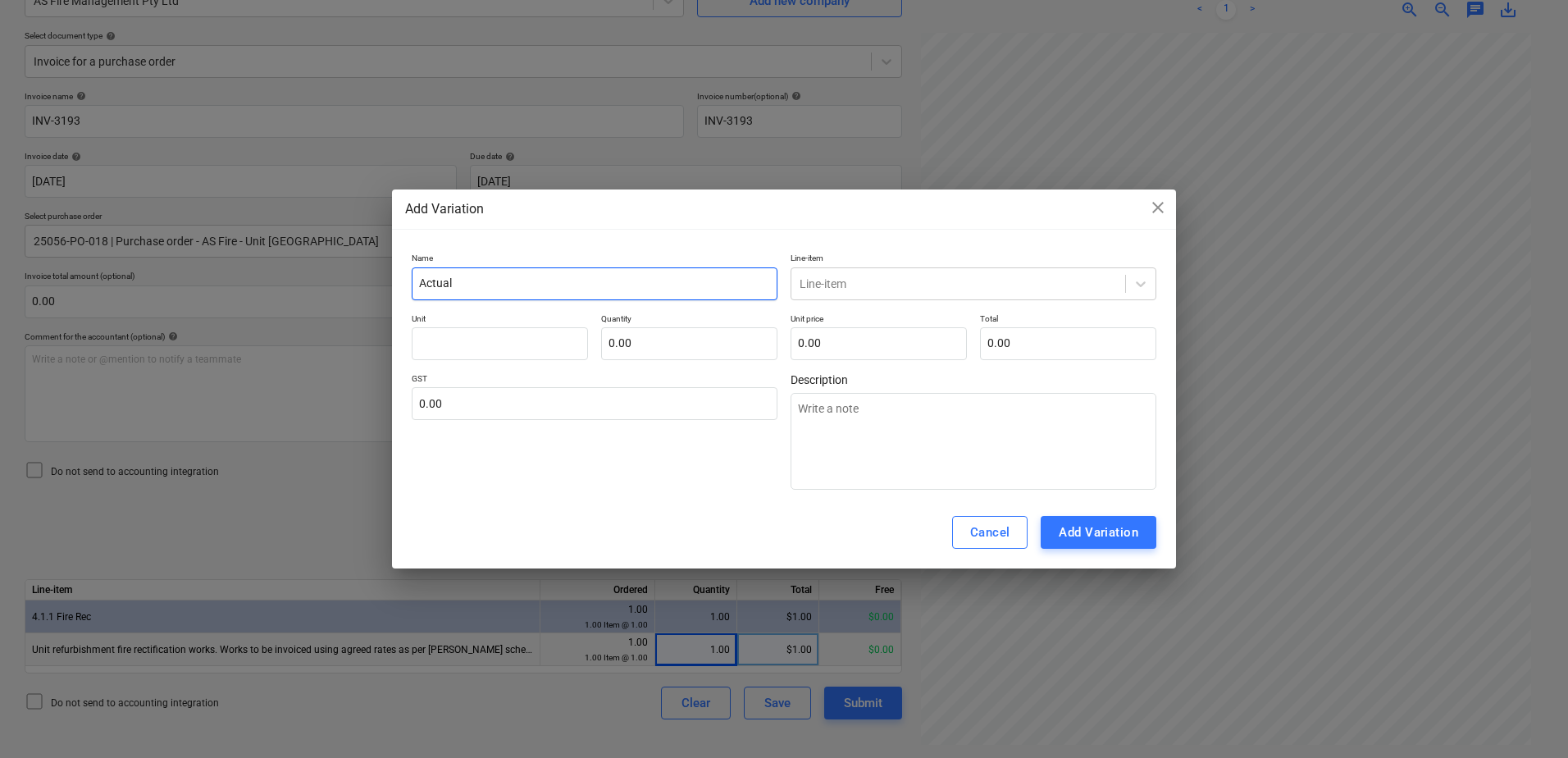
type input "Actual"
type textarea "x"
type input "Actual F"
type textarea "x"
type input "Actual Fi"
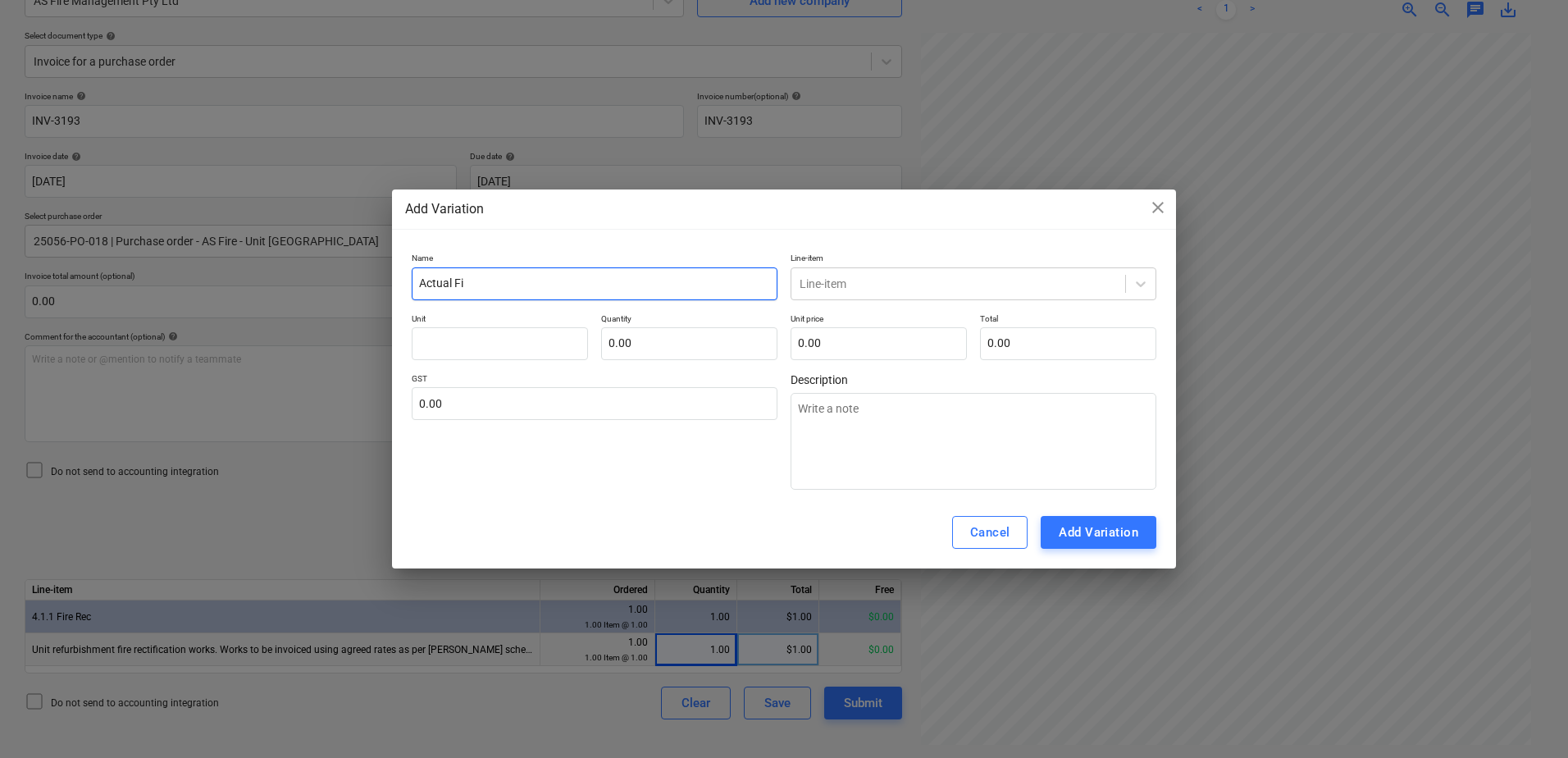
type textarea "x"
type input "Actual Fir"
type textarea "x"
type input "Actual Fire"
type textarea "x"
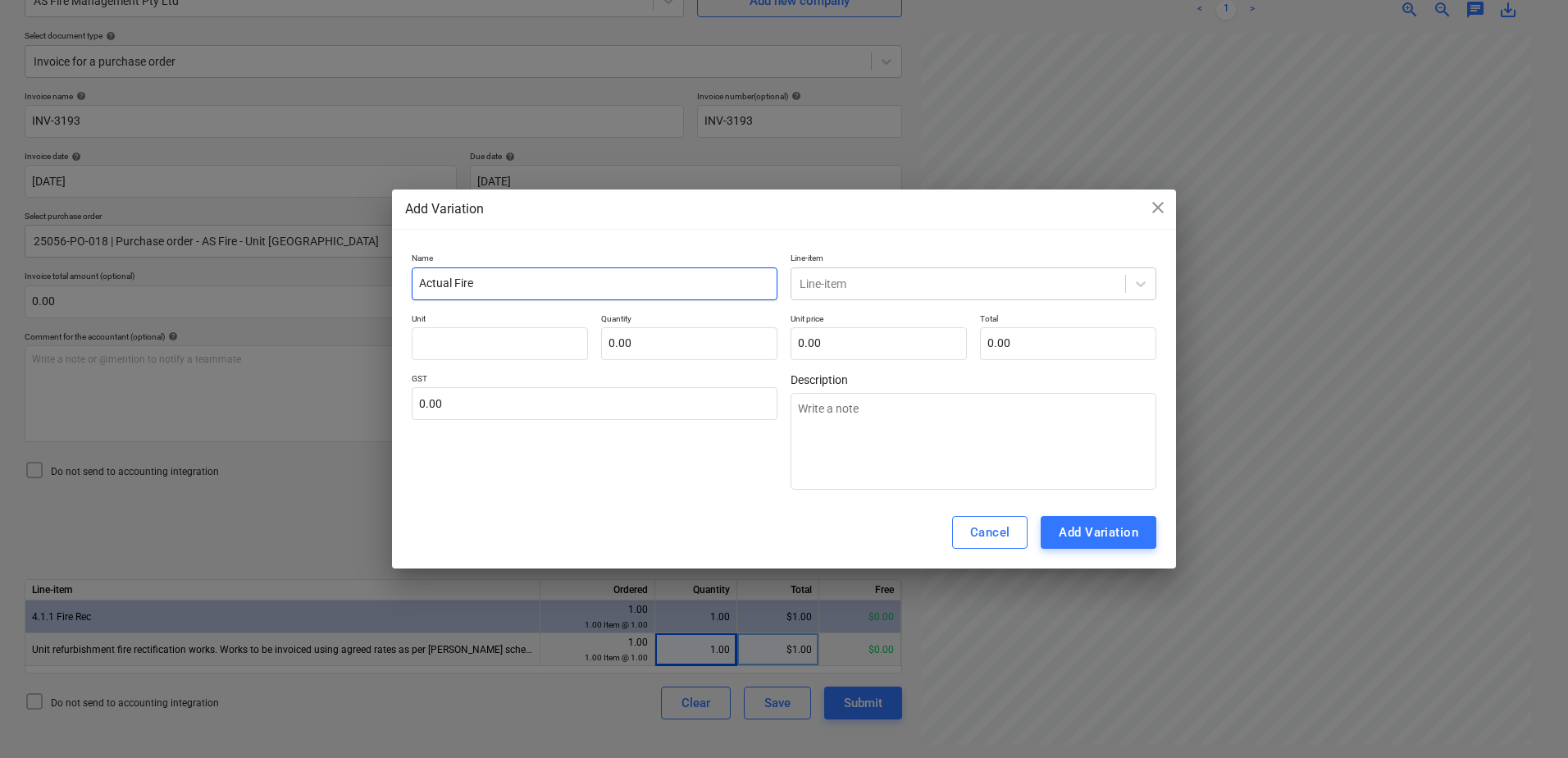
type input "Actual Fire"
type textarea "x"
type input "Actual Fire B"
type textarea "x"
type input "Actual Fire Bi"
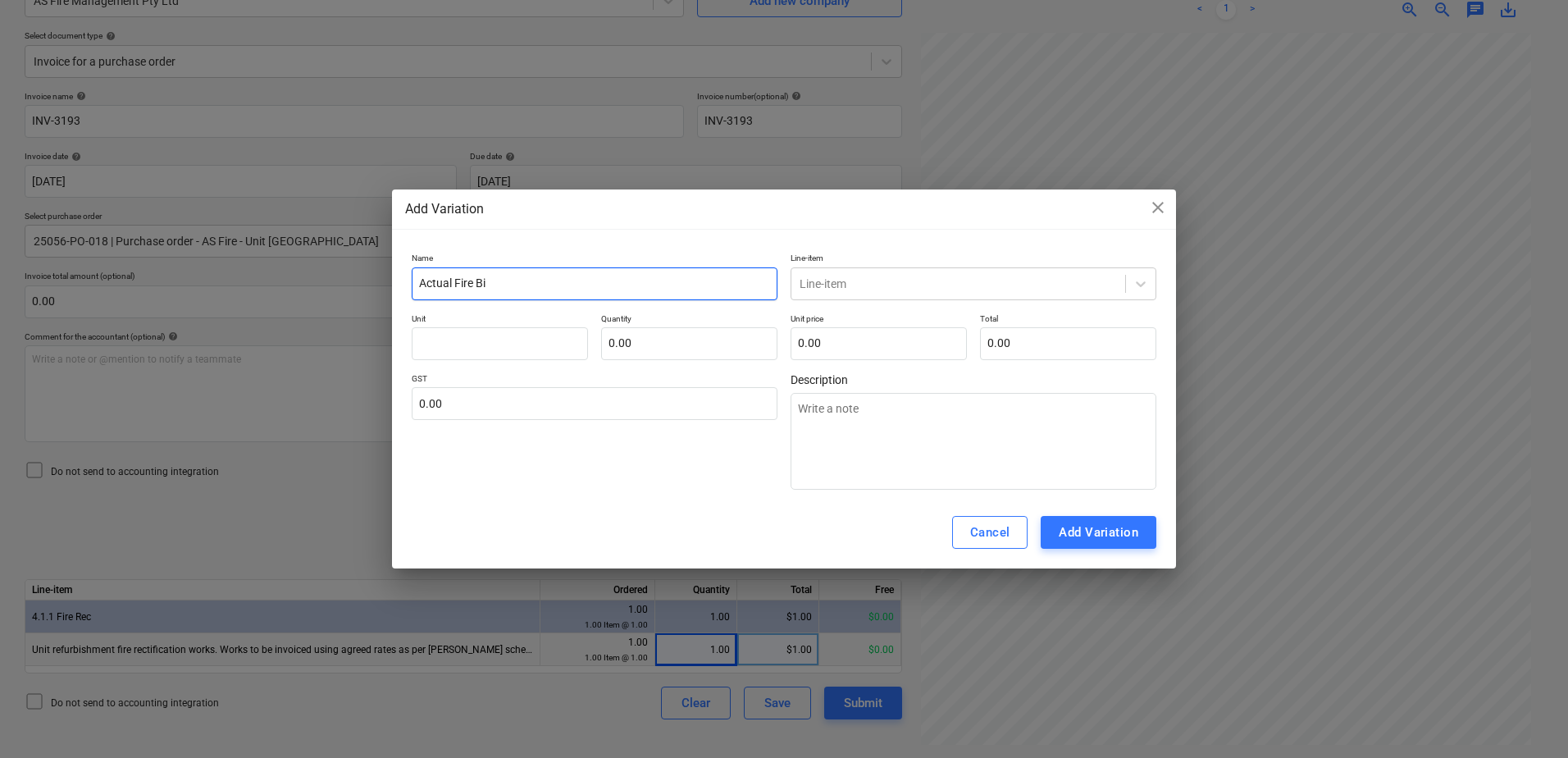
type textarea "x"
type input "Actual Fire Bil"
type textarea "x"
type input "Actual Fire Bill"
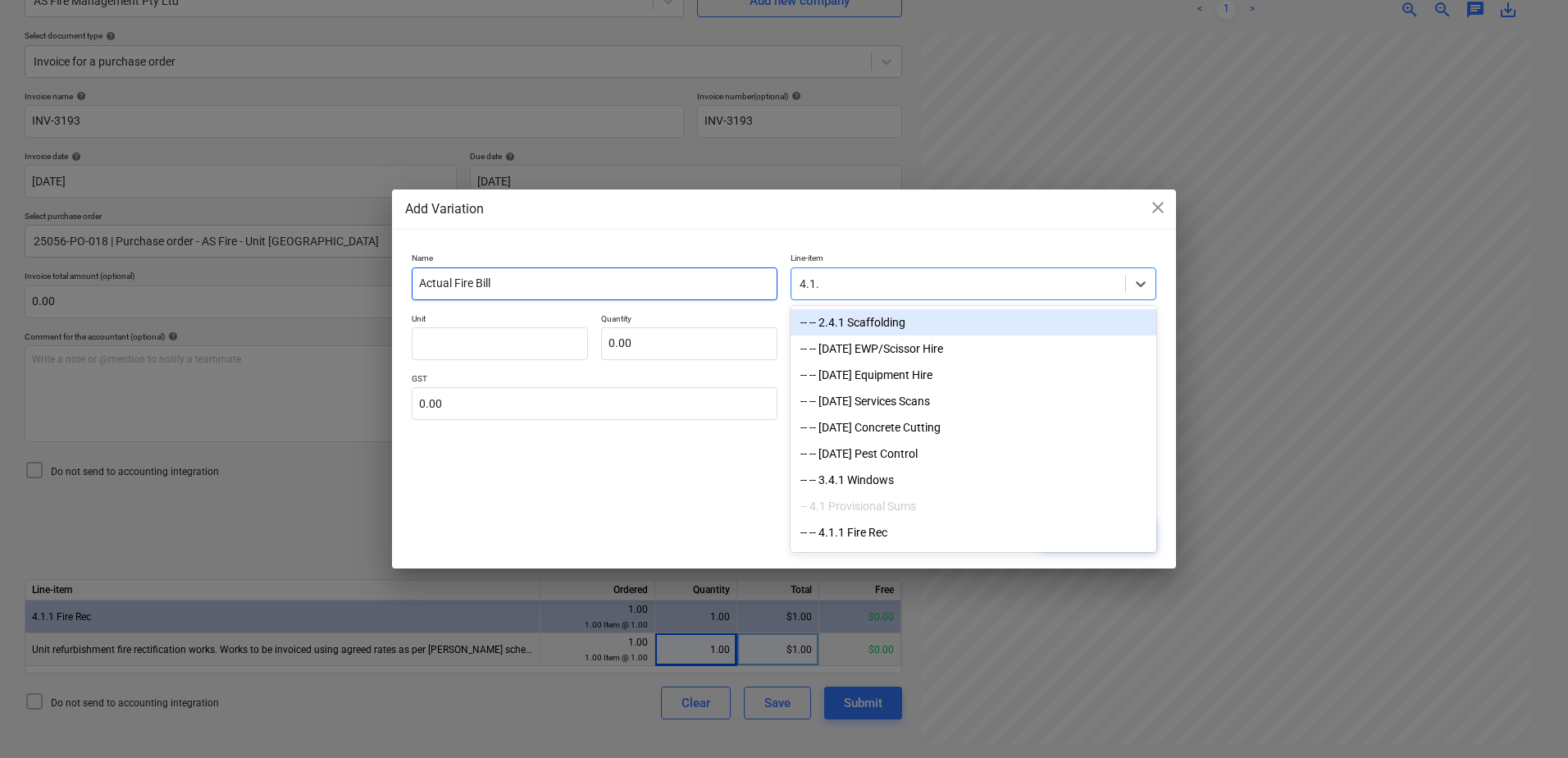
type input "4.1.1"
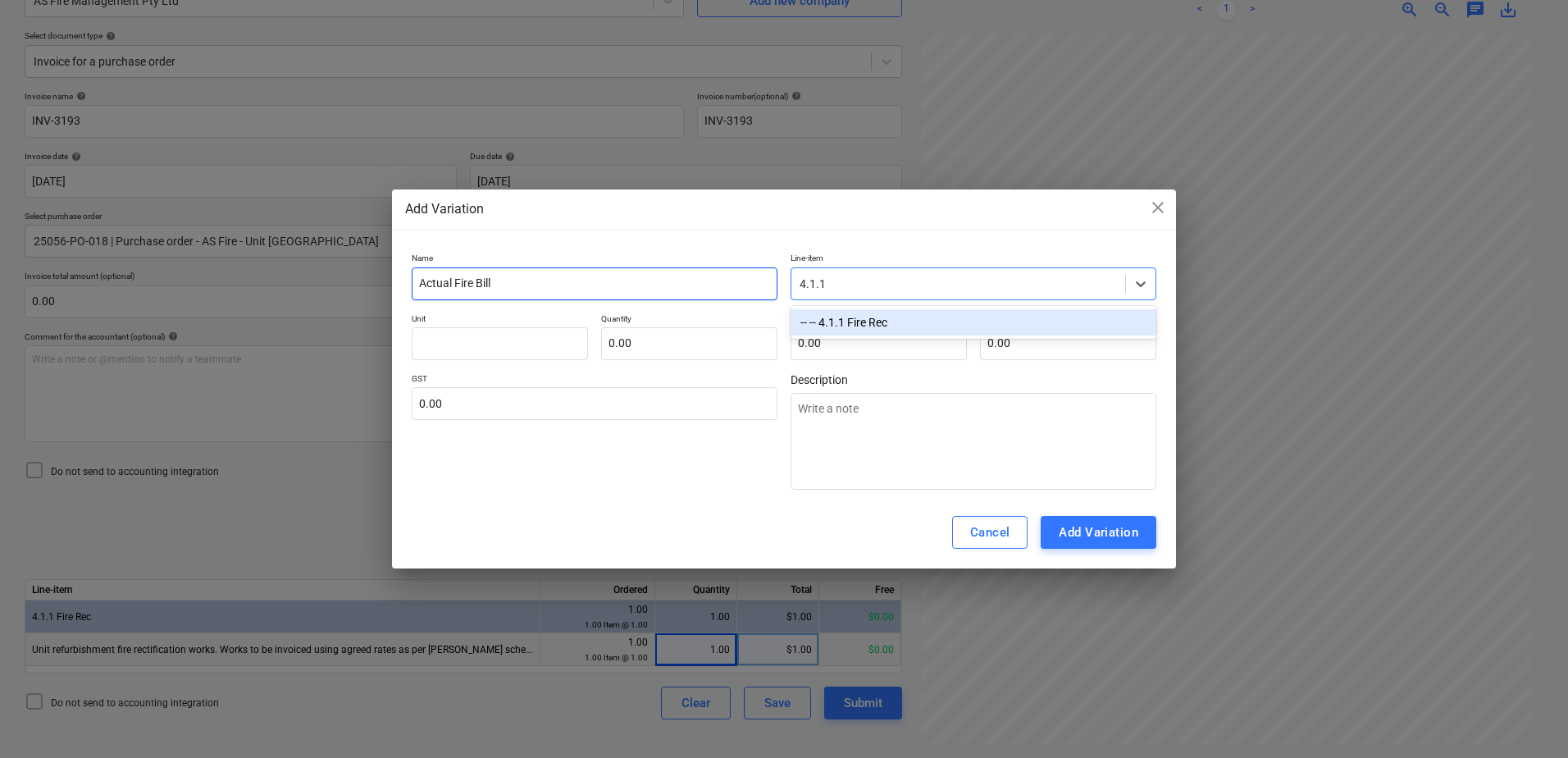
type textarea "x"
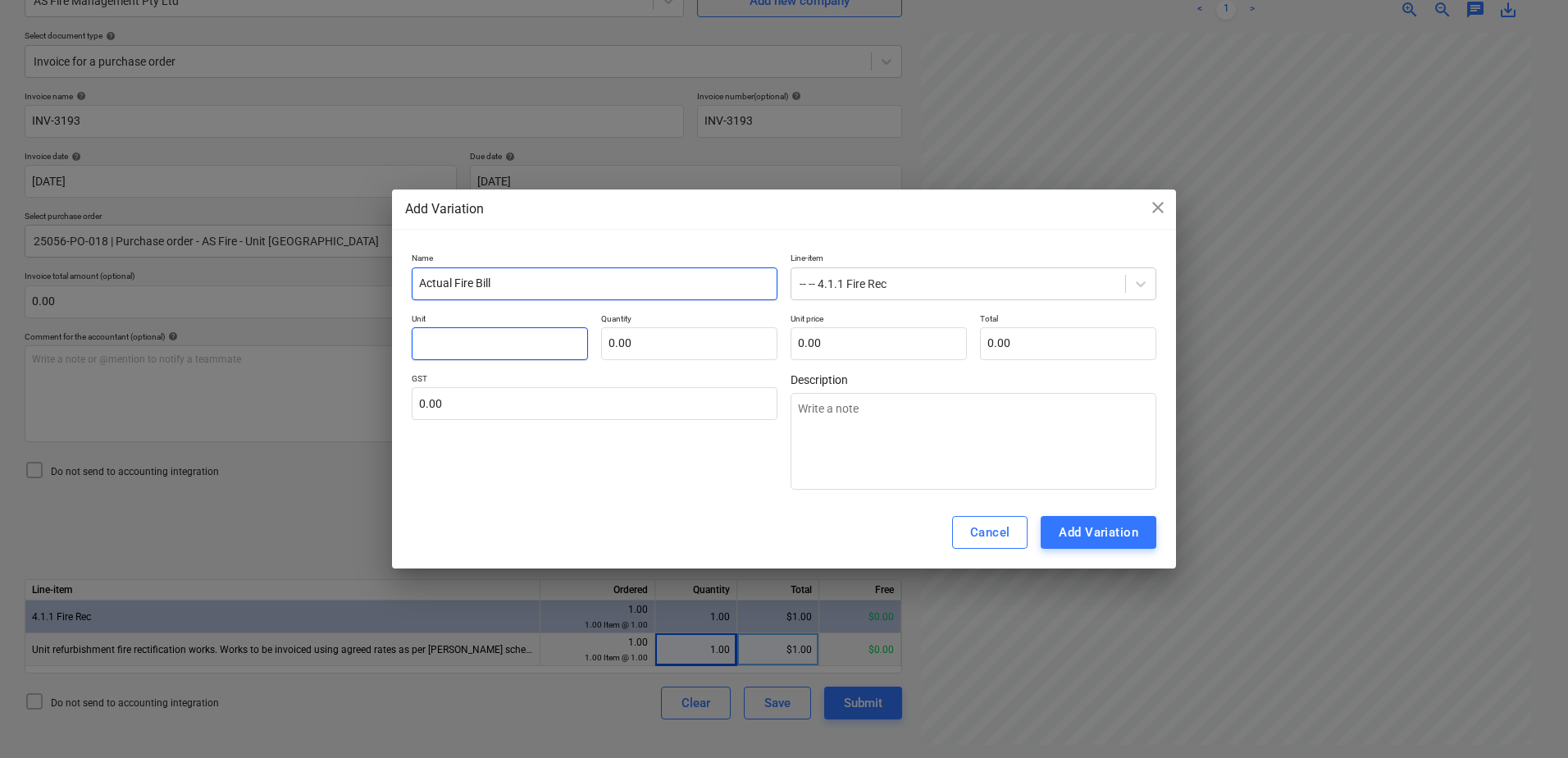
type textarea "x"
type input "I"
type textarea "x"
type input "It"
type textarea "x"
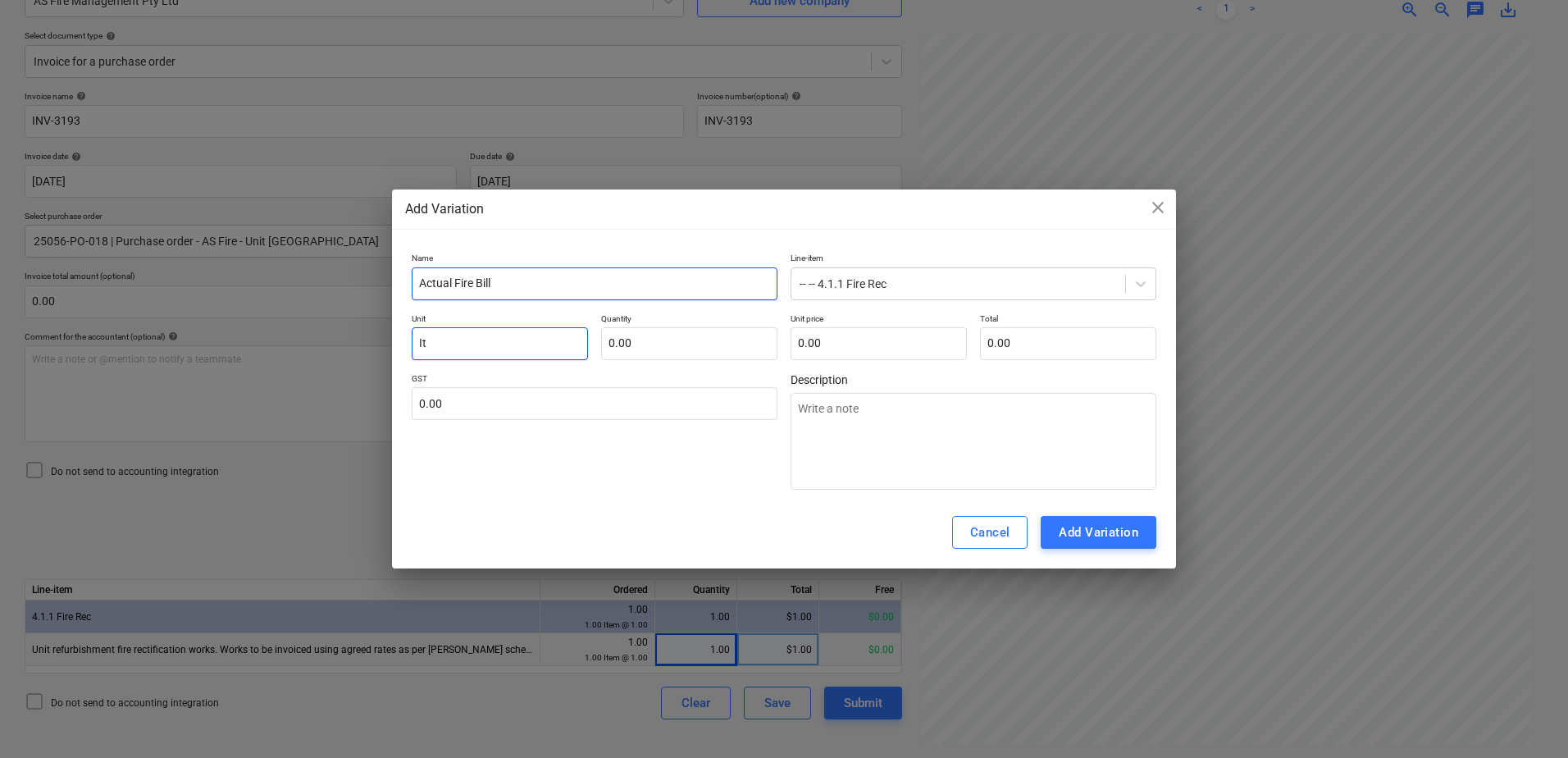
type input "Ite"
type textarea "x"
type input "Item"
type textarea "x"
type input "1.00"
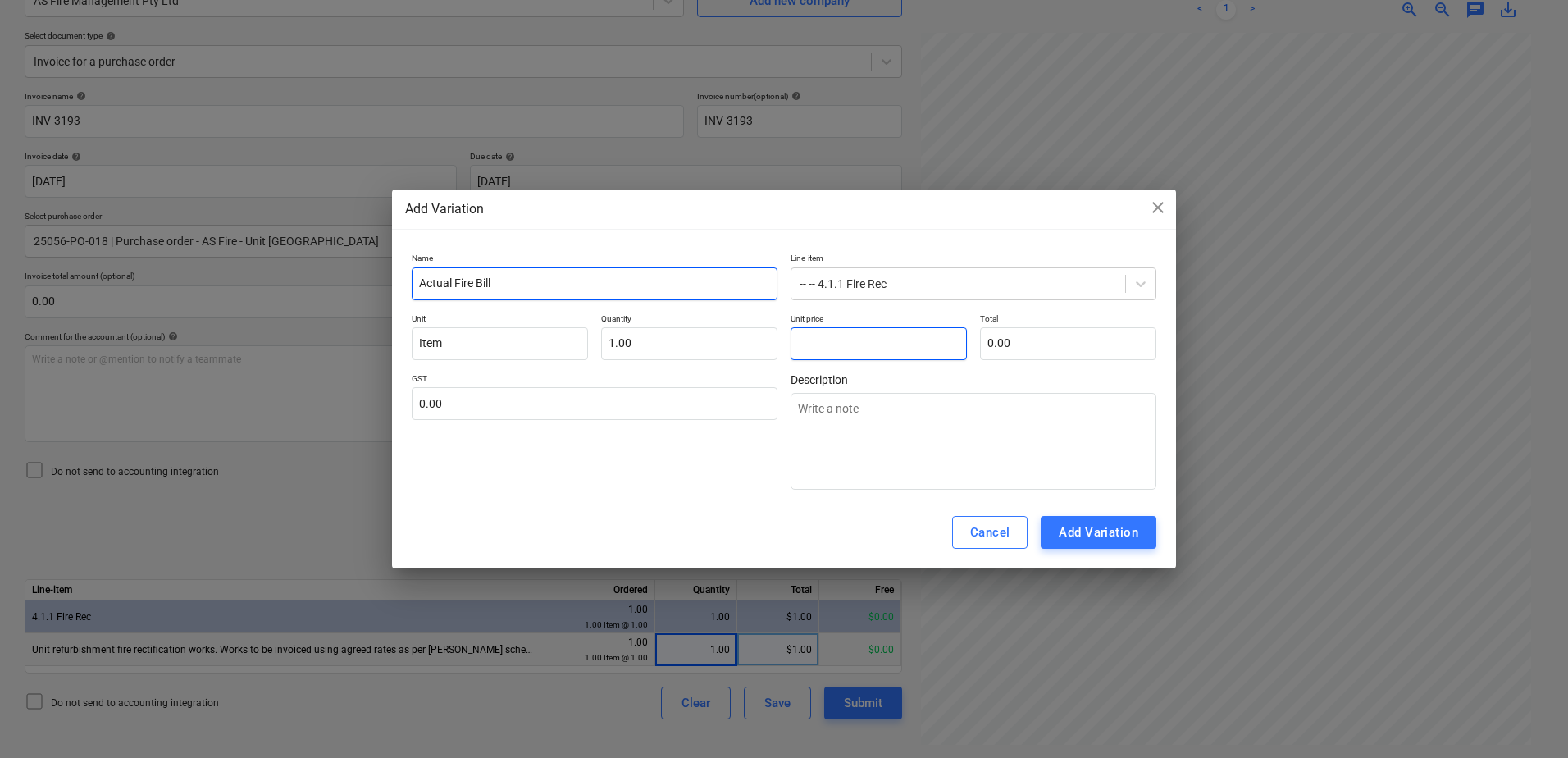
type textarea "x"
type input "2"
type input "2.00"
type textarea "x"
type input "28"
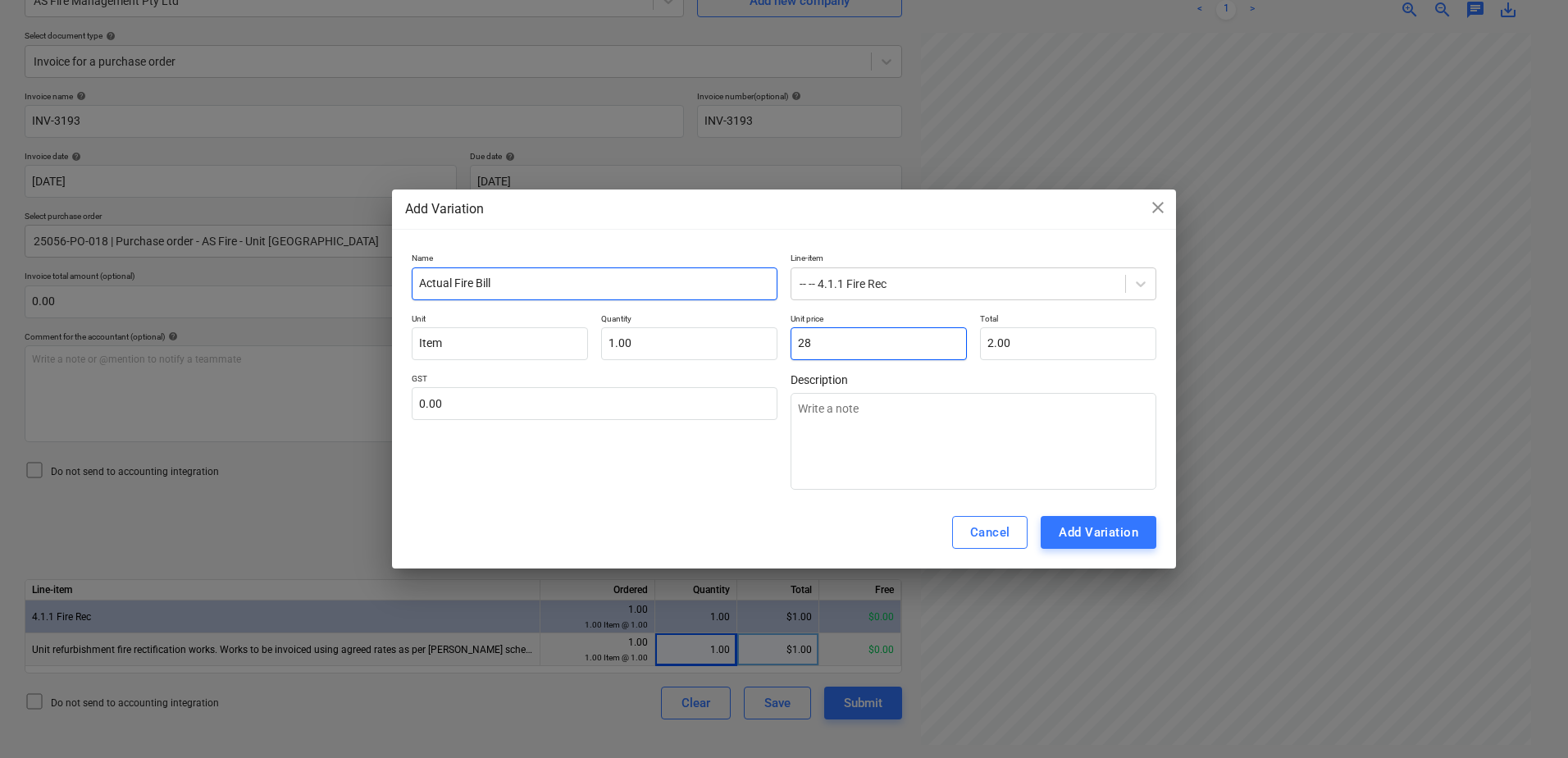
type input "28.00"
type textarea "x"
type input "286"
type input "286.00"
type textarea "x"
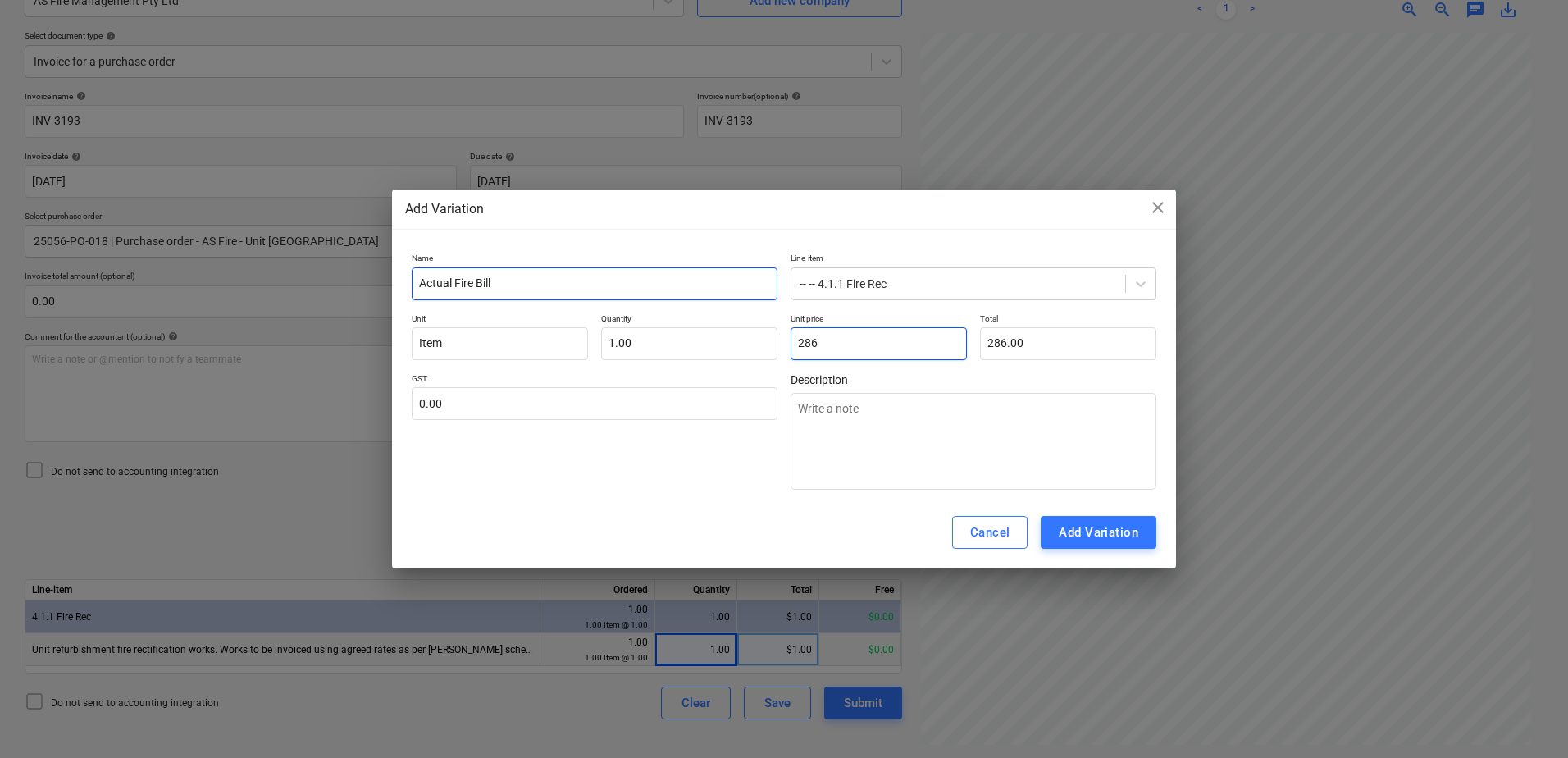
type input "2864"
type input "2,864.00"
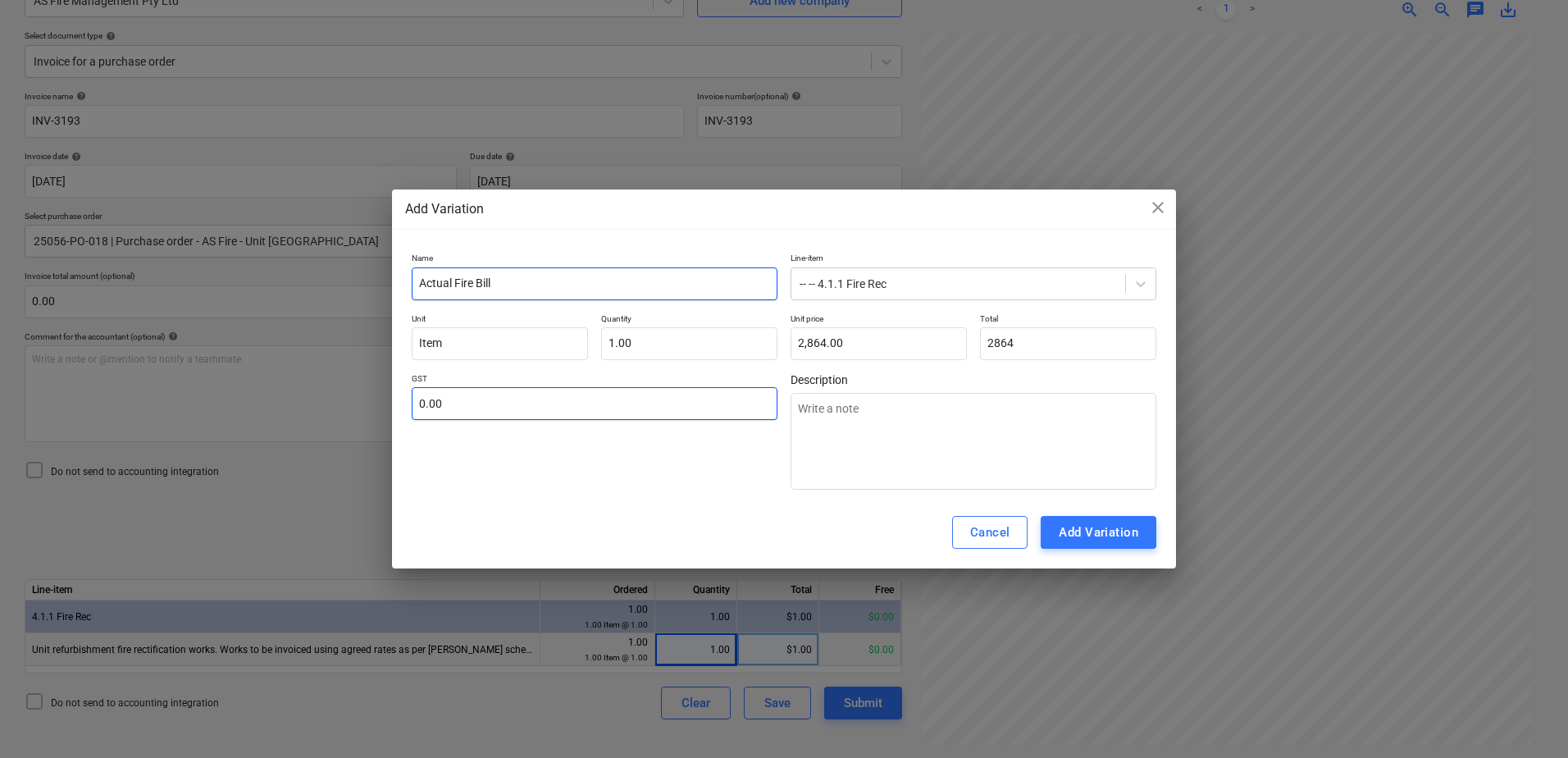
type input "2,864.00"
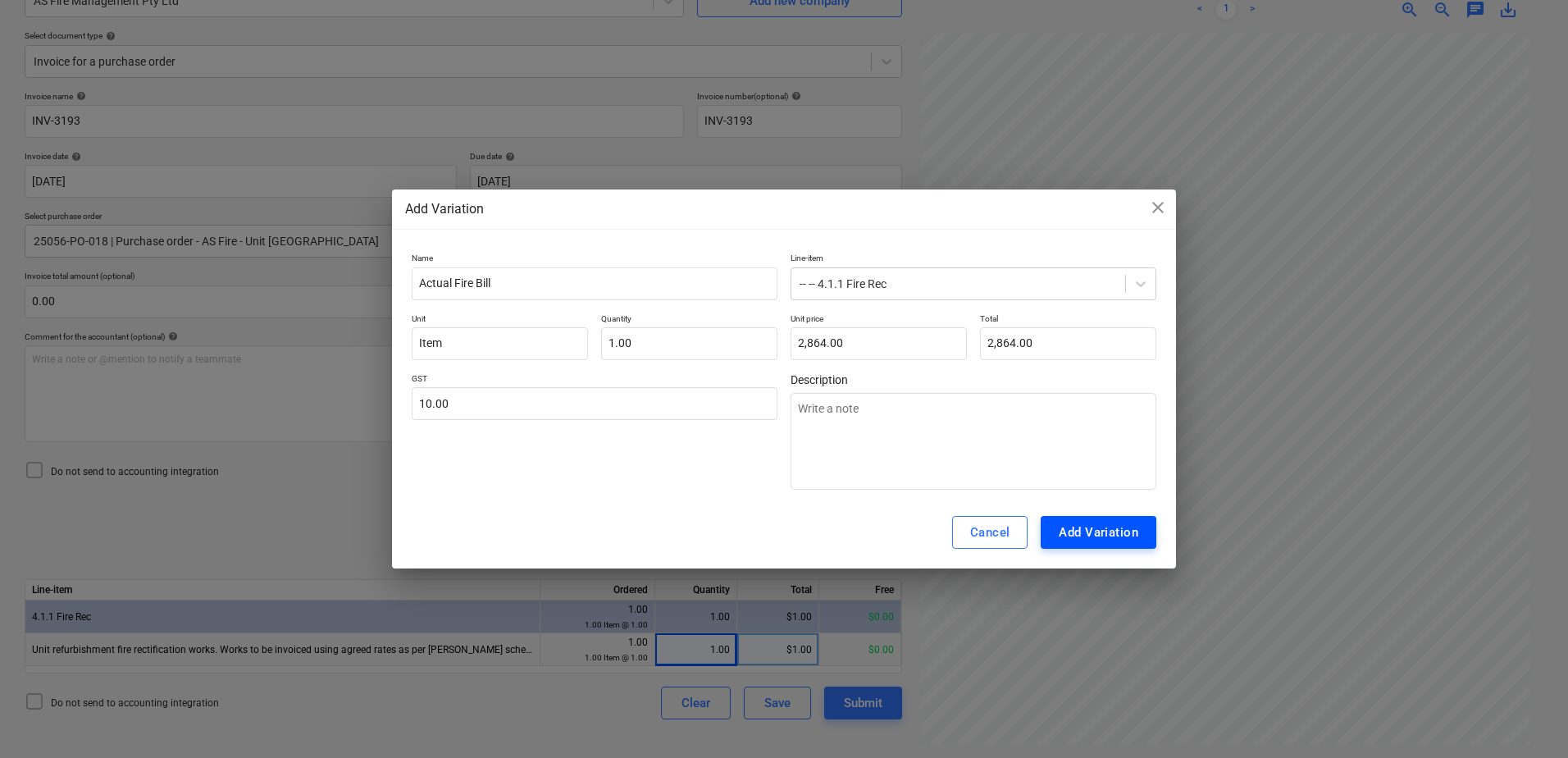
click at [1078, 529] on div "Add Variation" at bounding box center [1098, 532] width 79 height 21
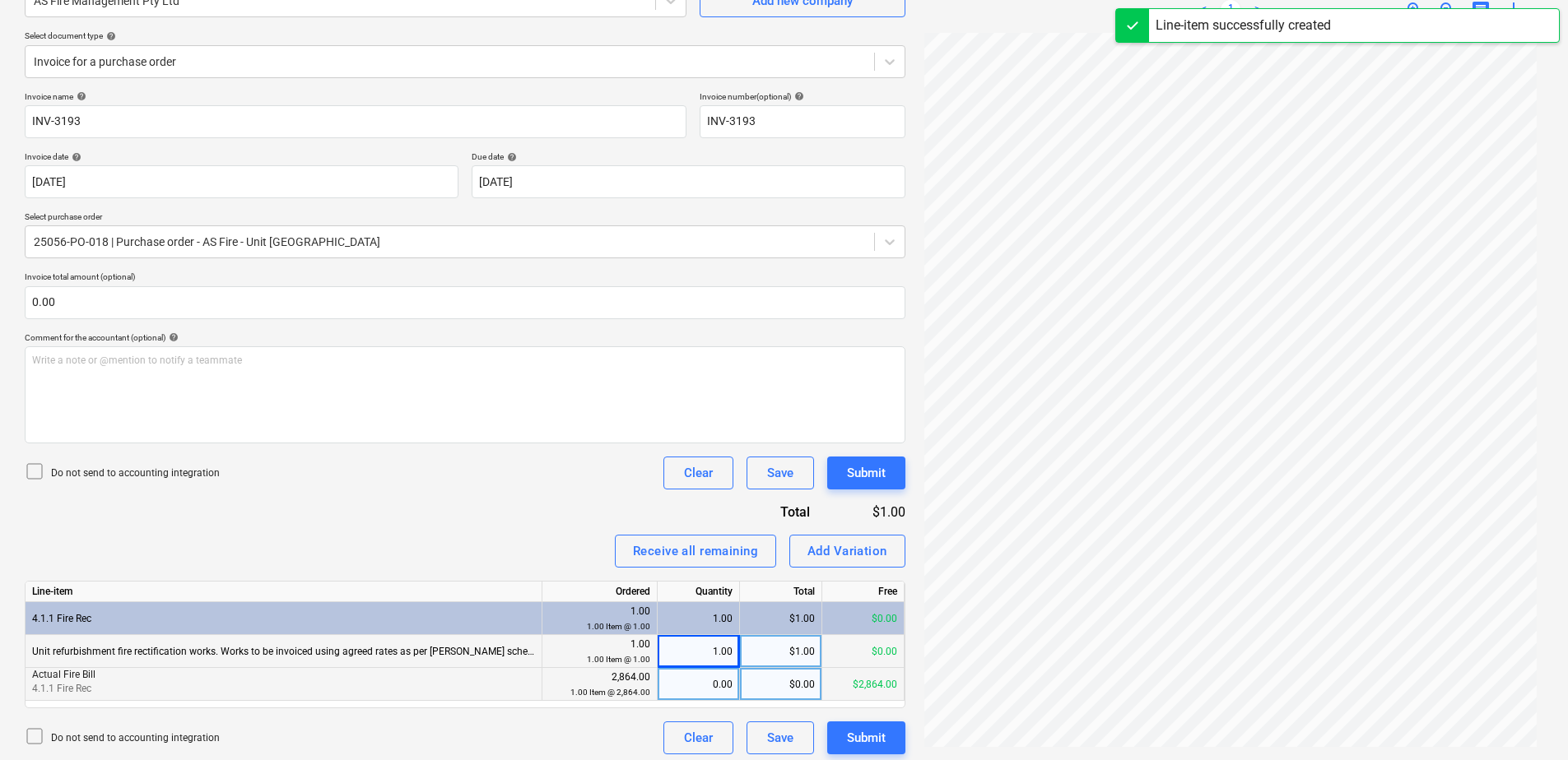
click at [695, 681] on div "0.00" at bounding box center [699, 684] width 68 height 33
click at [851, 741] on div "Submit" at bounding box center [866, 738] width 38 height 21
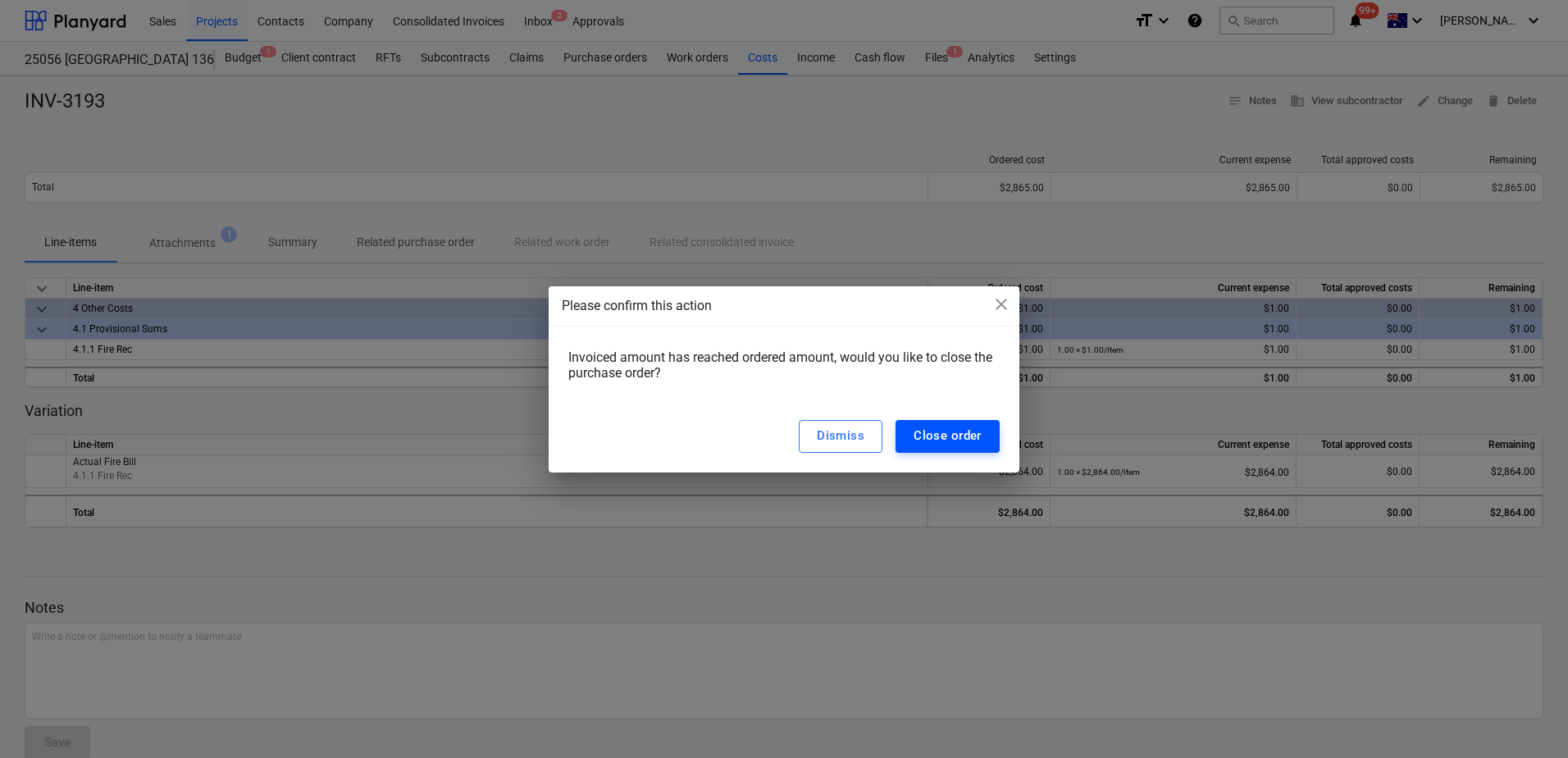
click at [959, 434] on div "Close order" at bounding box center [947, 435] width 68 height 21
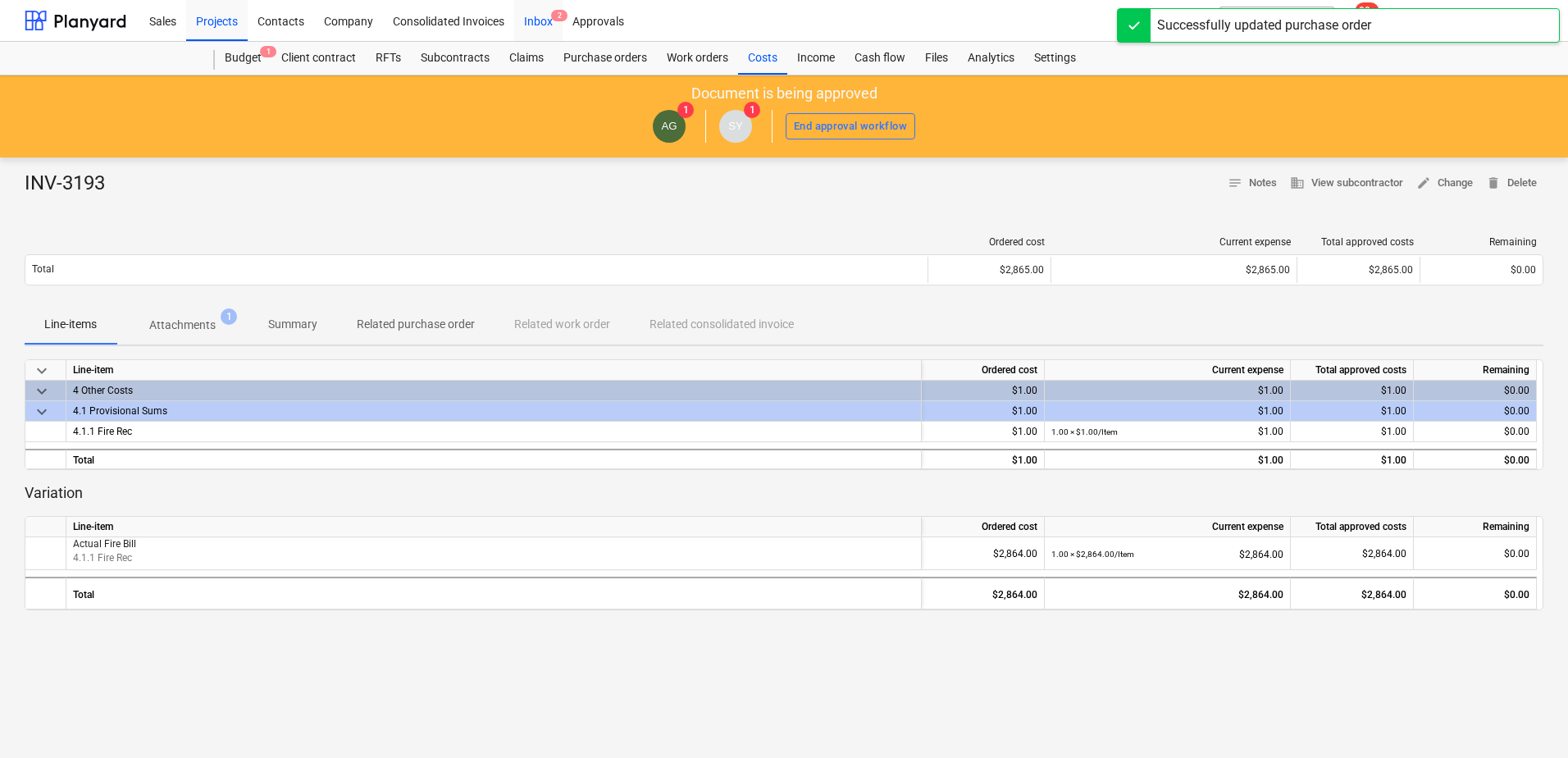
click at [529, 17] on div "Inbox 2" at bounding box center [538, 20] width 49 height 42
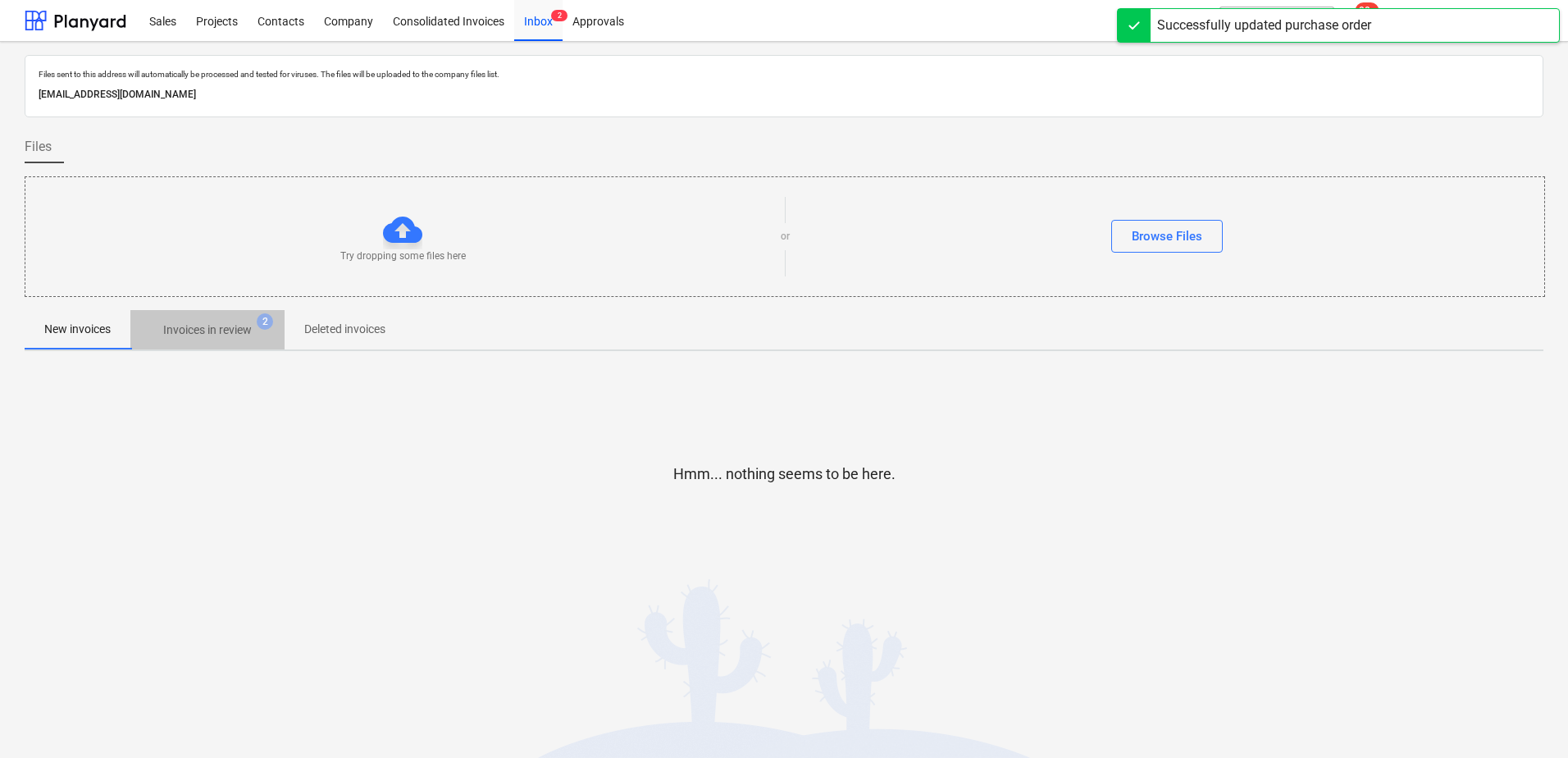
click at [217, 319] on span "Invoices in review 2" at bounding box center [207, 330] width 154 height 30
